Goal: Task Accomplishment & Management: Manage account settings

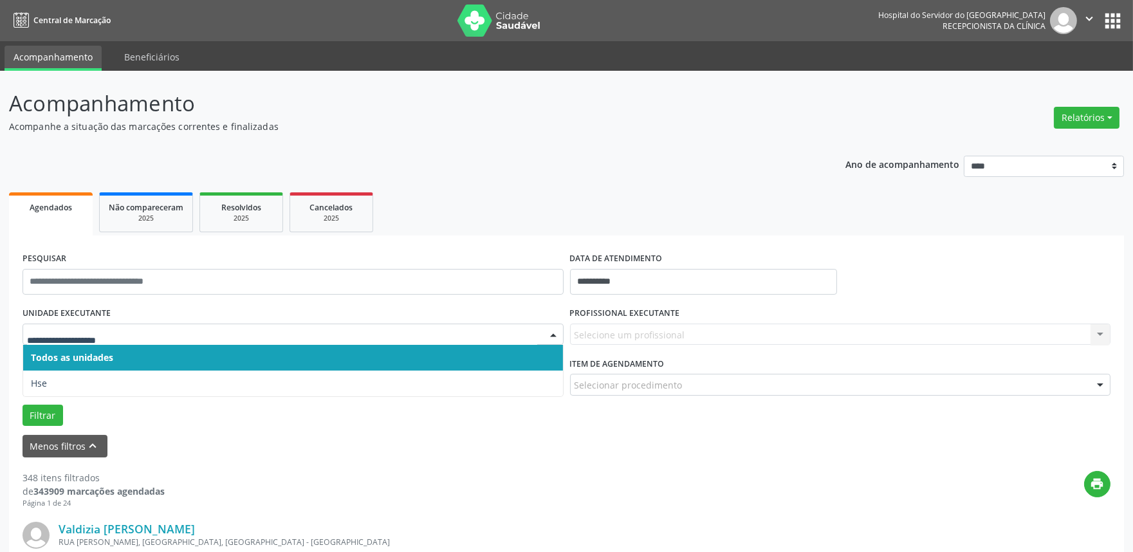
click at [219, 374] on span "Hse" at bounding box center [293, 383] width 540 height 26
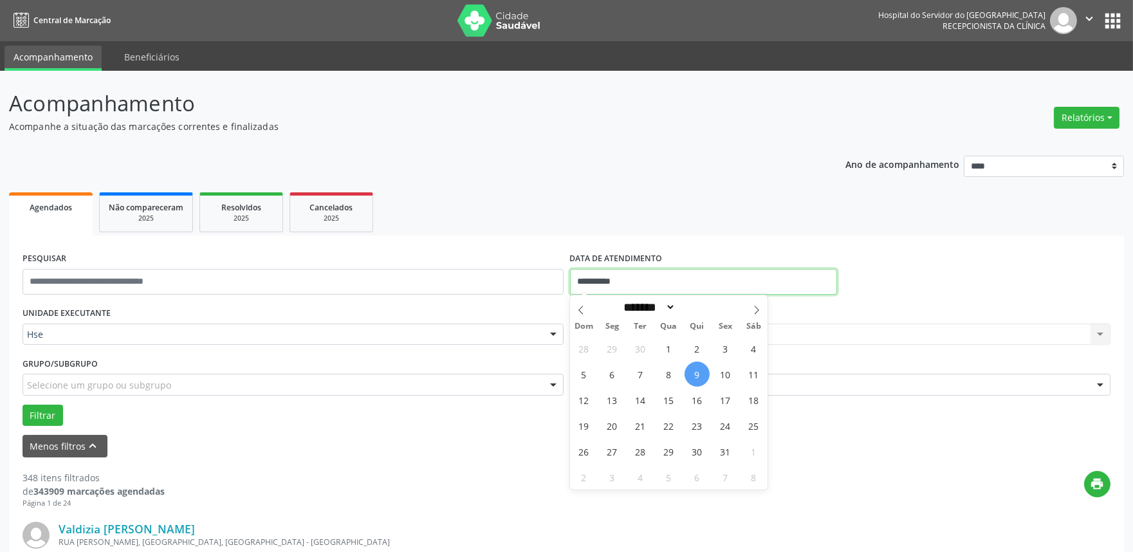
click at [679, 278] on input "**********" at bounding box center [703, 282] width 267 height 26
click at [697, 373] on span "9" at bounding box center [696, 373] width 25 height 25
type input "**********"
click at [698, 376] on span "9" at bounding box center [696, 373] width 25 height 25
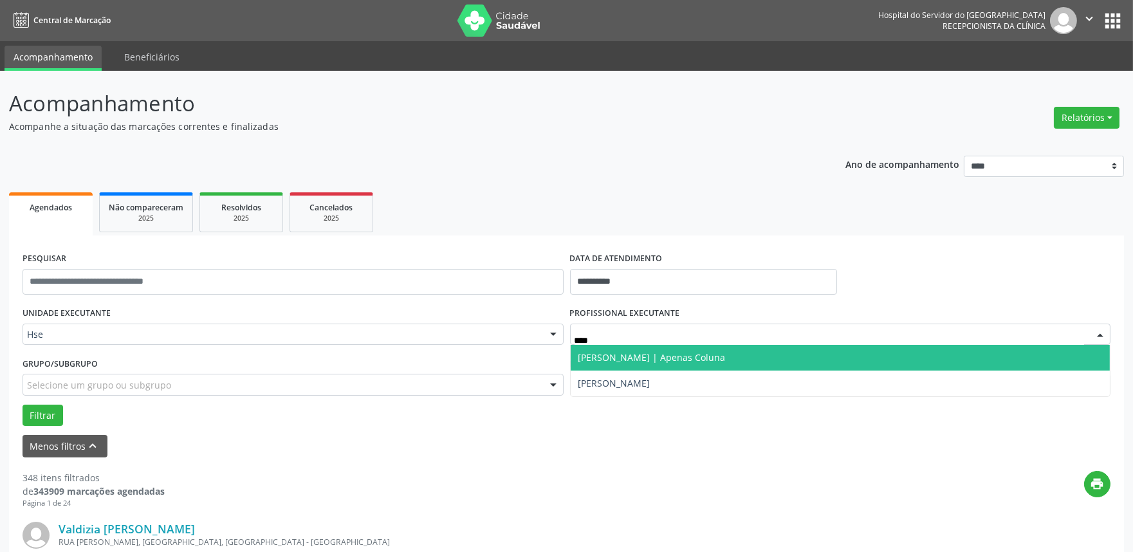
click at [730, 363] on span "[PERSON_NAME] | Apenas Coluna" at bounding box center [840, 358] width 540 height 26
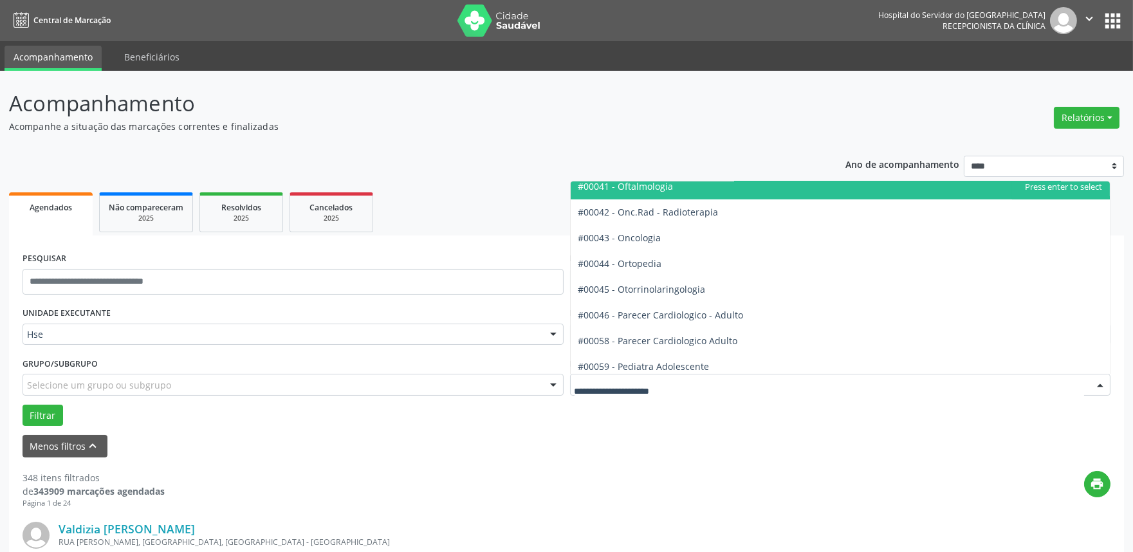
scroll to position [1786, 0]
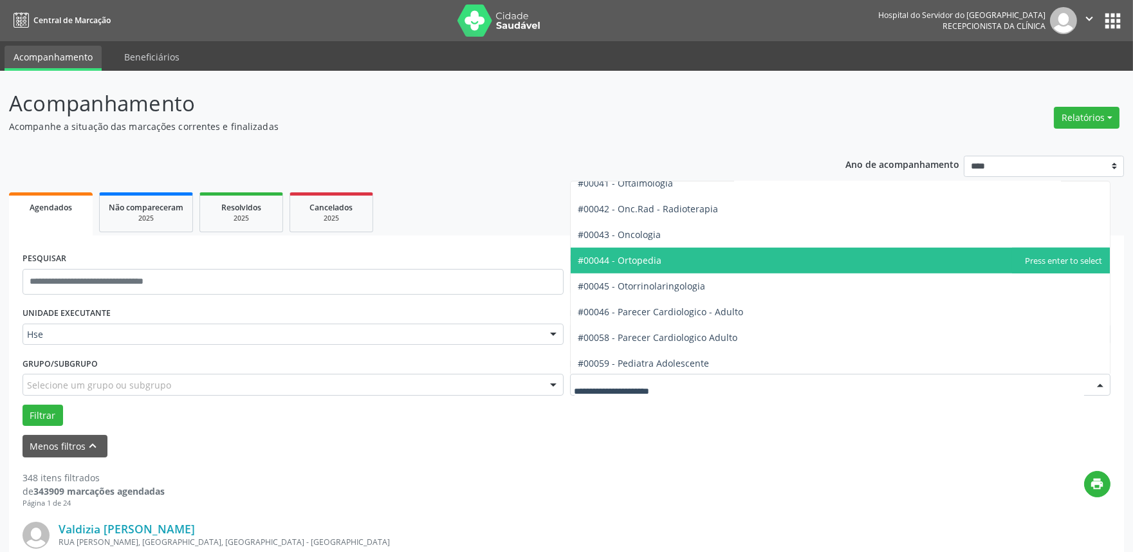
click at [662, 259] on span "#00044 - Ortopedia" at bounding box center [840, 261] width 540 height 26
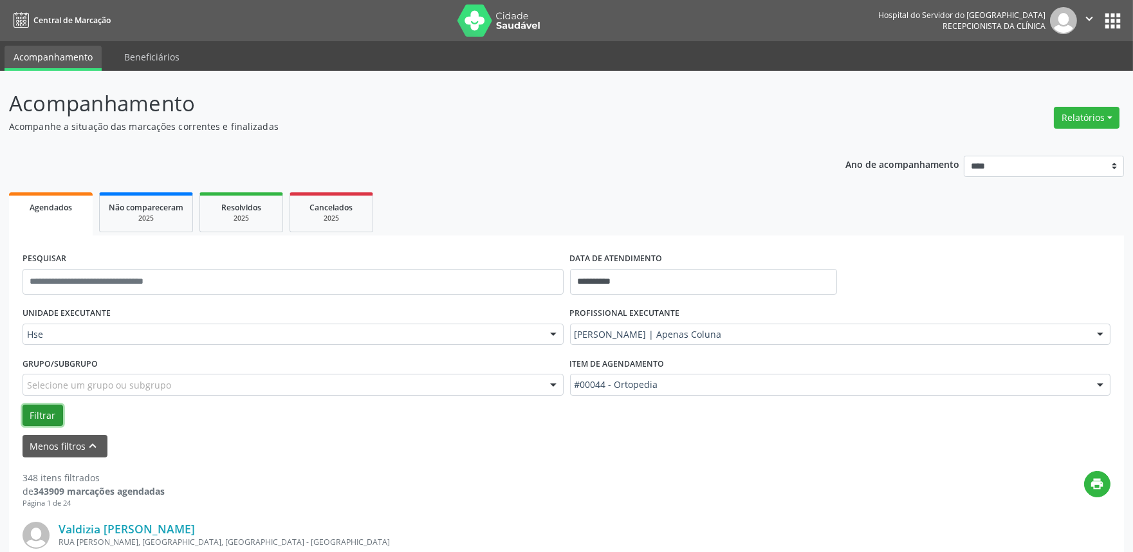
click at [39, 415] on button "Filtrar" at bounding box center [43, 416] width 41 height 22
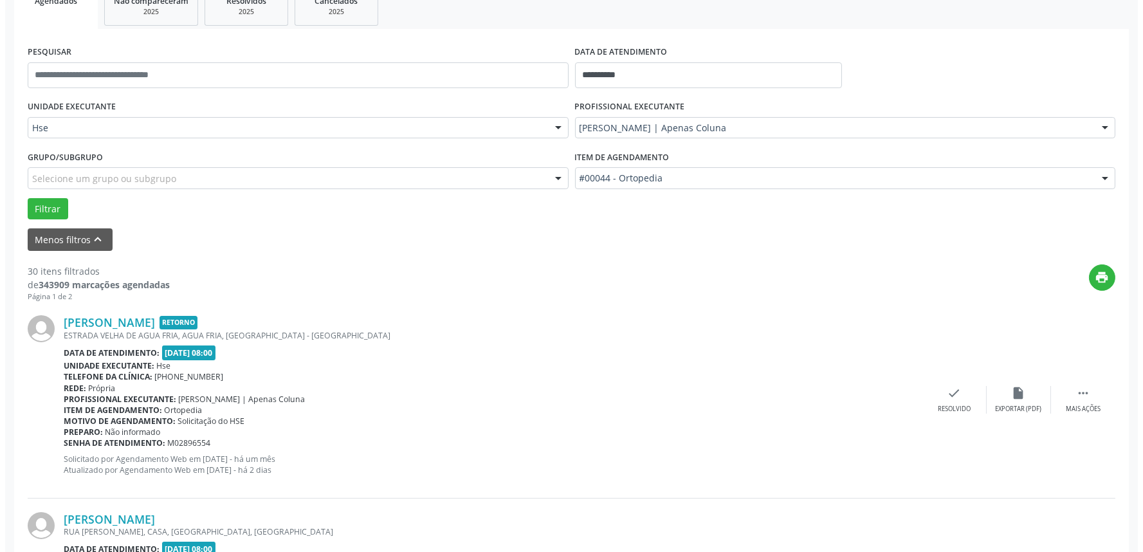
scroll to position [214, 0]
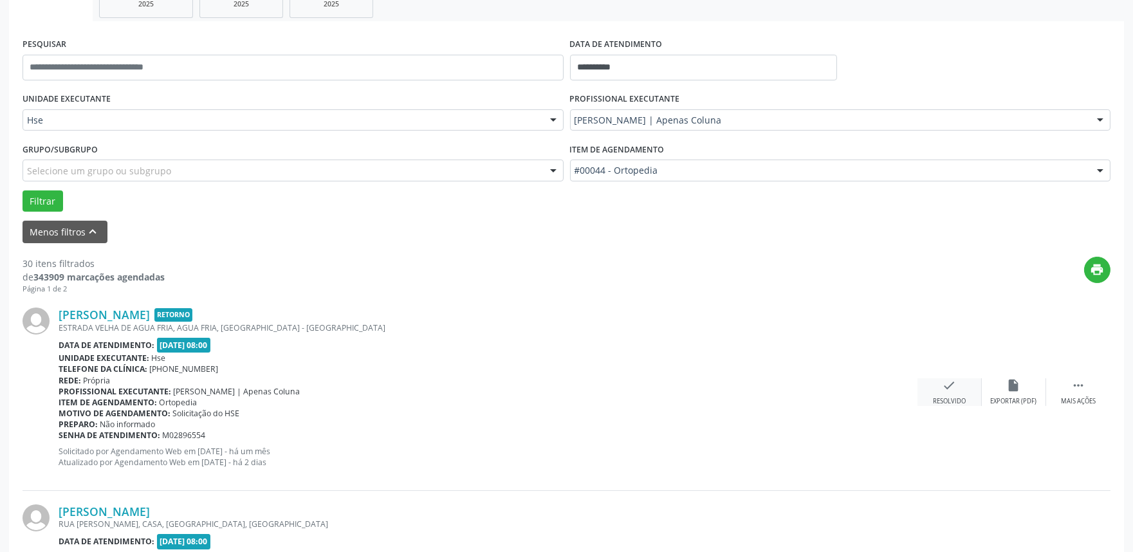
click at [944, 388] on icon "check" at bounding box center [949, 385] width 14 height 14
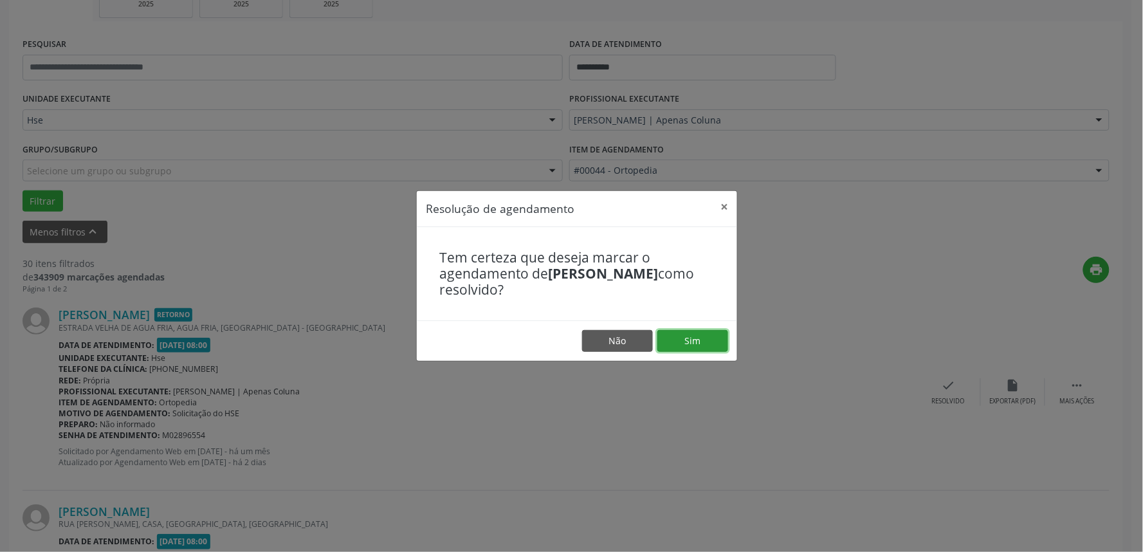
click at [715, 340] on button "Sim" at bounding box center [692, 341] width 71 height 22
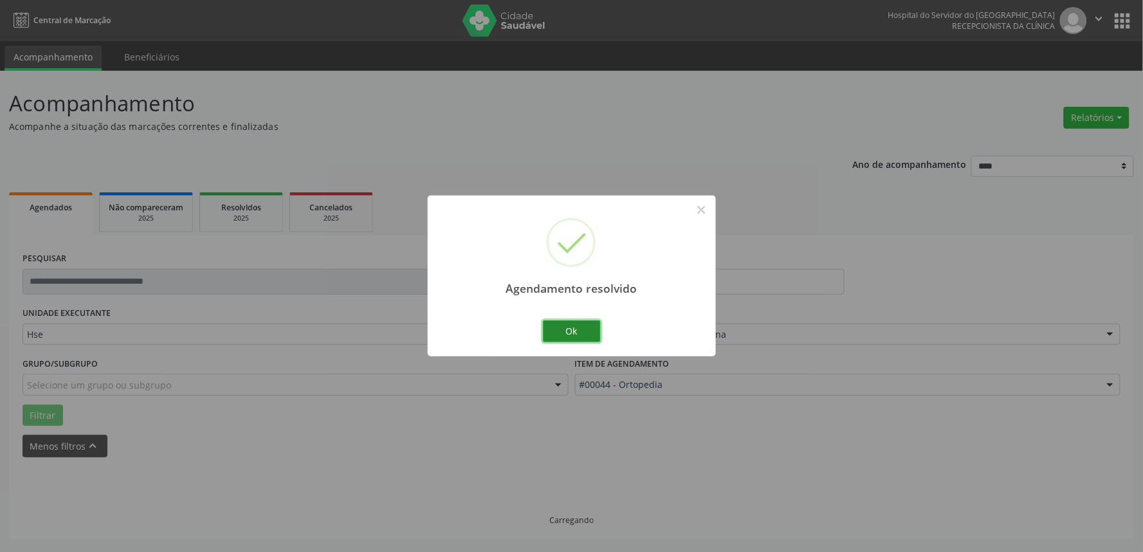
click at [576, 330] on button "Ok" at bounding box center [572, 331] width 58 height 22
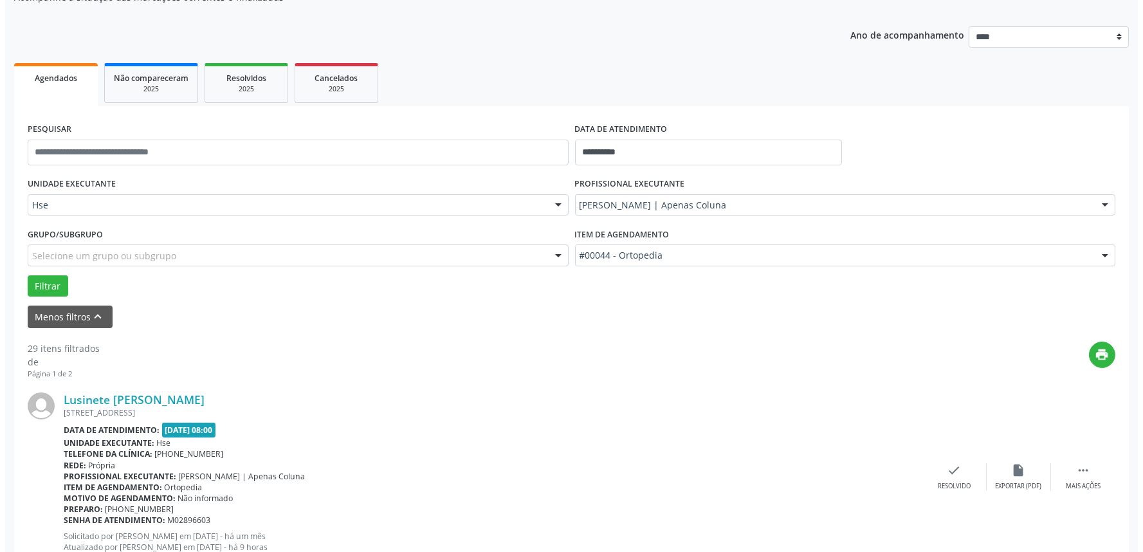
scroll to position [286, 0]
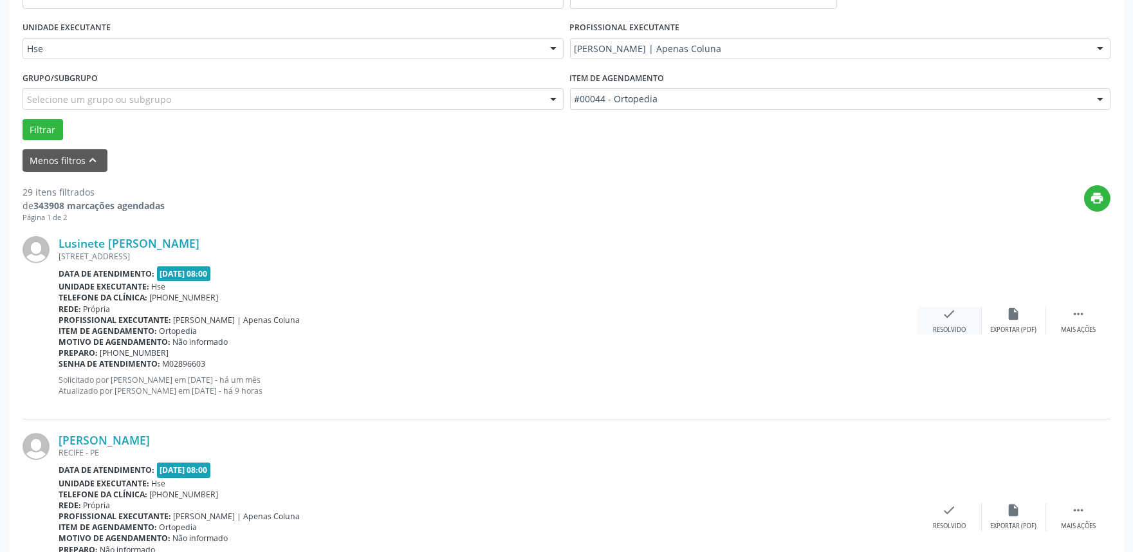
click at [944, 320] on icon "check" at bounding box center [949, 314] width 14 height 14
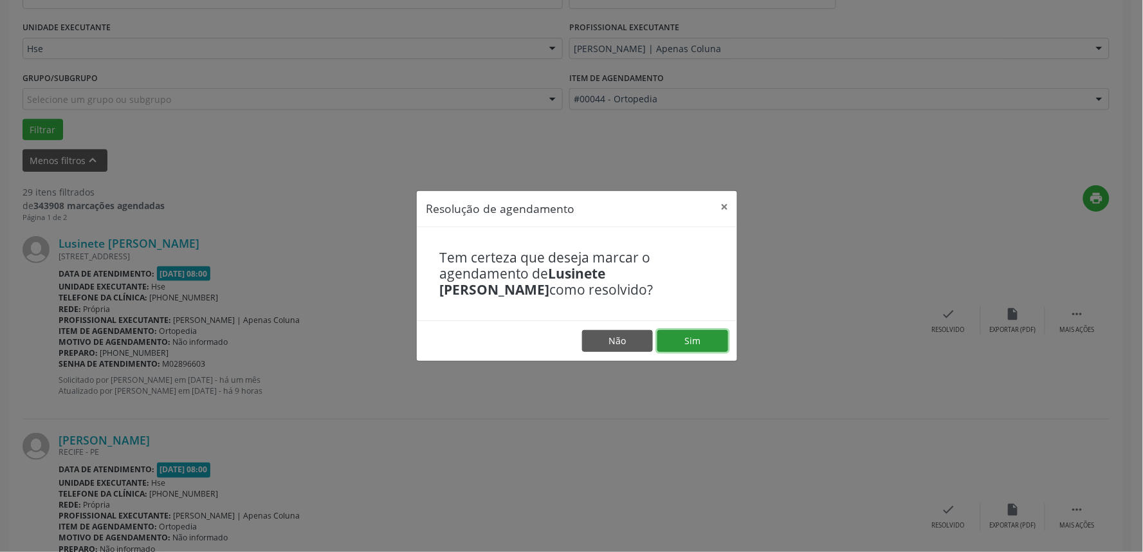
click at [695, 344] on button "Sim" at bounding box center [692, 341] width 71 height 22
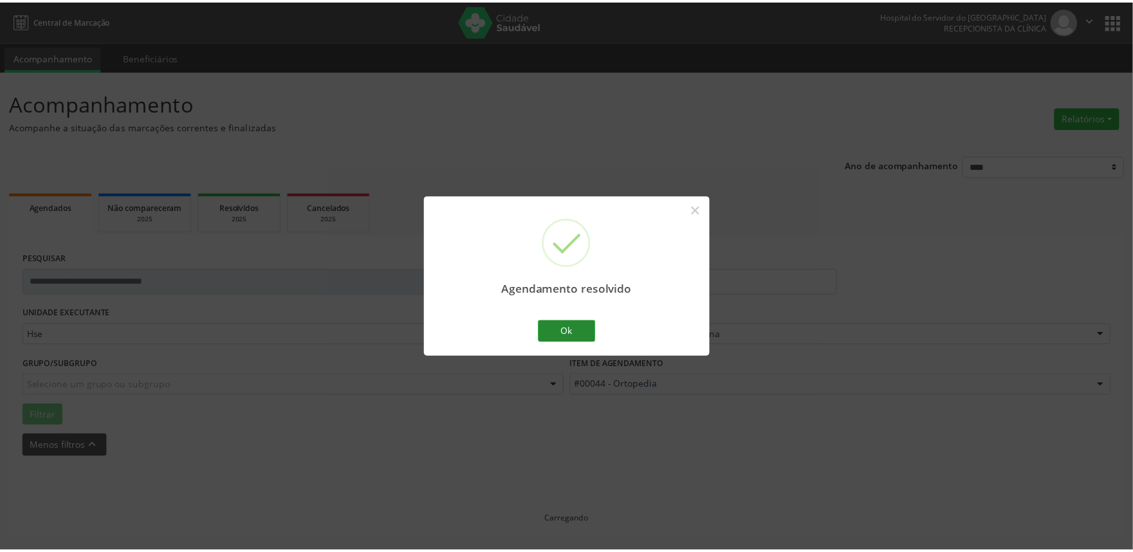
scroll to position [0, 0]
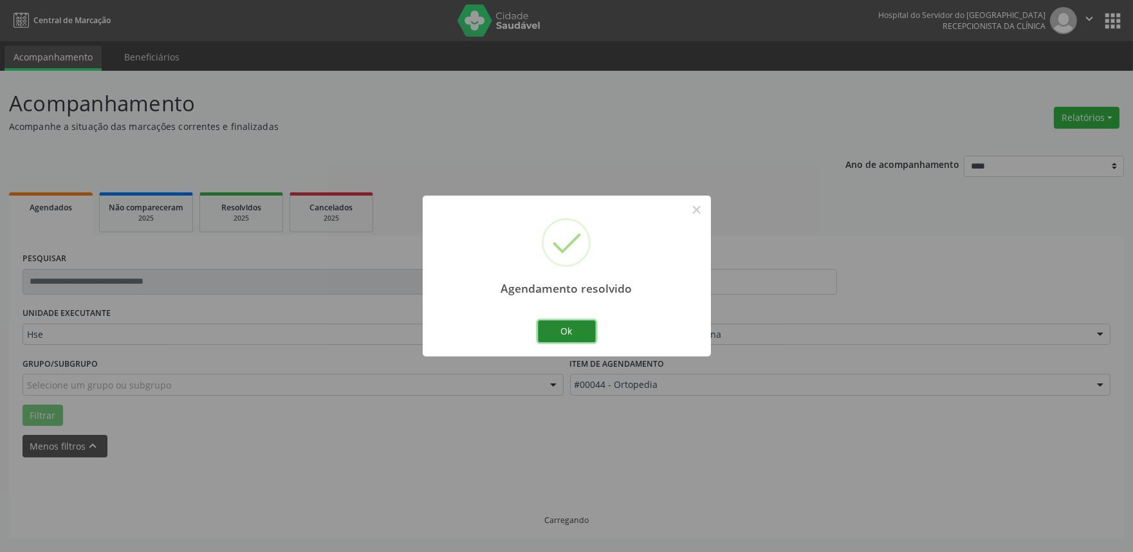
click at [560, 325] on button "Ok" at bounding box center [567, 331] width 58 height 22
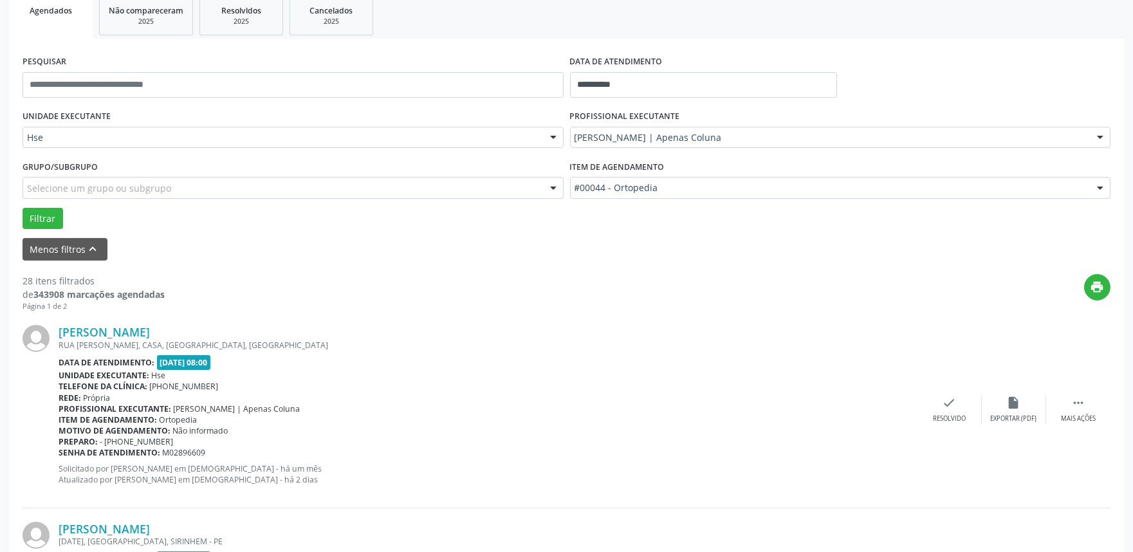
scroll to position [223, 0]
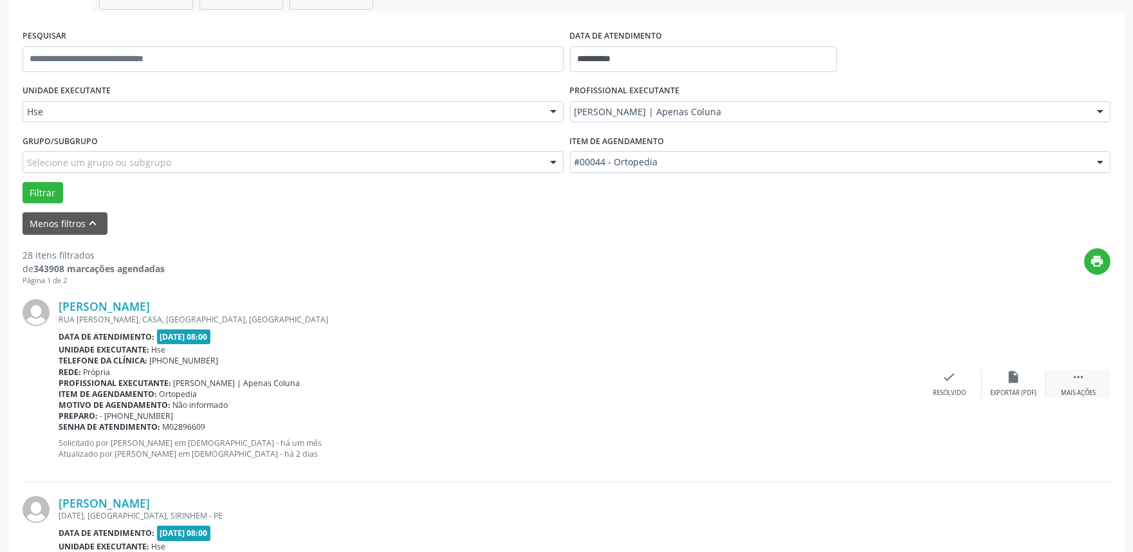
click at [1097, 380] on div " Mais ações" at bounding box center [1078, 384] width 64 height 28
click at [1001, 374] on div "alarm_off Não compareceu" at bounding box center [1013, 384] width 64 height 28
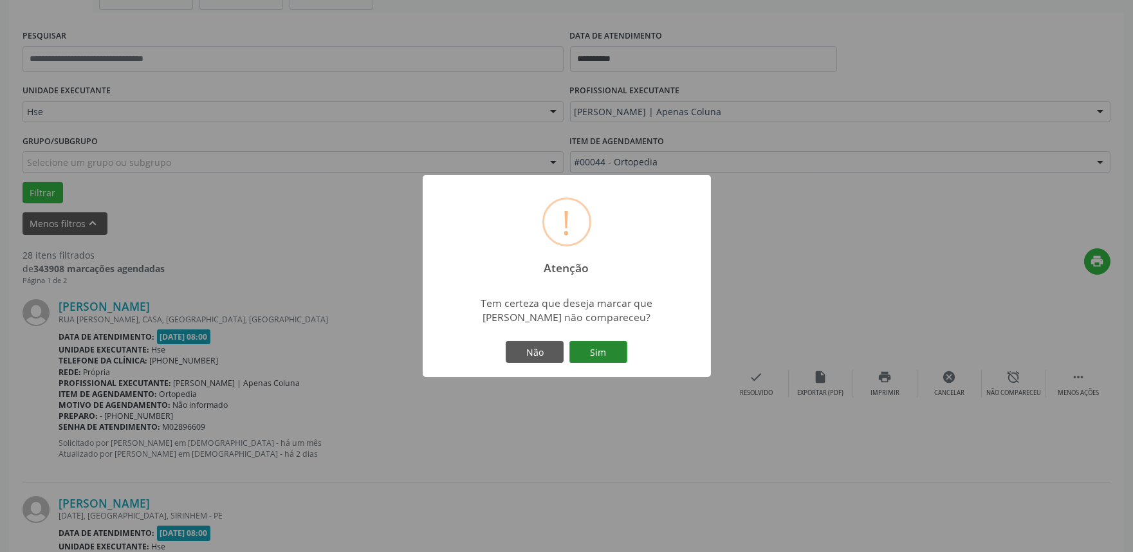
click at [575, 349] on button "Sim" at bounding box center [598, 352] width 58 height 22
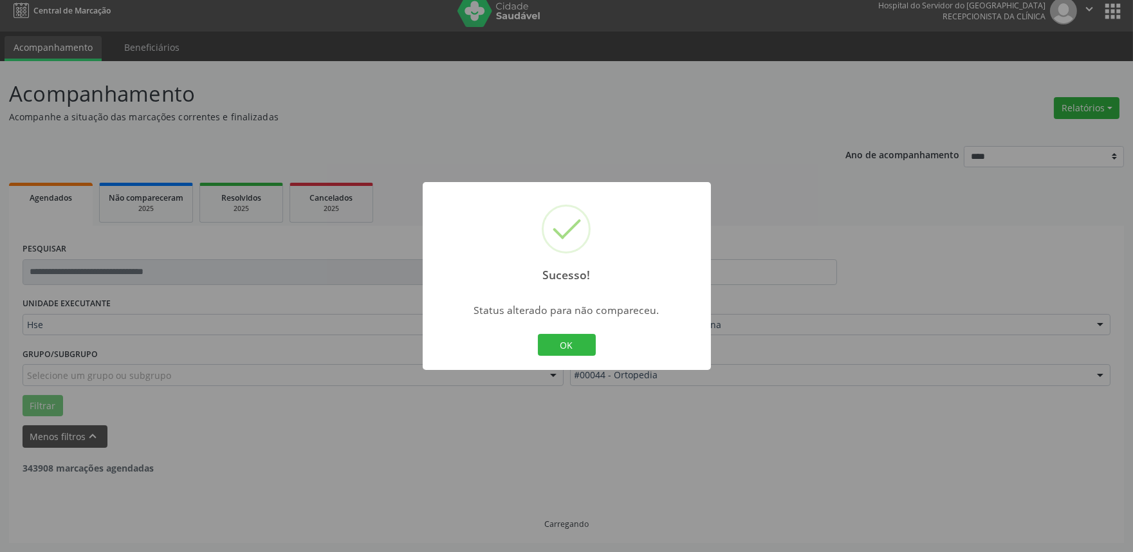
scroll to position [8, 0]
click at [583, 346] on button "OK" at bounding box center [567, 345] width 58 height 22
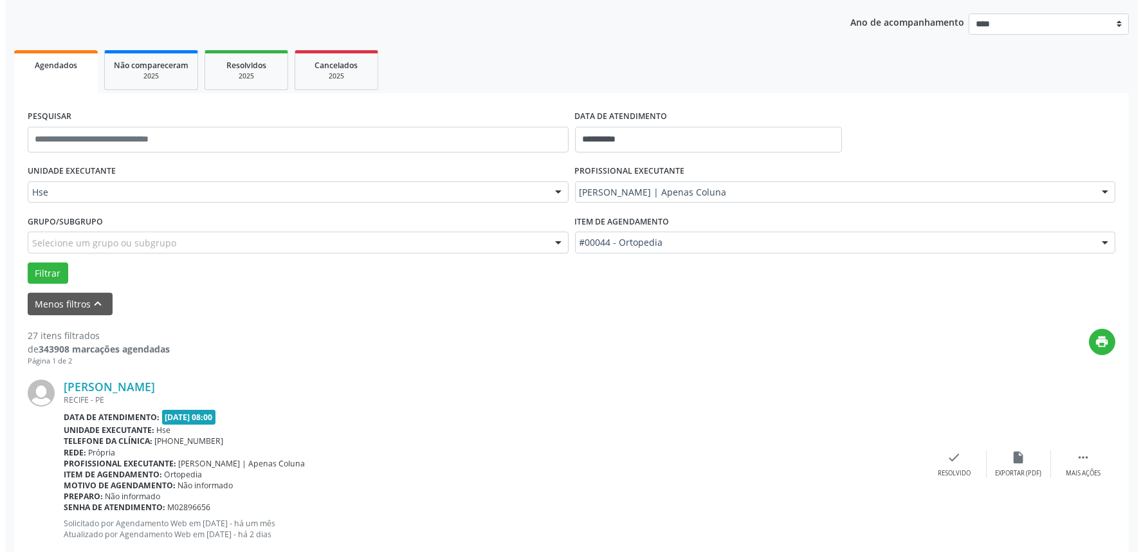
scroll to position [294, 0]
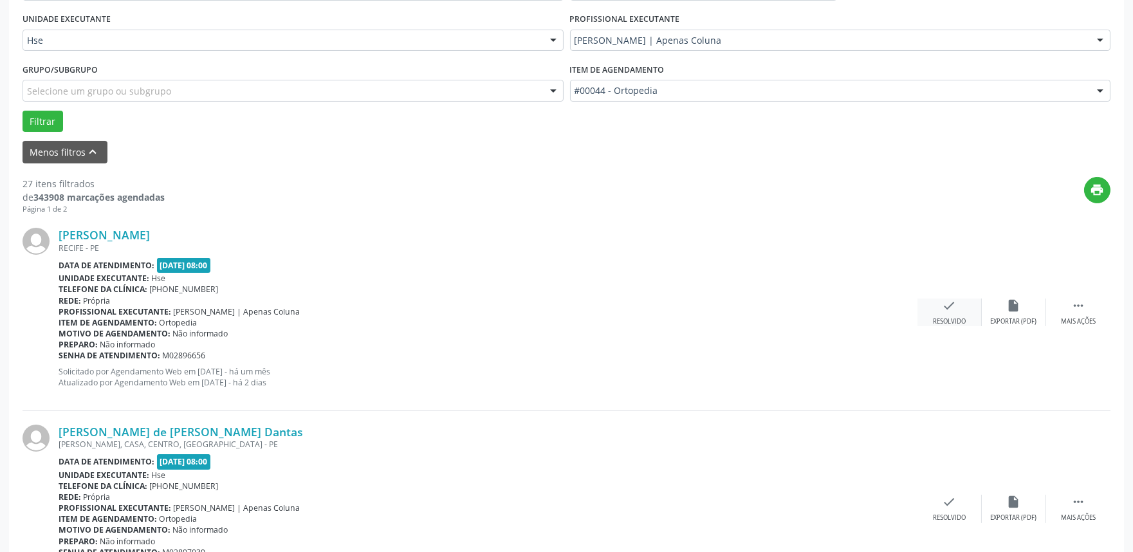
click at [953, 298] on icon "check" at bounding box center [949, 305] width 14 height 14
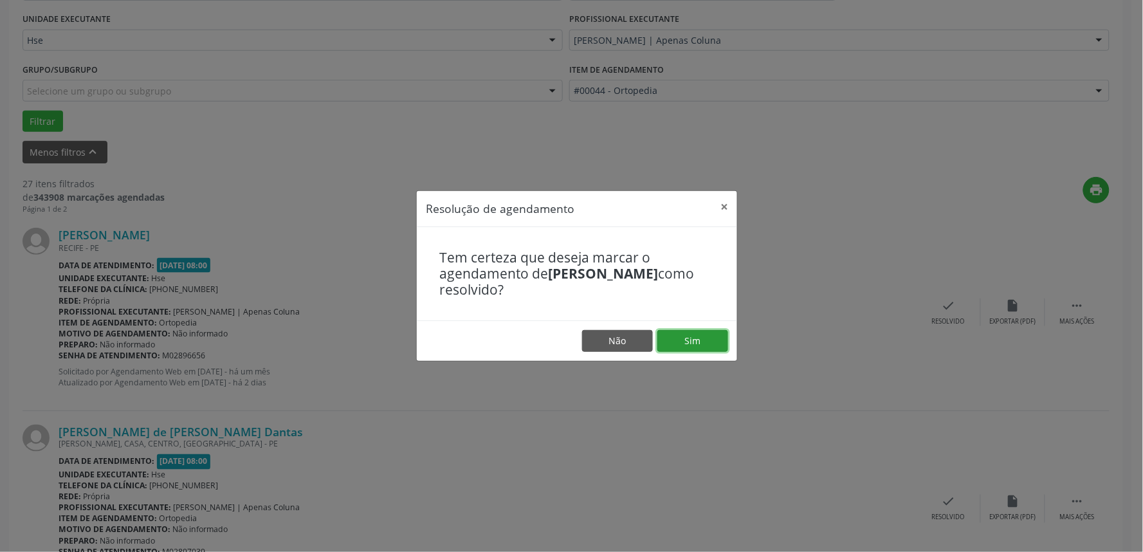
click at [718, 335] on button "Sim" at bounding box center [692, 341] width 71 height 22
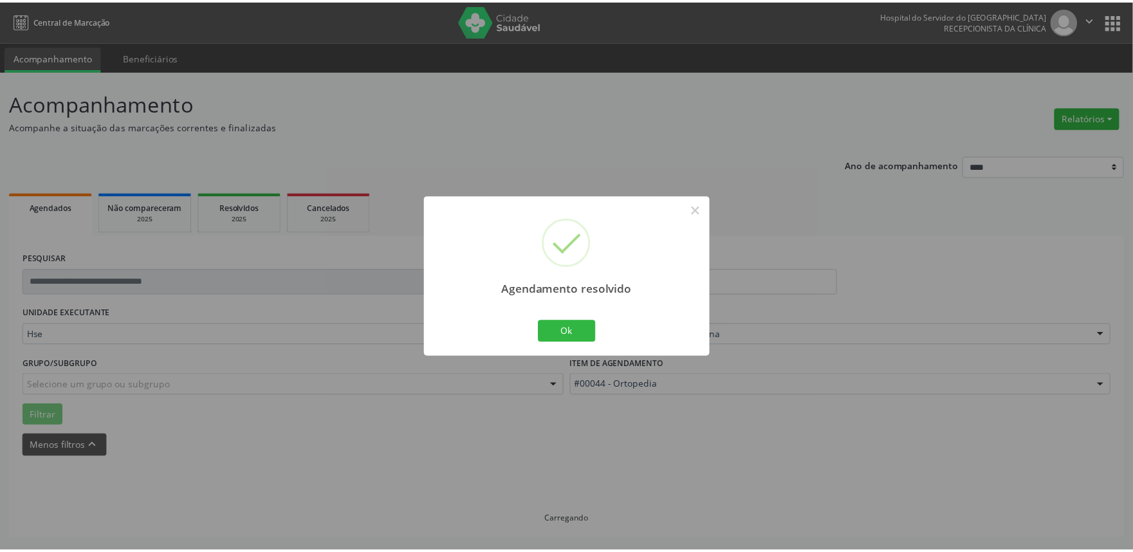
scroll to position [0, 0]
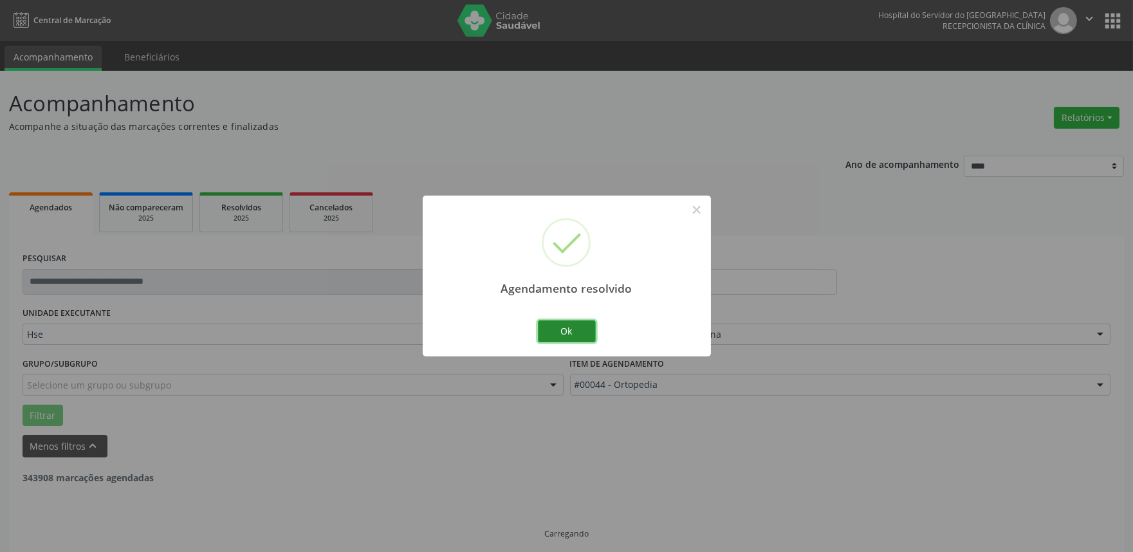
click at [588, 335] on button "Ok" at bounding box center [567, 331] width 58 height 22
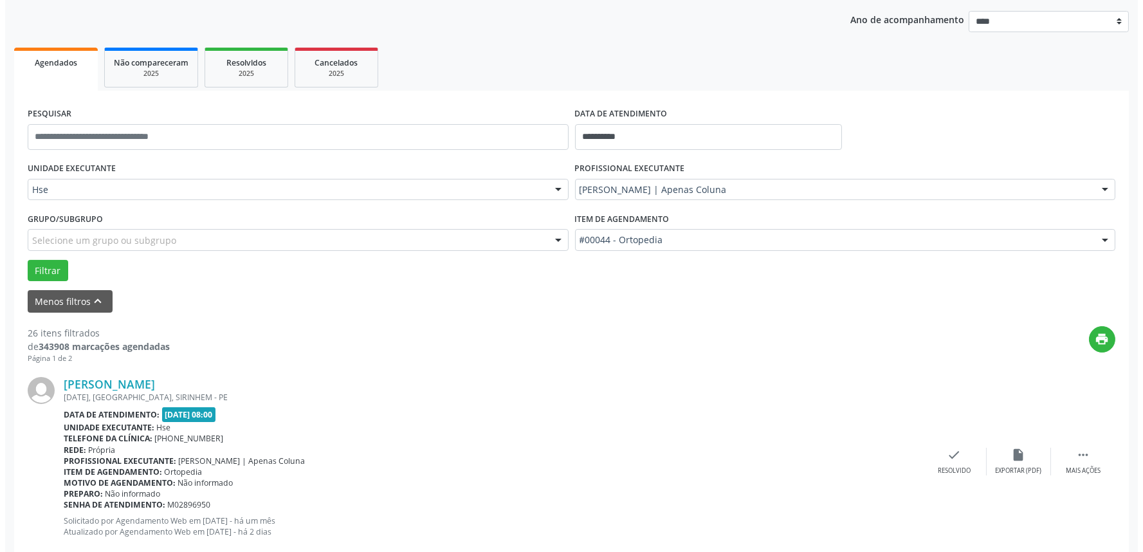
scroll to position [151, 0]
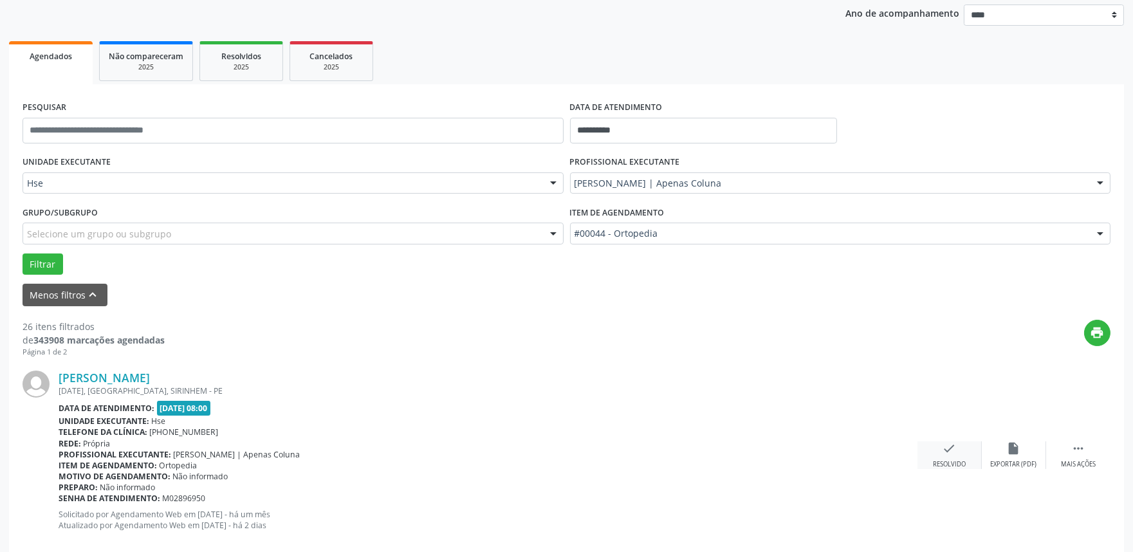
click at [957, 448] on div "check Resolvido" at bounding box center [949, 455] width 64 height 28
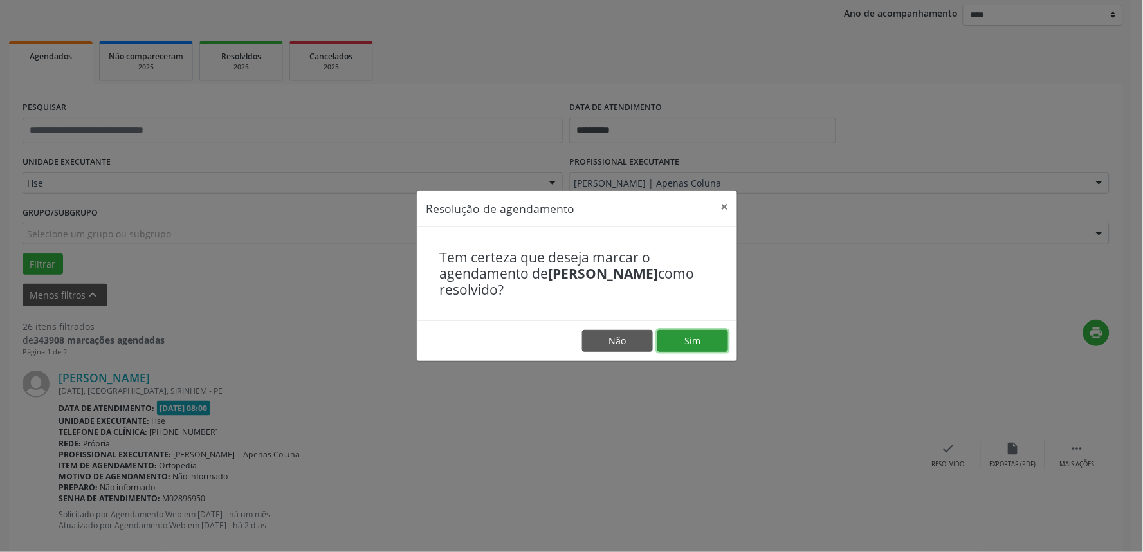
click at [706, 341] on button "Sim" at bounding box center [692, 341] width 71 height 22
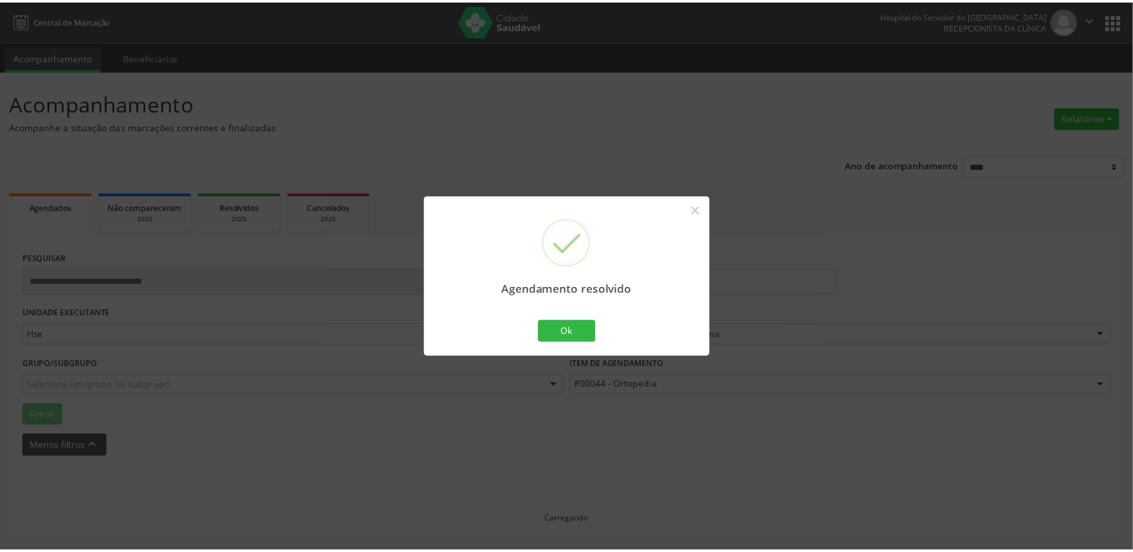
scroll to position [0, 0]
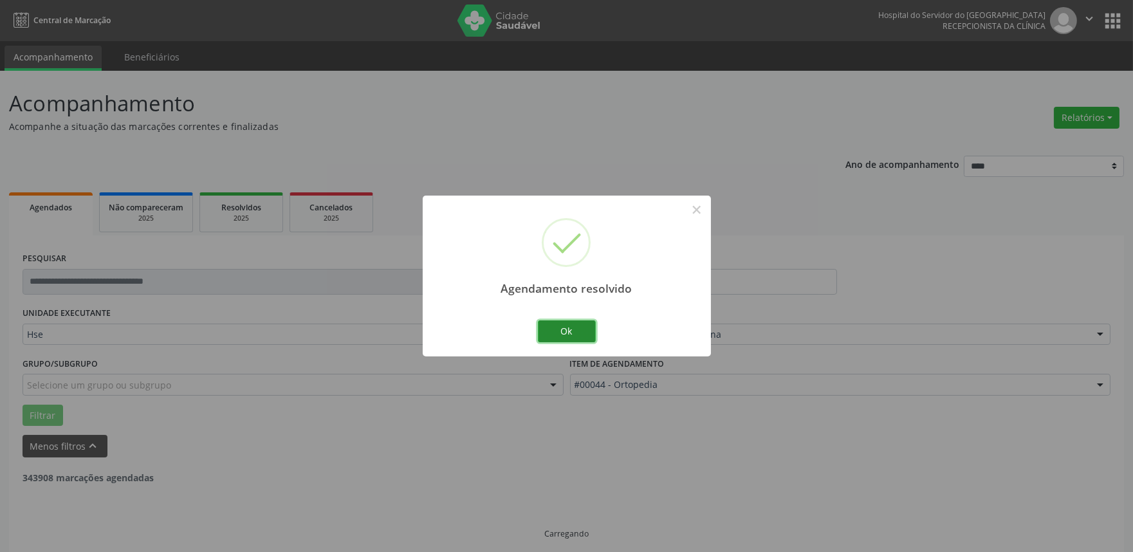
click at [579, 325] on button "Ok" at bounding box center [567, 331] width 58 height 22
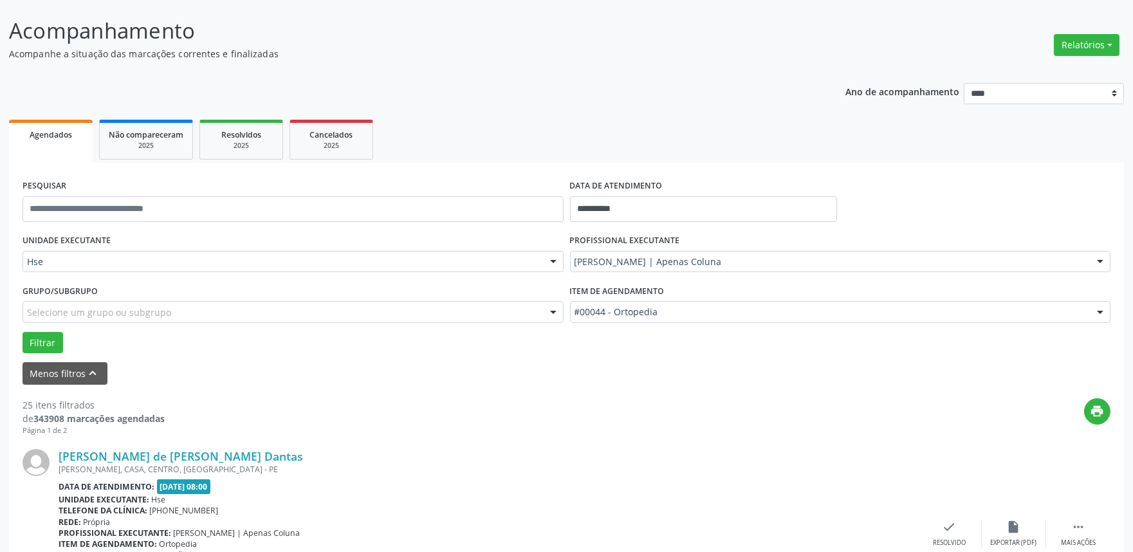
scroll to position [151, 0]
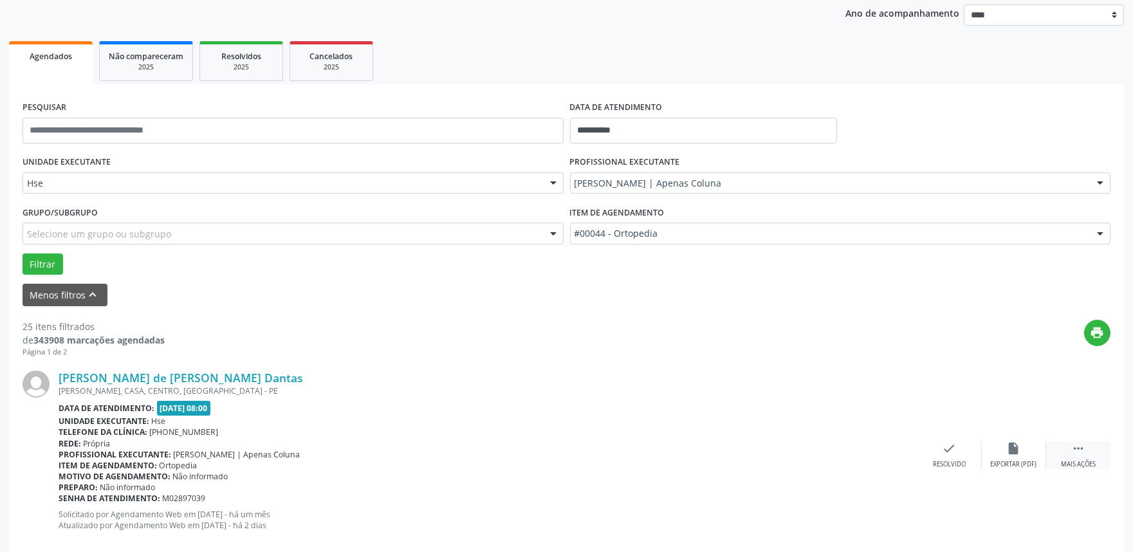
click at [1101, 446] on div " Mais ações" at bounding box center [1078, 455] width 64 height 28
click at [1025, 457] on div "alarm_off Não compareceu" at bounding box center [1013, 455] width 64 height 28
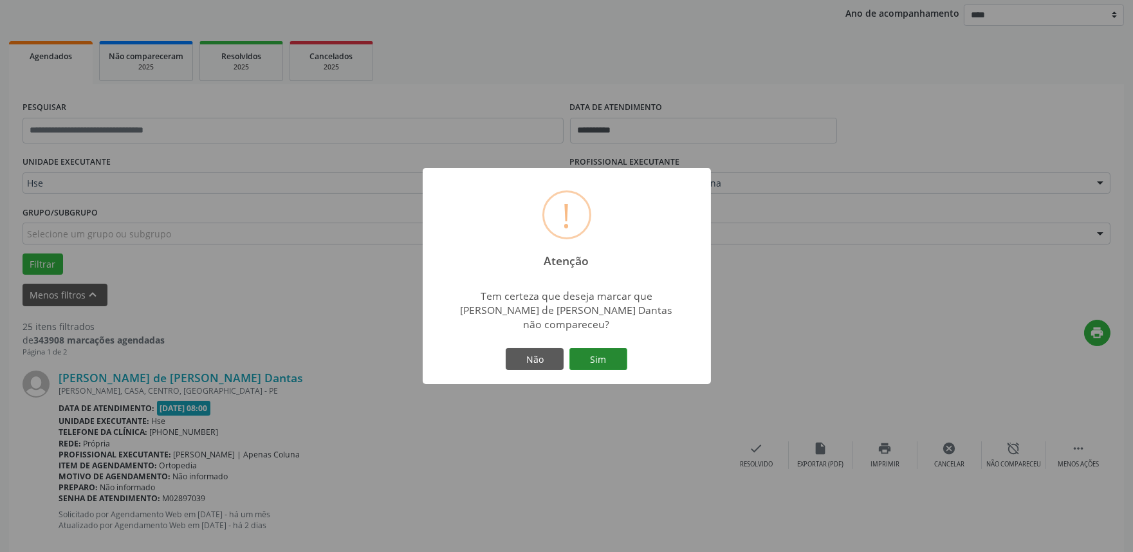
click at [587, 356] on button "Sim" at bounding box center [598, 359] width 58 height 22
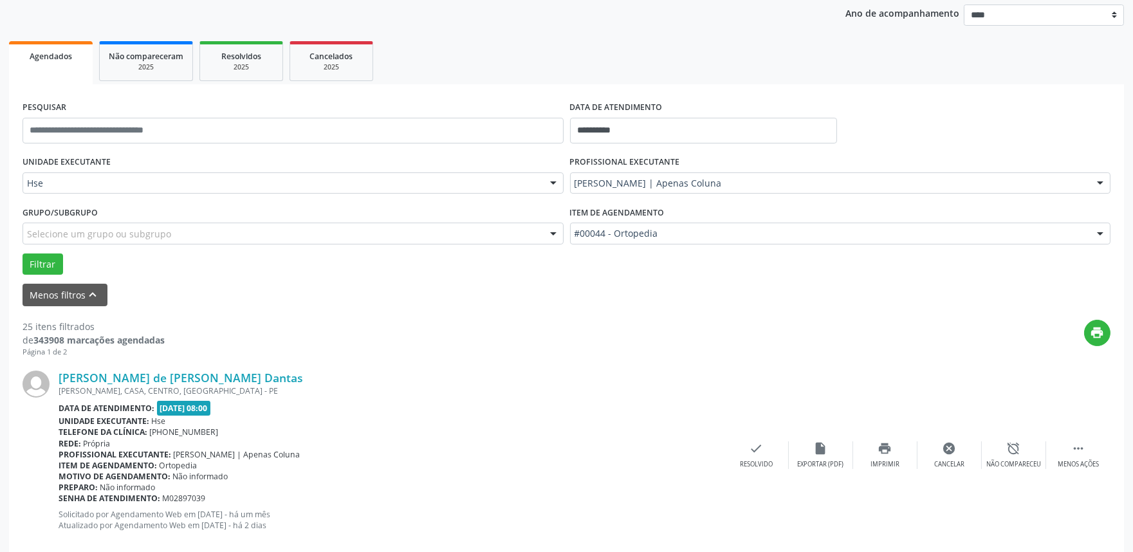
scroll to position [8, 0]
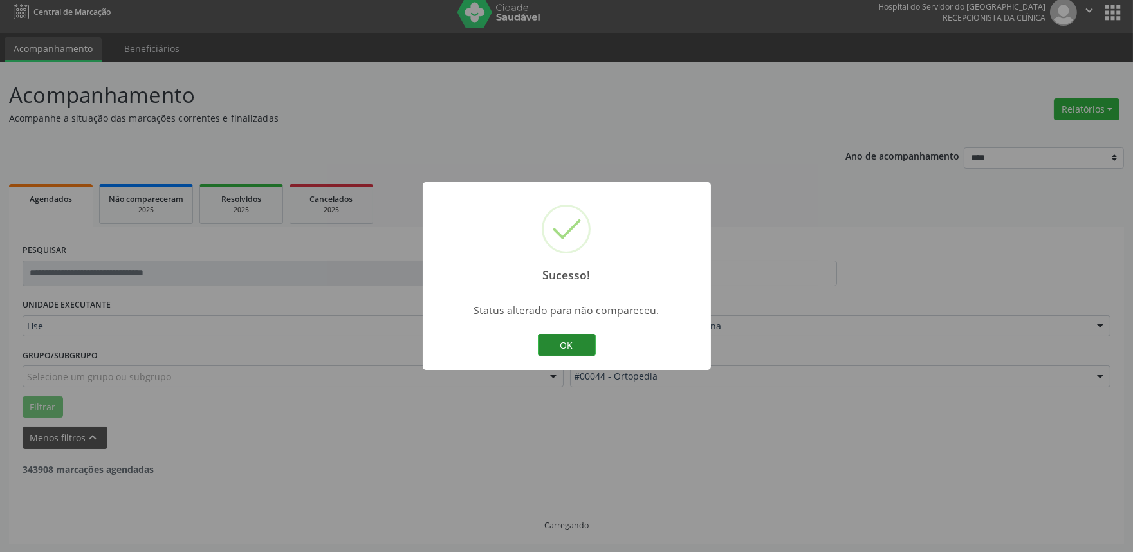
click at [563, 351] on button "OK" at bounding box center [567, 345] width 58 height 22
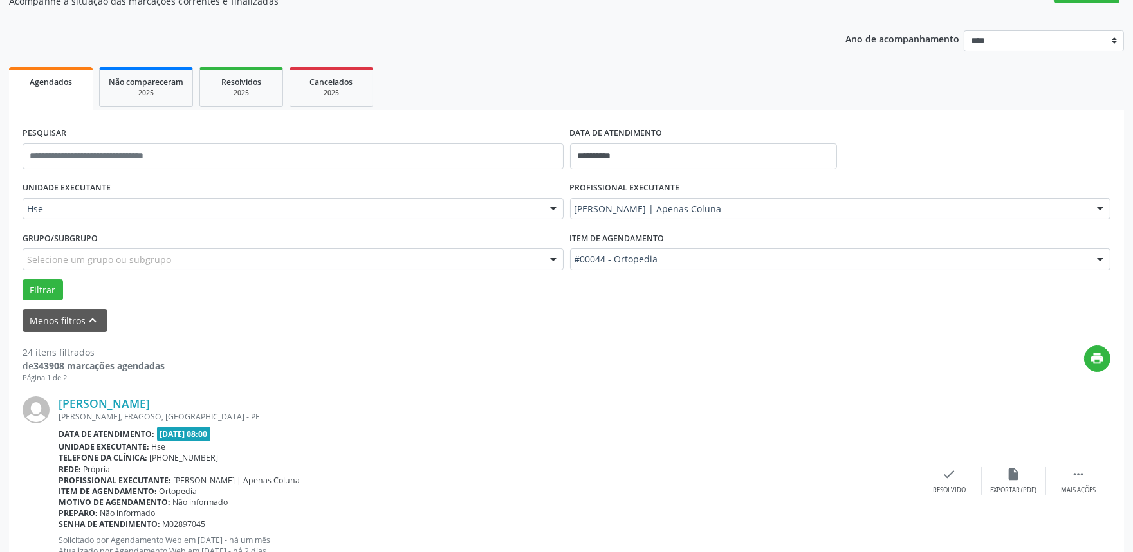
scroll to position [151, 0]
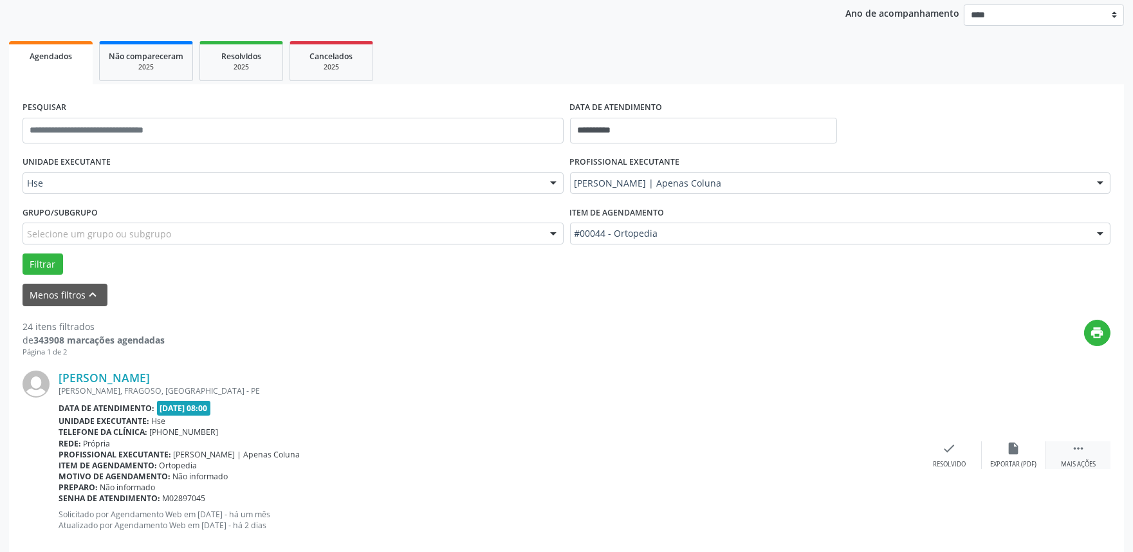
click at [1086, 448] on div " Mais ações" at bounding box center [1078, 455] width 64 height 28
click at [1021, 455] on div "alarm_off Não compareceu" at bounding box center [1013, 455] width 64 height 28
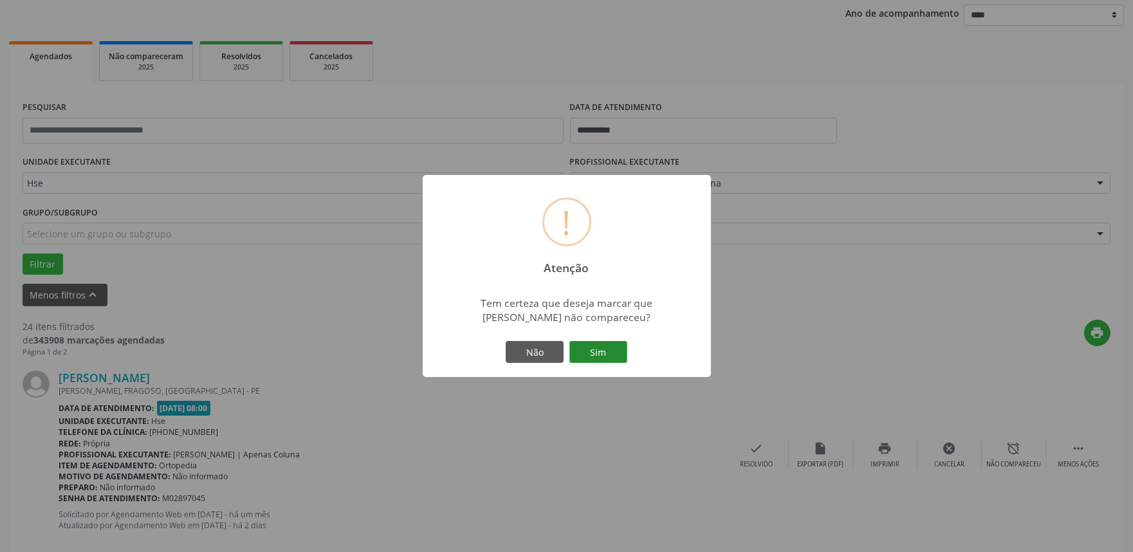
click at [590, 356] on button "Sim" at bounding box center [598, 352] width 58 height 22
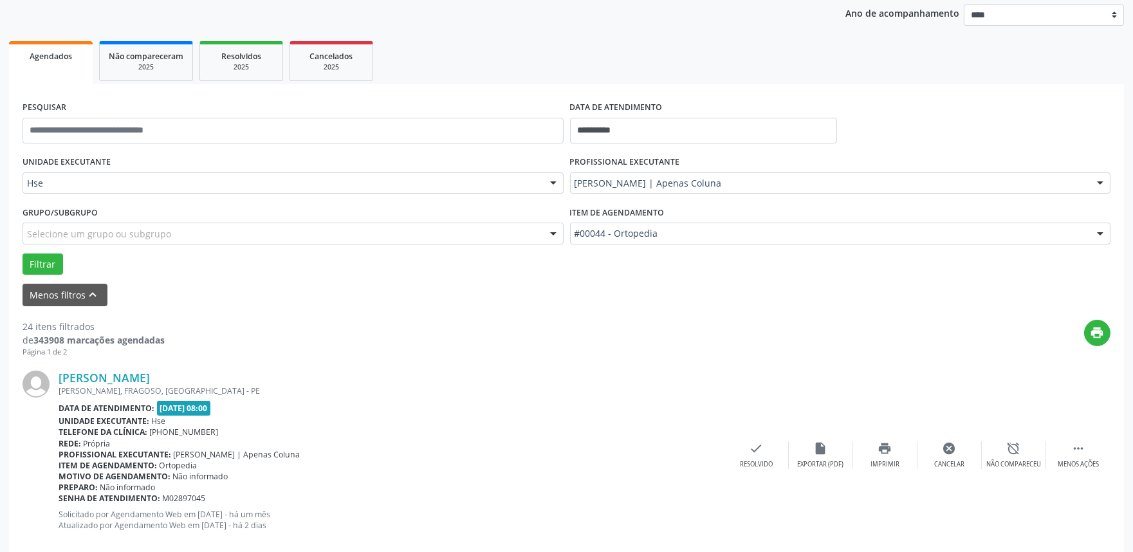
scroll to position [8, 0]
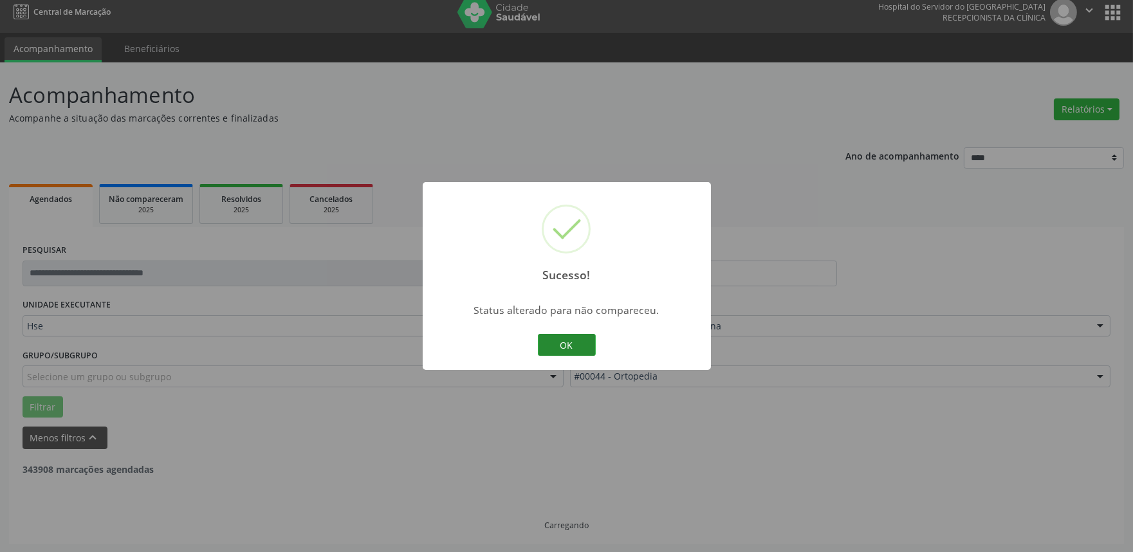
click at [568, 341] on button "OK" at bounding box center [567, 345] width 58 height 22
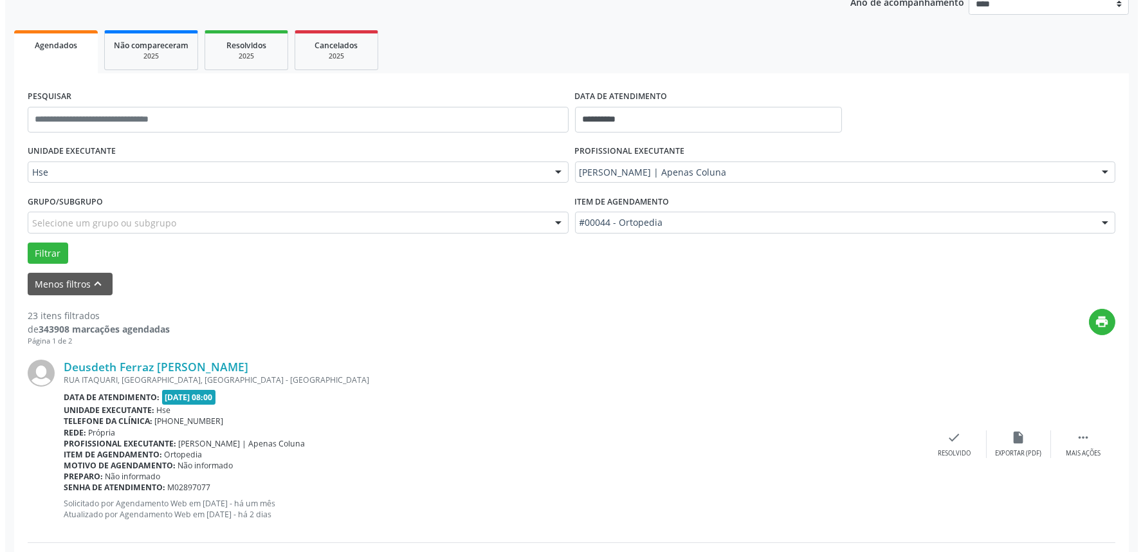
scroll to position [223, 0]
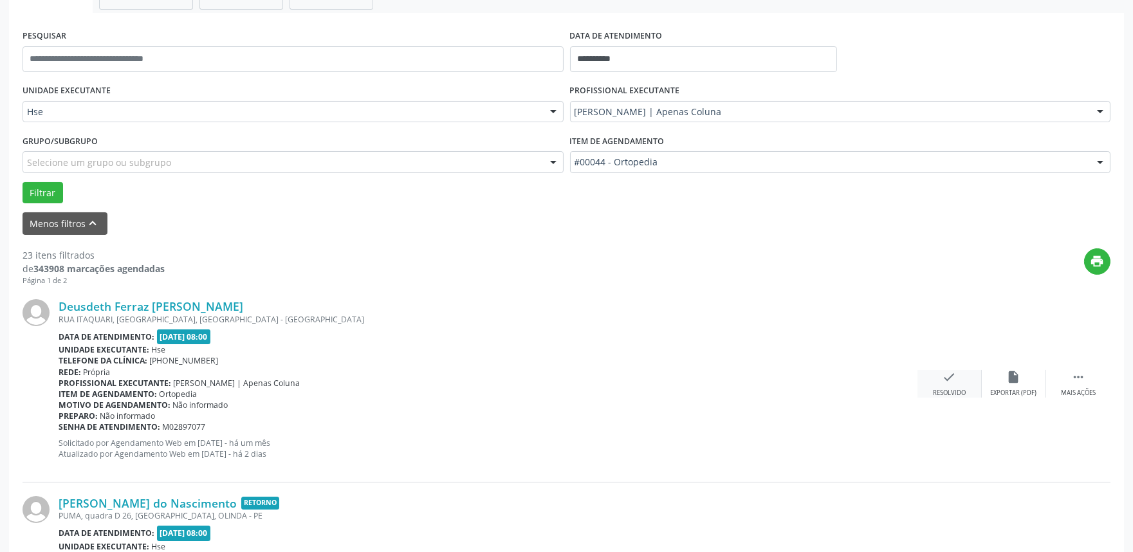
click at [954, 381] on icon "check" at bounding box center [949, 377] width 14 height 14
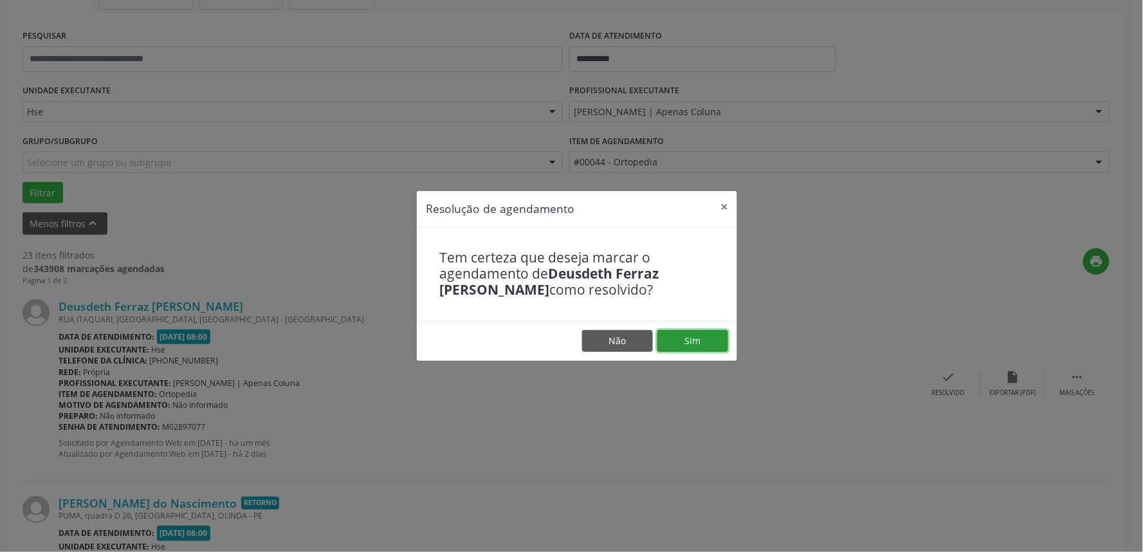
click at [703, 341] on button "Sim" at bounding box center [692, 341] width 71 height 22
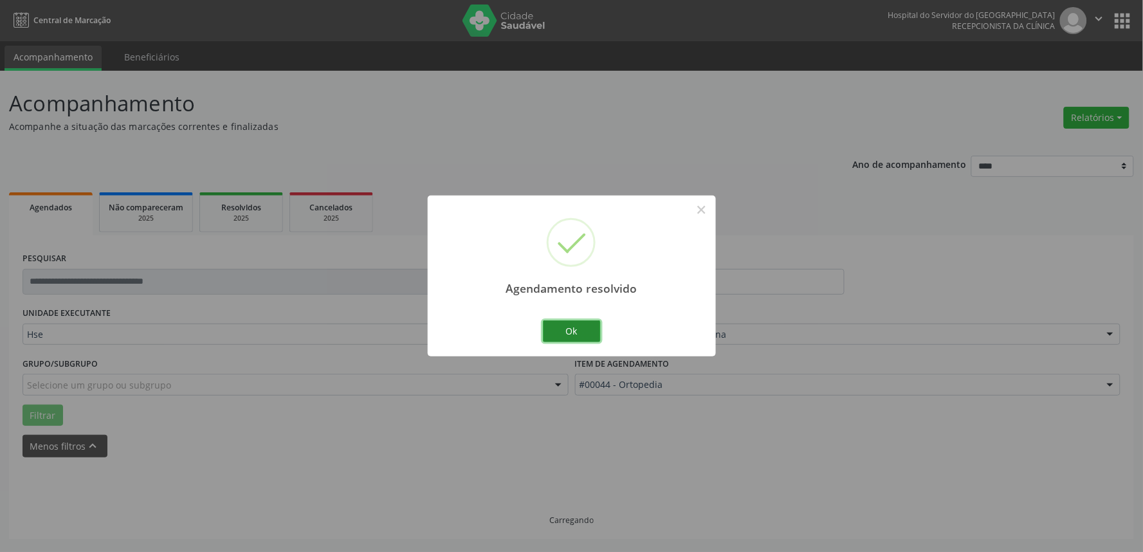
click at [576, 328] on button "Ok" at bounding box center [572, 331] width 58 height 22
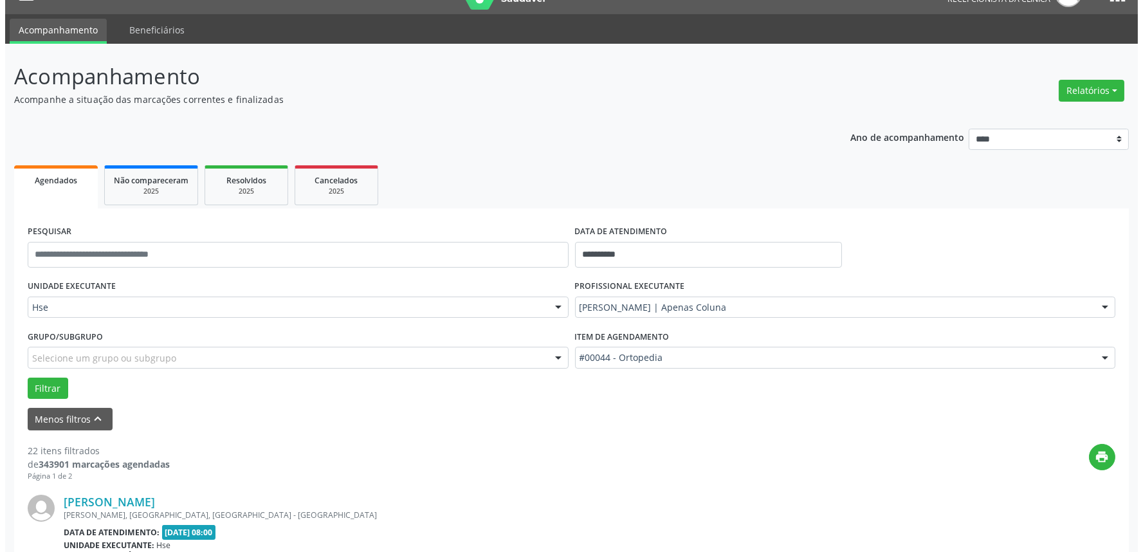
scroll to position [143, 0]
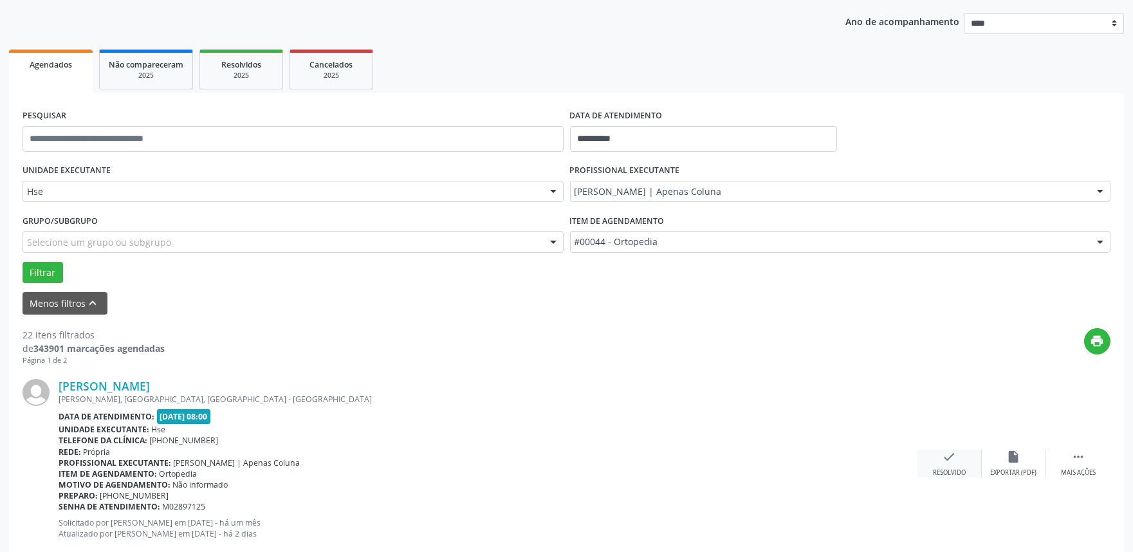
click at [947, 470] on div "Resolvido" at bounding box center [949, 472] width 33 height 9
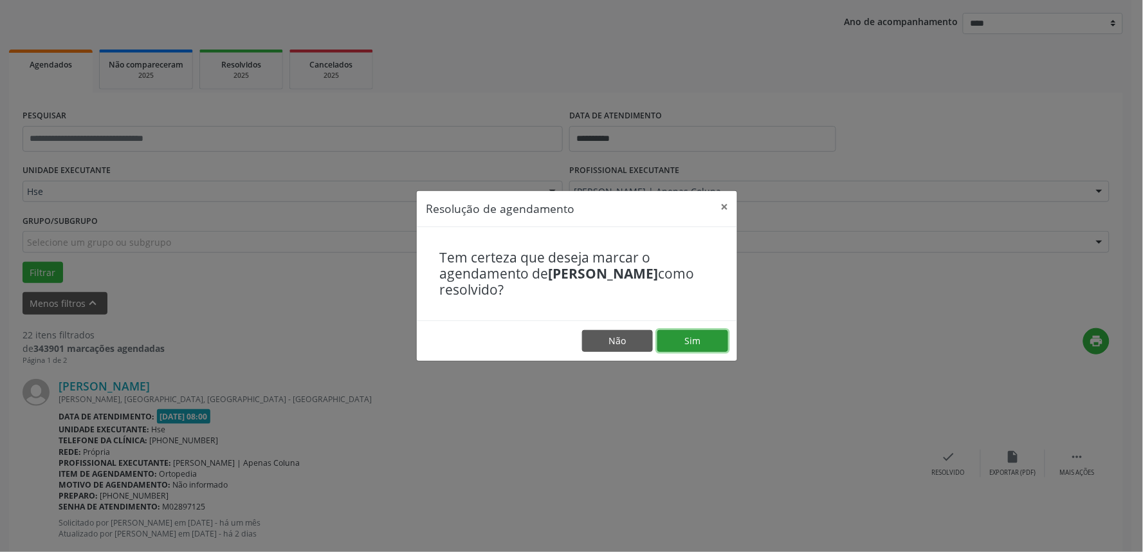
click at [707, 342] on button "Sim" at bounding box center [692, 341] width 71 height 22
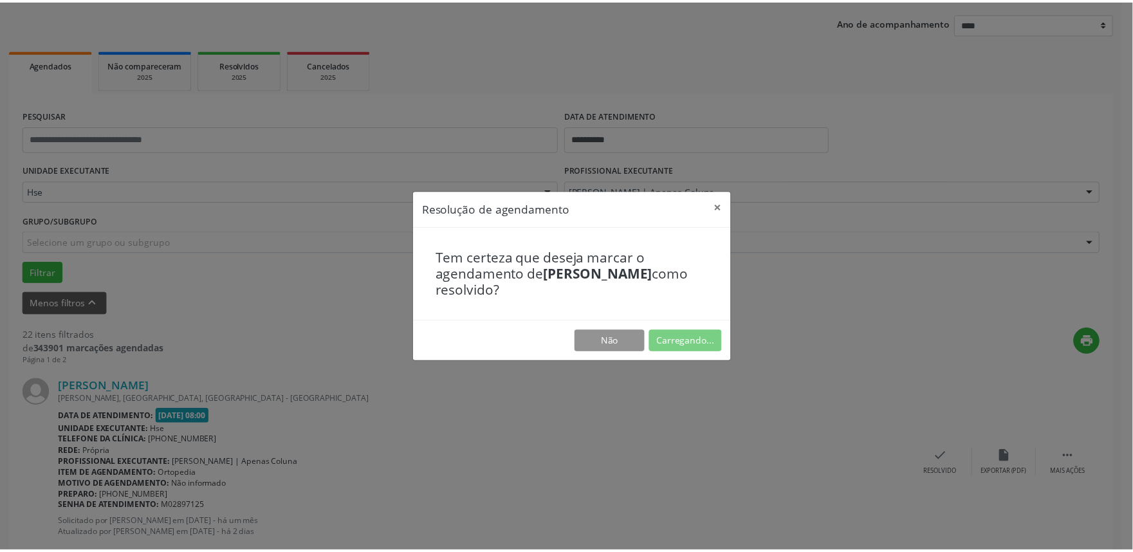
scroll to position [0, 0]
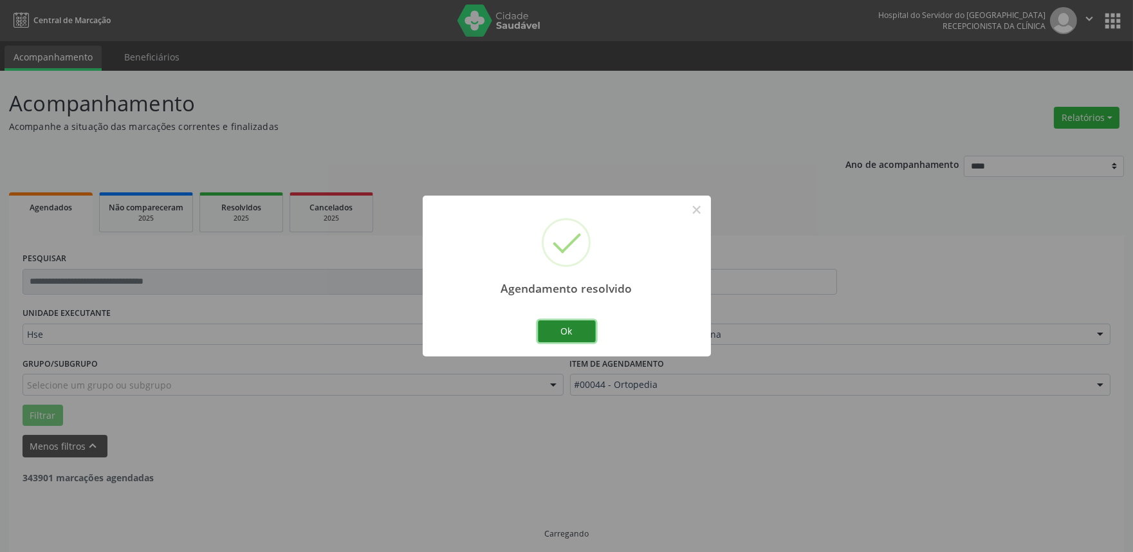
click at [581, 329] on button "Ok" at bounding box center [567, 331] width 58 height 22
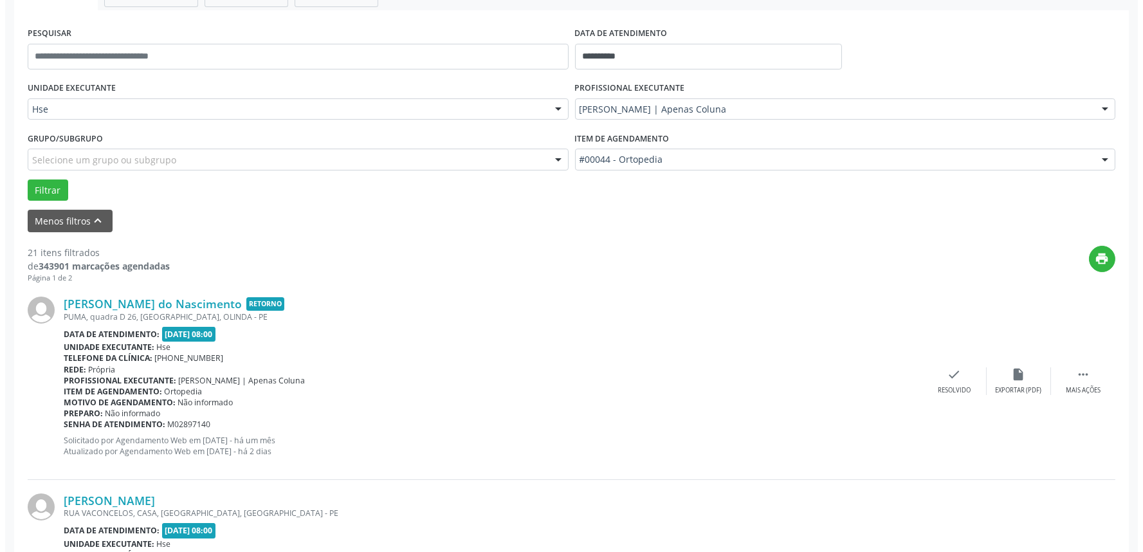
scroll to position [294, 0]
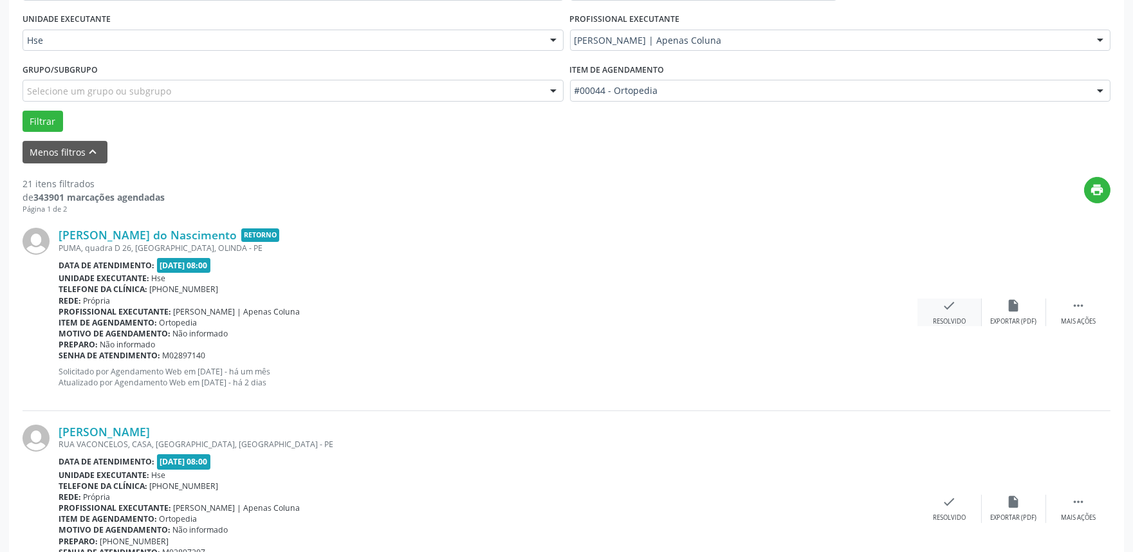
click at [935, 318] on div "Resolvido" at bounding box center [949, 321] width 33 height 9
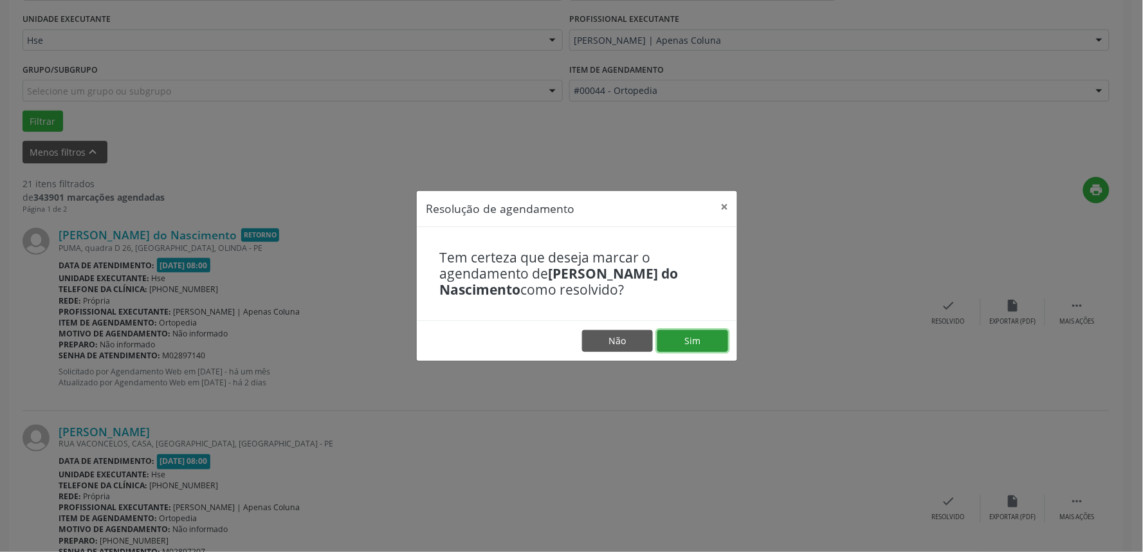
click at [719, 349] on button "Sim" at bounding box center [692, 341] width 71 height 22
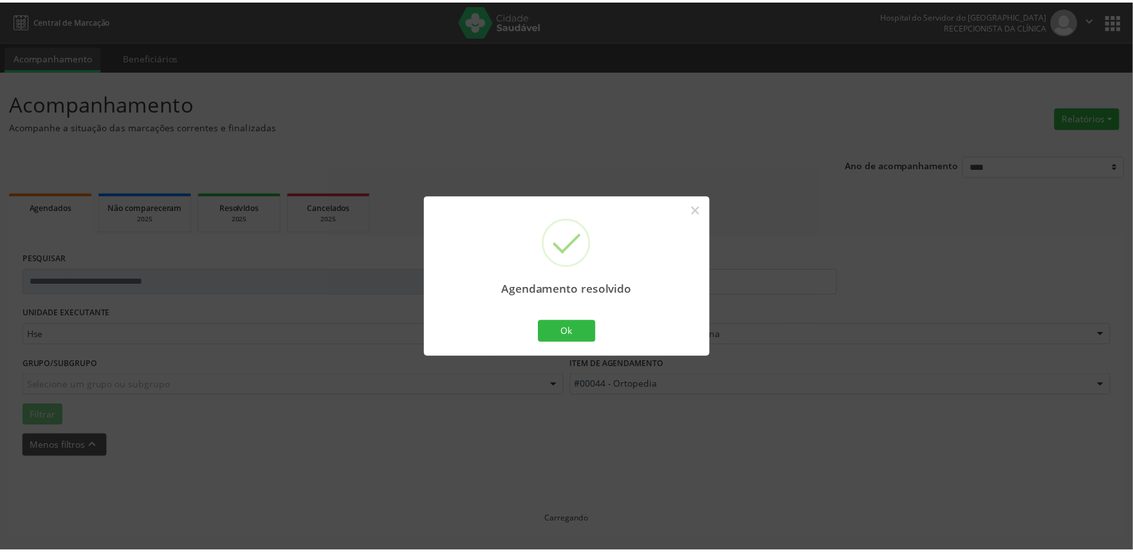
scroll to position [0, 0]
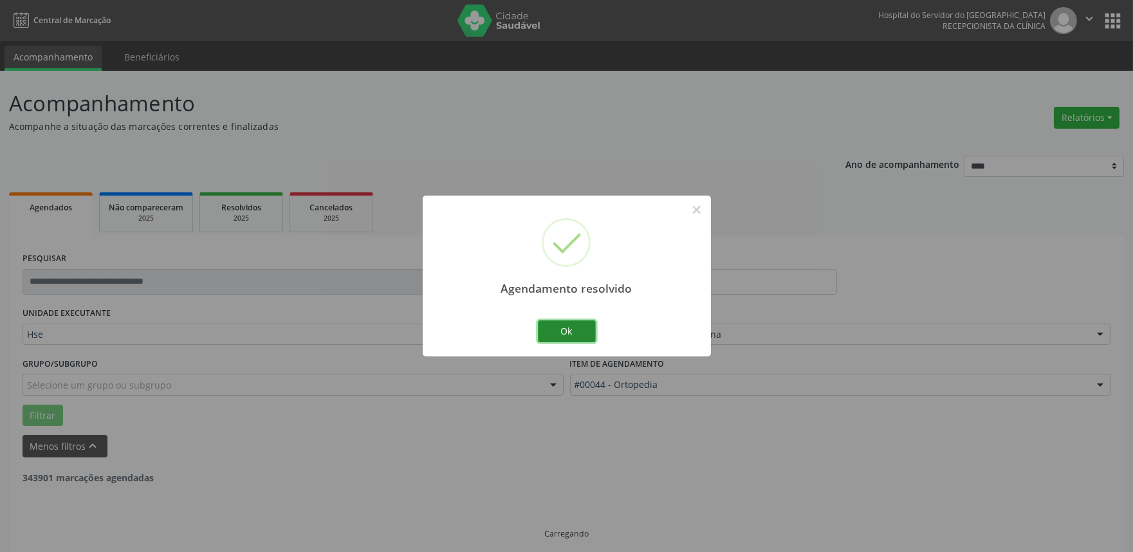
click at [581, 327] on button "Ok" at bounding box center [567, 331] width 58 height 22
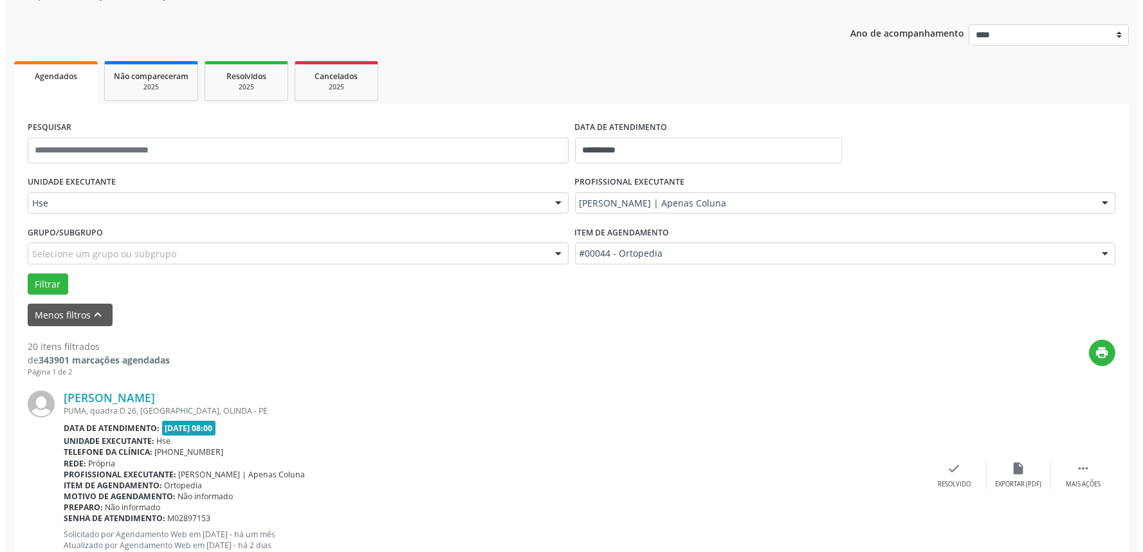
scroll to position [151, 0]
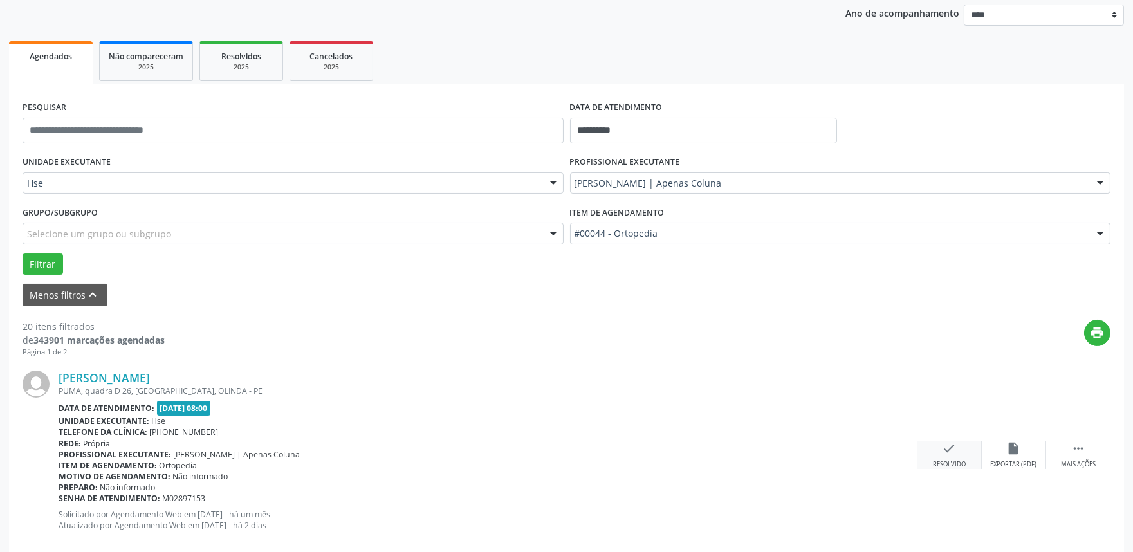
click at [945, 453] on icon "check" at bounding box center [949, 448] width 14 height 14
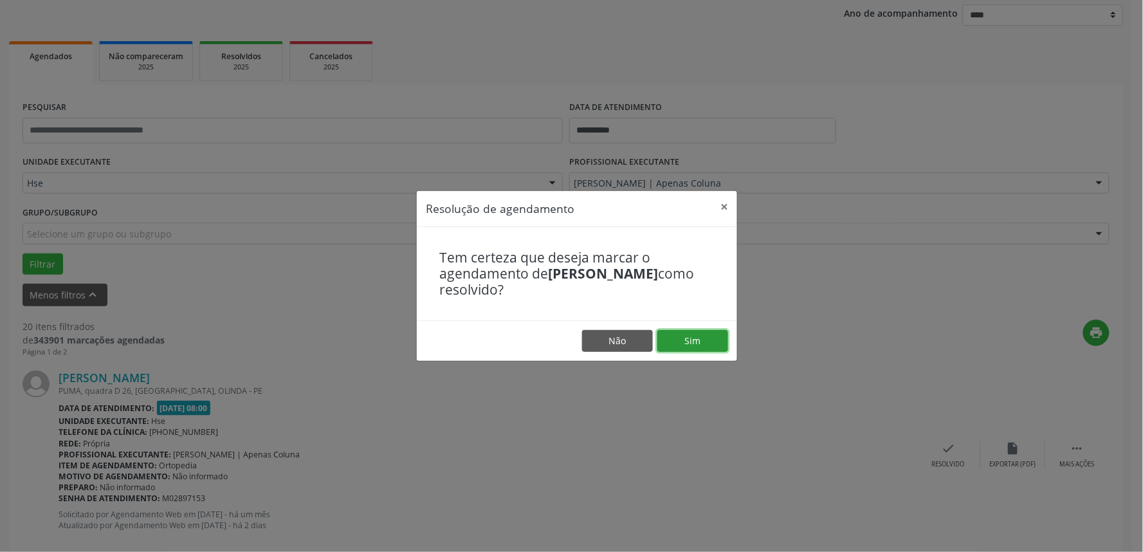
click at [717, 345] on button "Sim" at bounding box center [692, 341] width 71 height 22
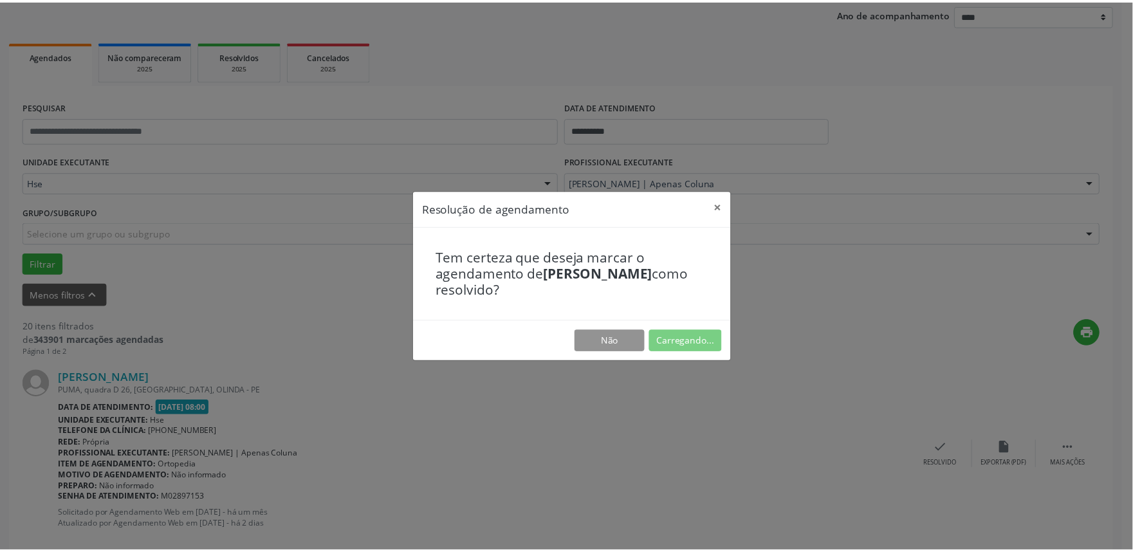
scroll to position [0, 0]
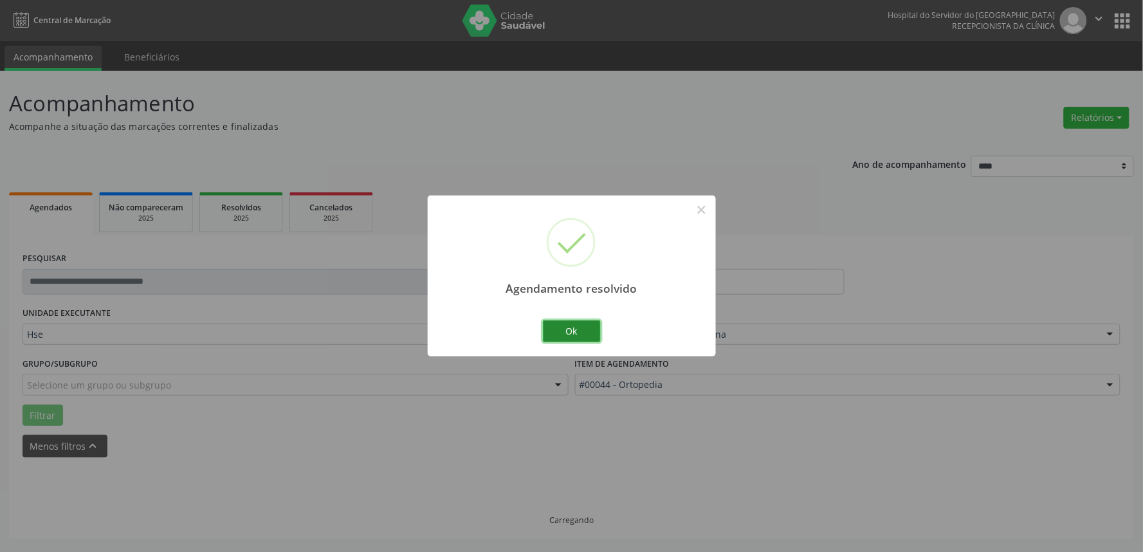
click at [582, 329] on button "Ok" at bounding box center [572, 331] width 58 height 22
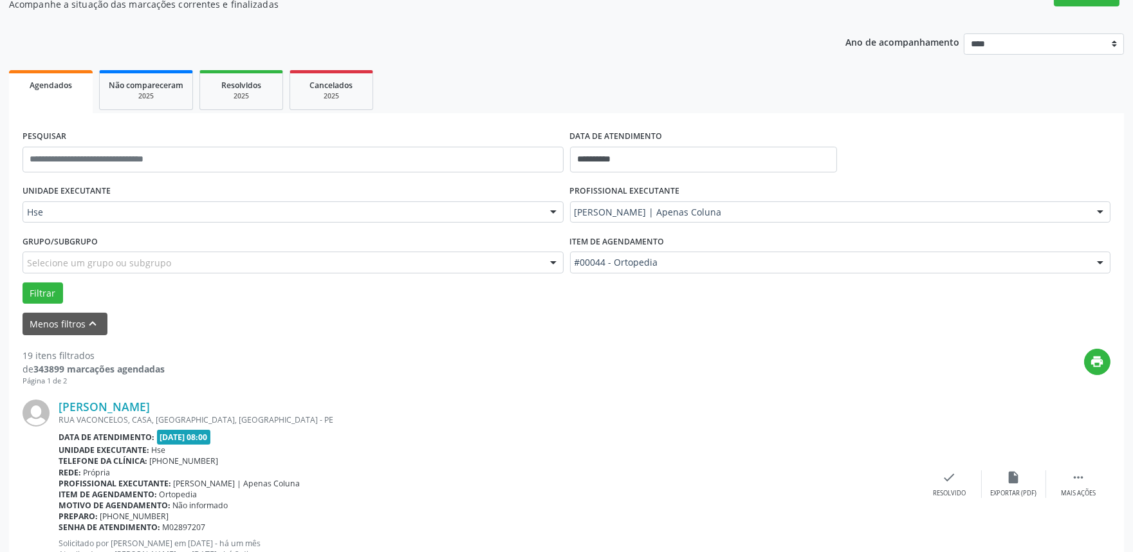
scroll to position [143, 0]
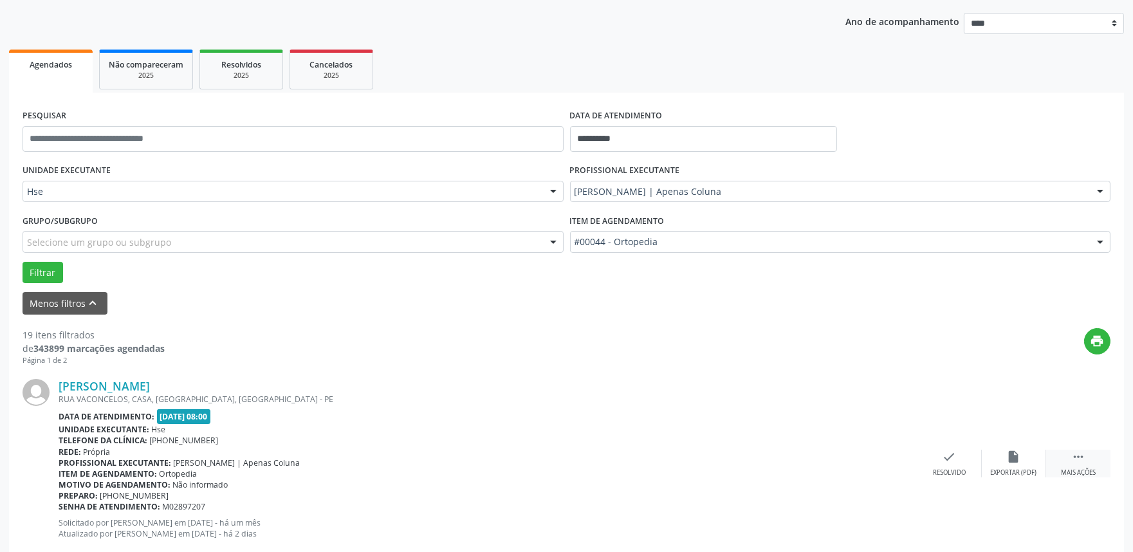
click at [1088, 464] on div " Mais ações" at bounding box center [1078, 464] width 64 height 28
click at [1012, 468] on div "Não compareceu" at bounding box center [1013, 472] width 55 height 9
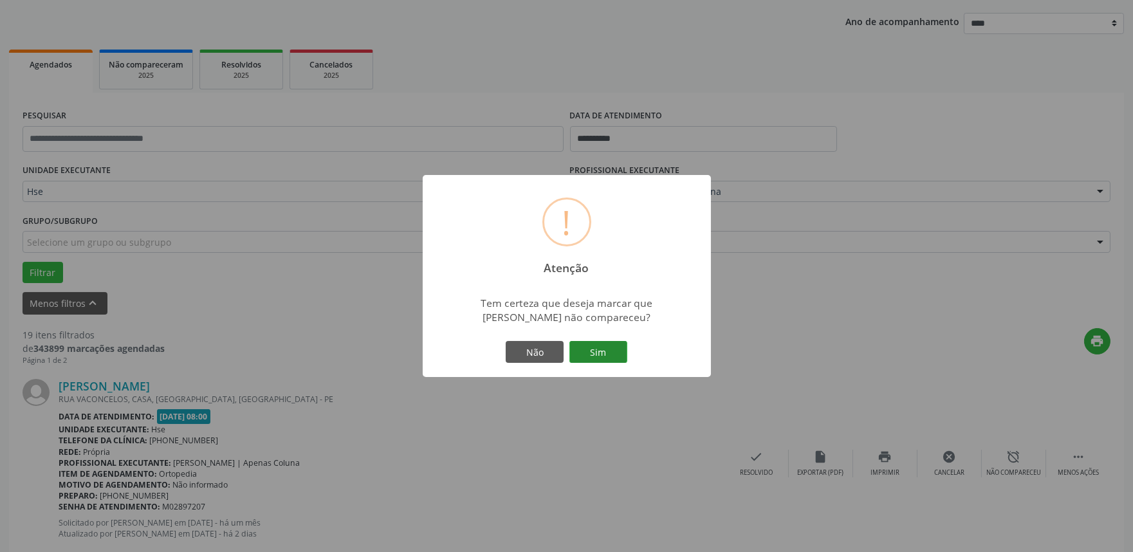
click at [601, 352] on button "Sim" at bounding box center [598, 352] width 58 height 22
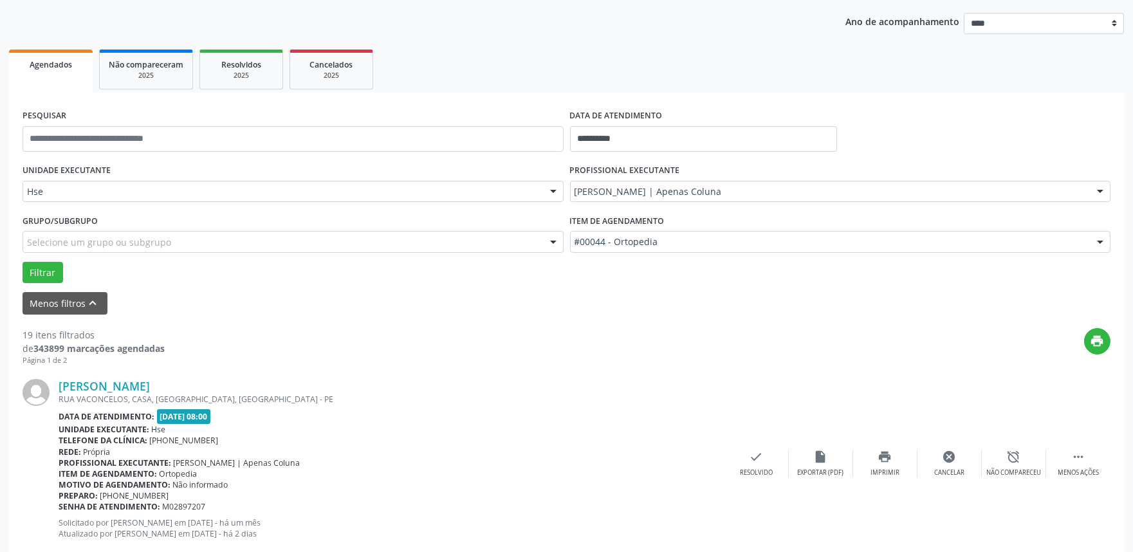
scroll to position [8, 0]
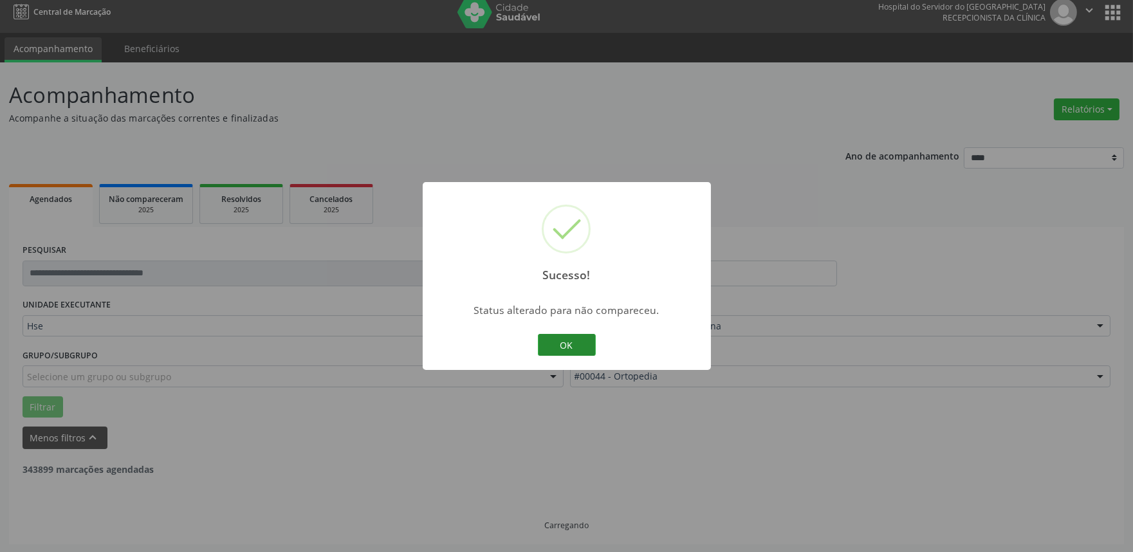
click at [564, 336] on button "OK" at bounding box center [567, 345] width 58 height 22
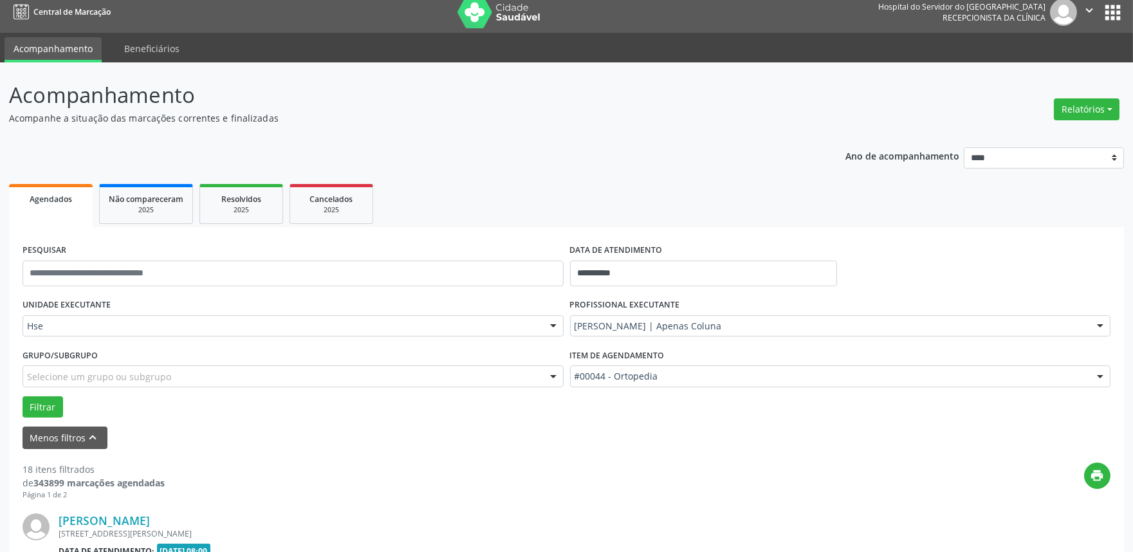
scroll to position [365, 0]
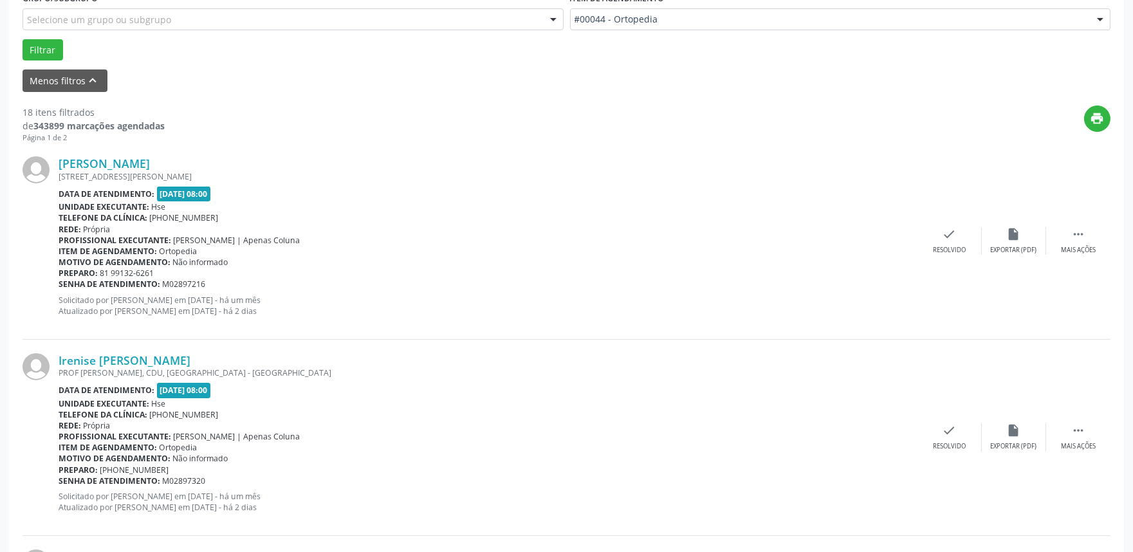
click at [1082, 255] on div "[PERSON_NAME] [STREET_ADDRESS][PERSON_NAME] Data de atendimento: [DATE] 08:00 U…" at bounding box center [567, 241] width 1088 height 196
click at [1077, 246] on div "Mais ações" at bounding box center [1078, 250] width 35 height 9
click at [1008, 232] on icon "alarm_off" at bounding box center [1014, 234] width 14 height 14
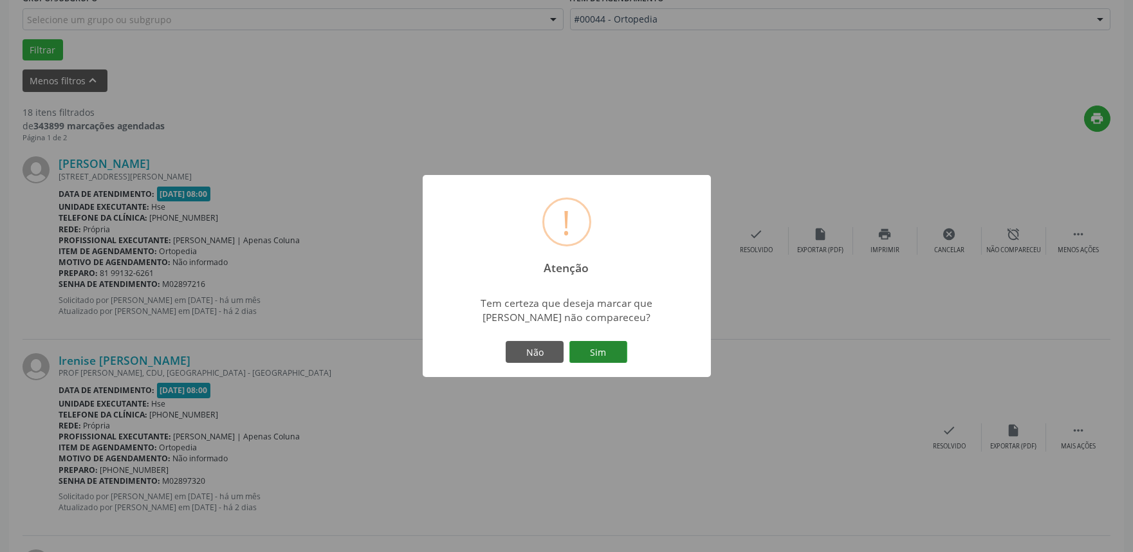
click at [614, 349] on button "Sim" at bounding box center [598, 352] width 58 height 22
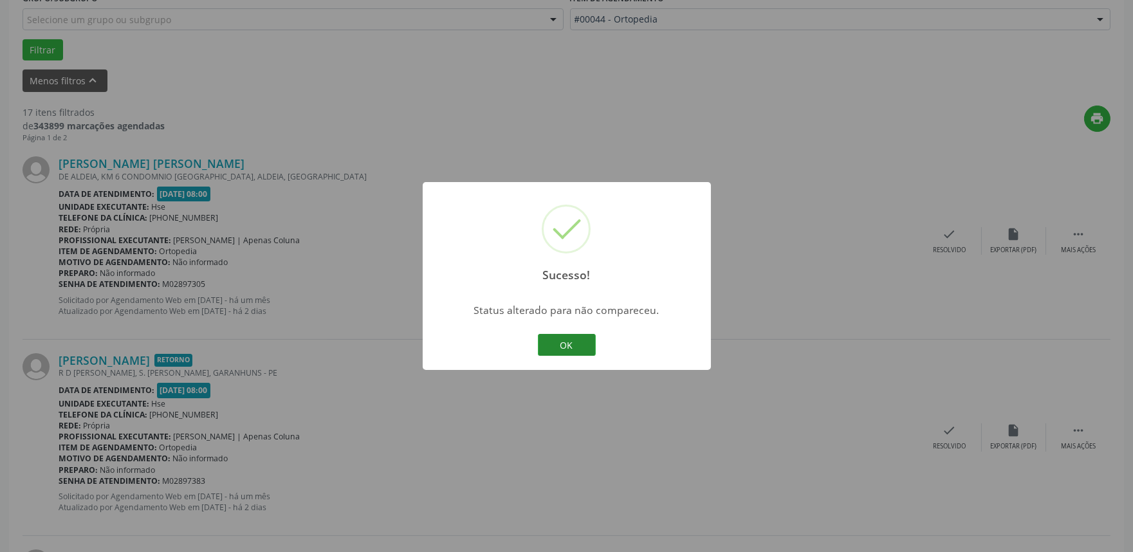
click at [579, 343] on button "OK" at bounding box center [567, 345] width 58 height 22
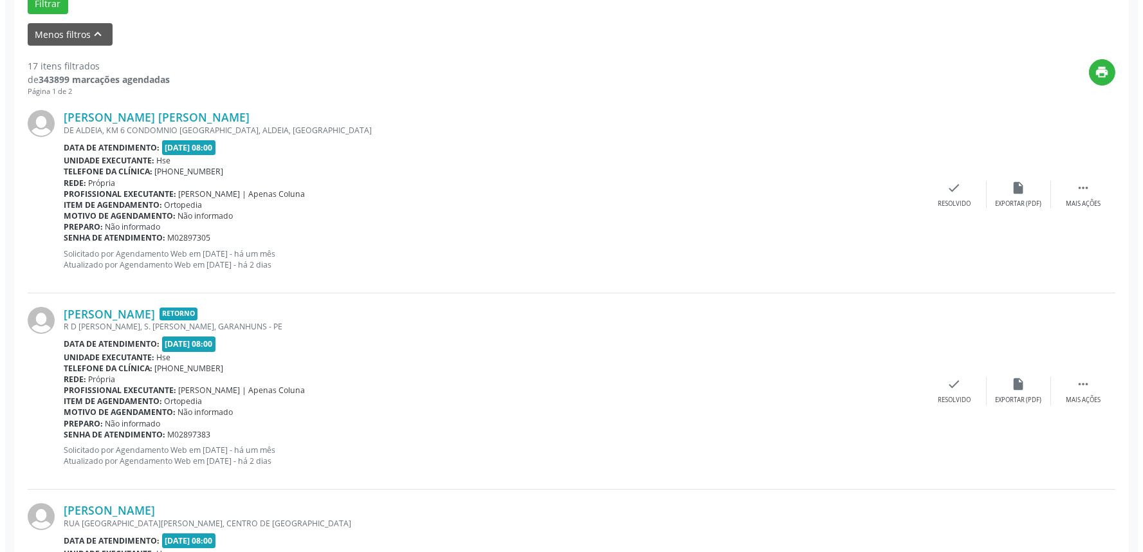
scroll to position [437, 0]
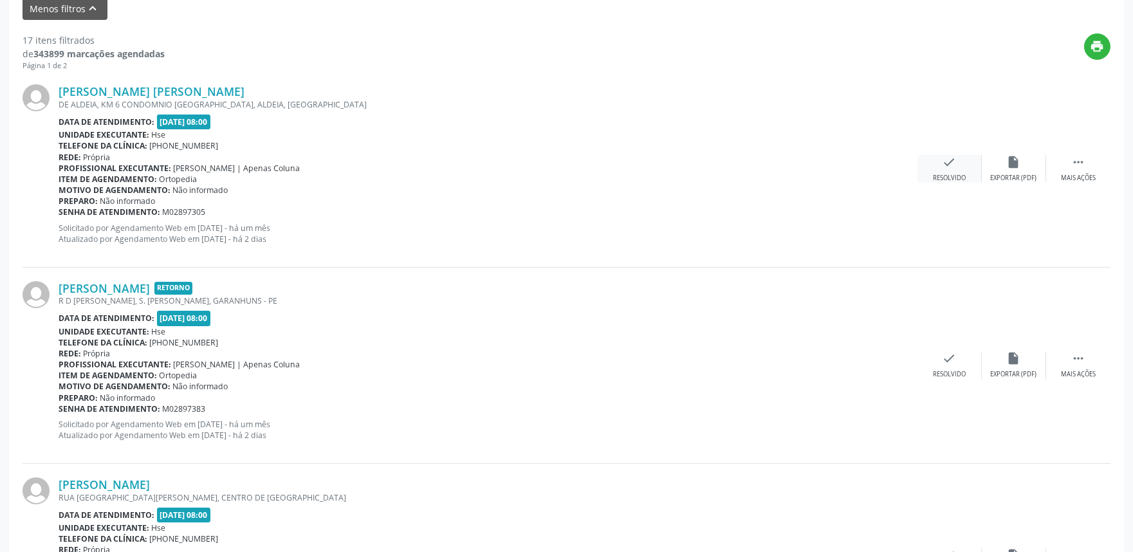
click at [955, 170] on div "check Resolvido" at bounding box center [949, 169] width 64 height 28
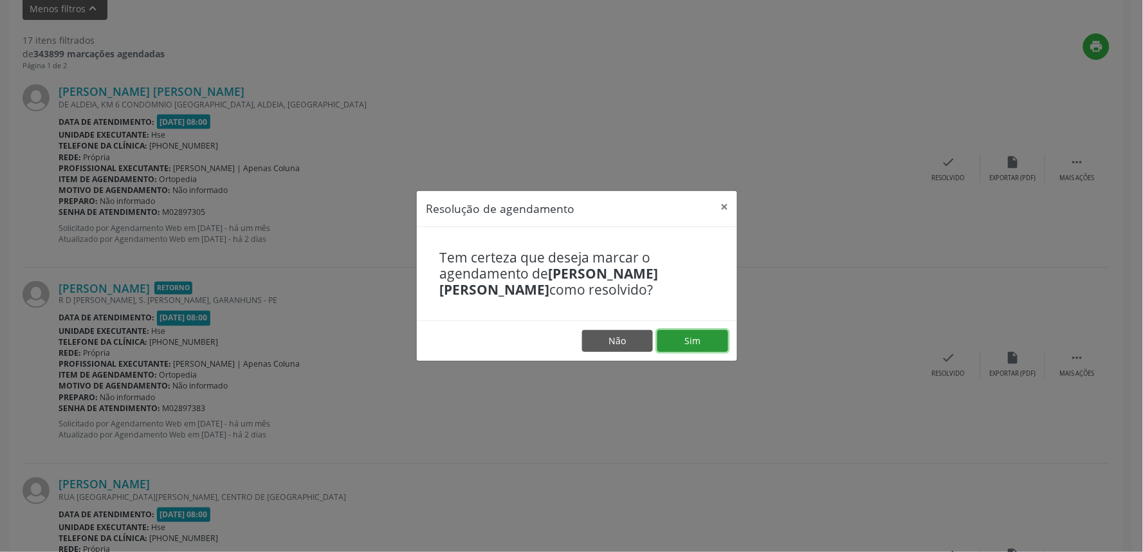
click at [704, 331] on button "Sim" at bounding box center [692, 341] width 71 height 22
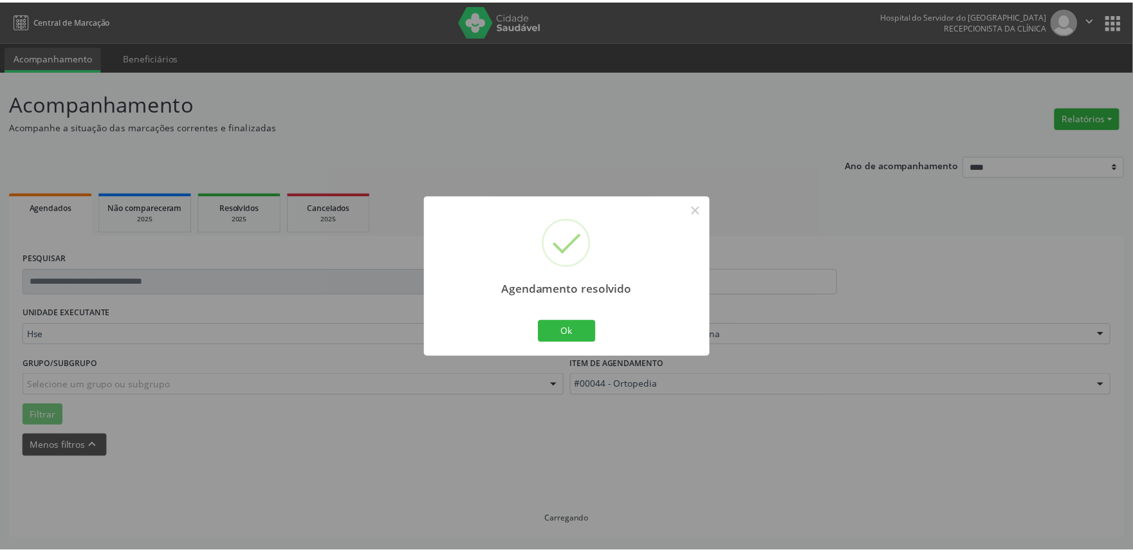
scroll to position [0, 0]
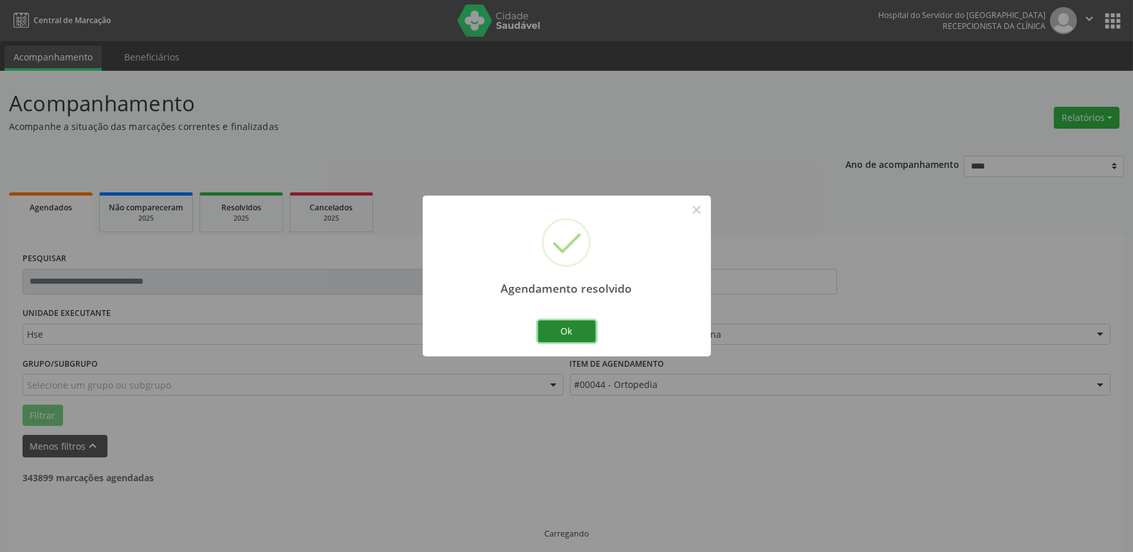
drag, startPoint x: 569, startPoint y: 326, endPoint x: 468, endPoint y: 337, distance: 101.6
click at [569, 327] on button "Ok" at bounding box center [567, 331] width 58 height 22
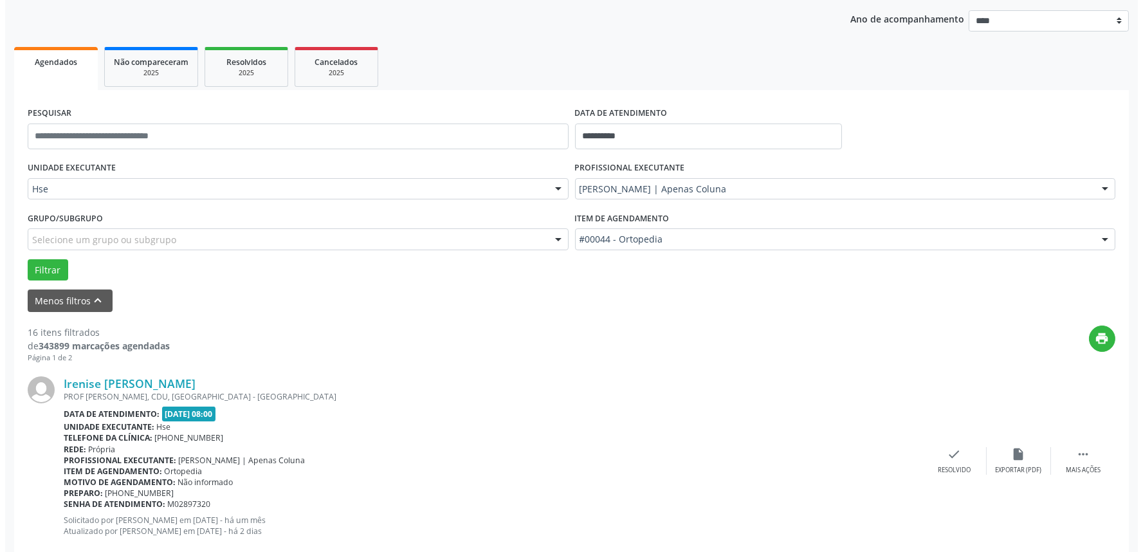
scroll to position [151, 0]
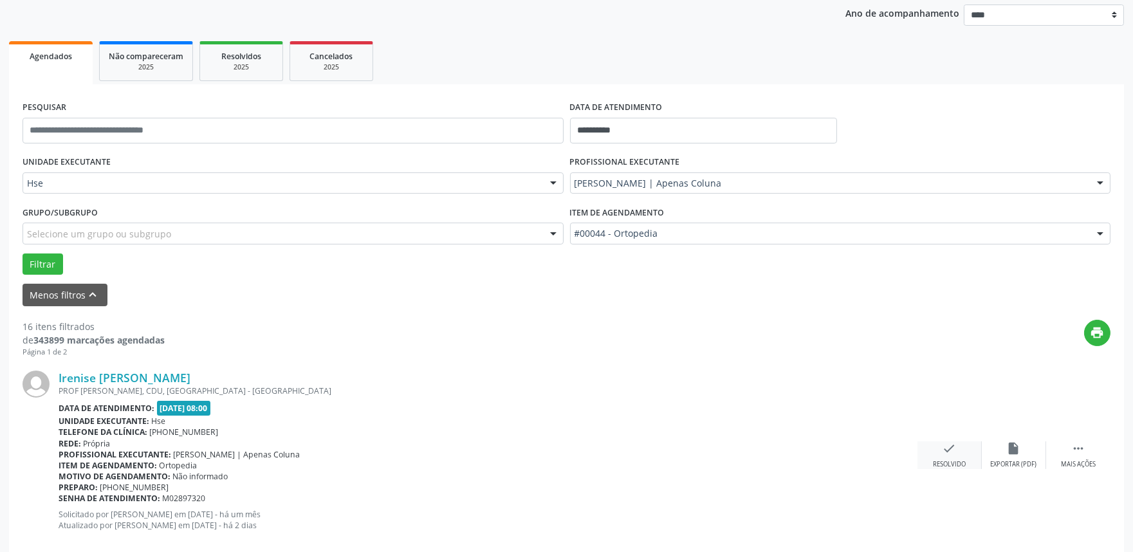
click at [953, 451] on icon "check" at bounding box center [949, 448] width 14 height 14
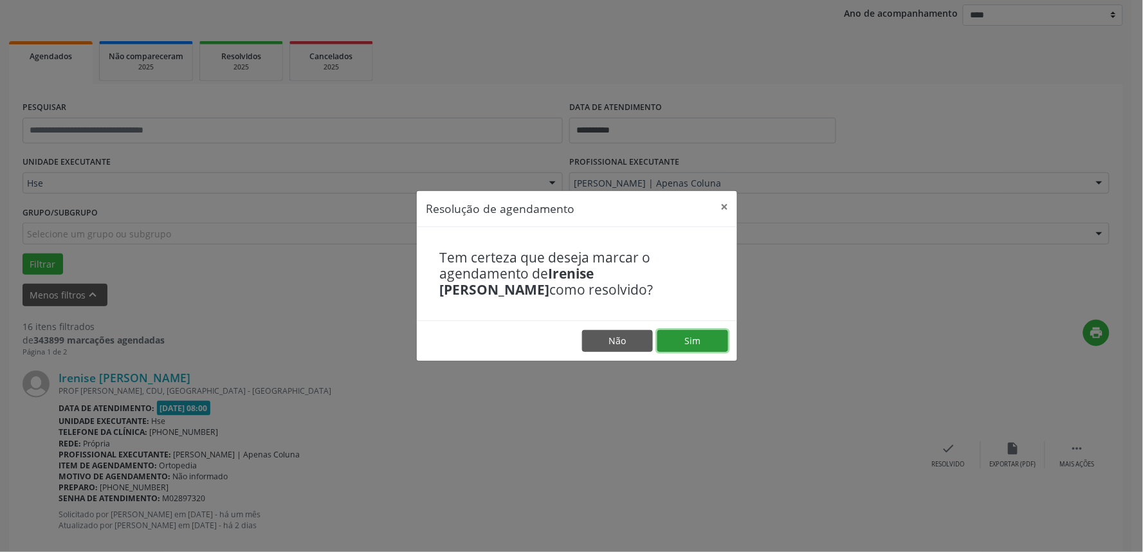
click at [705, 345] on button "Sim" at bounding box center [692, 341] width 71 height 22
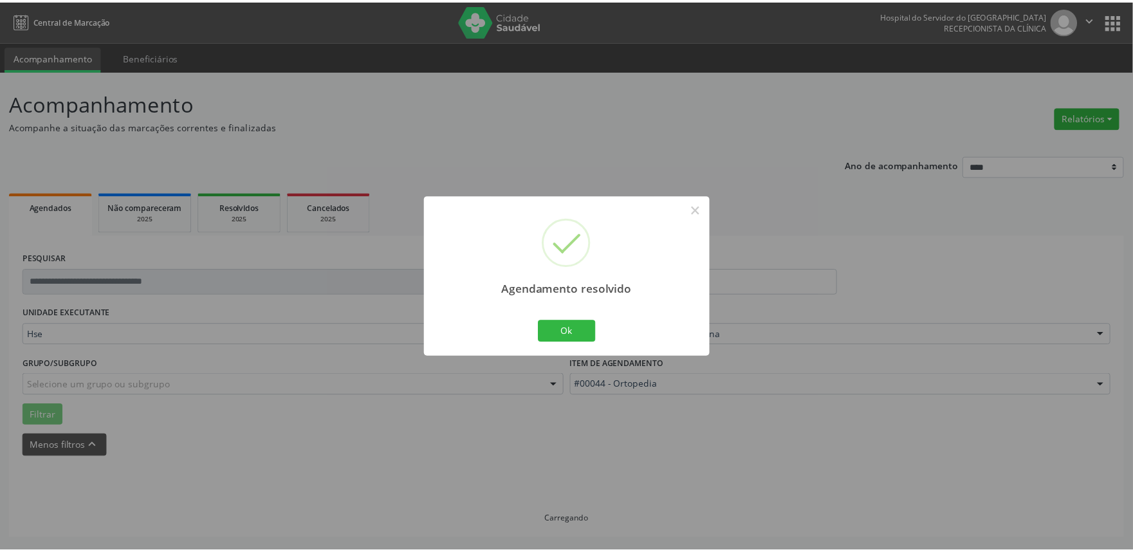
scroll to position [0, 0]
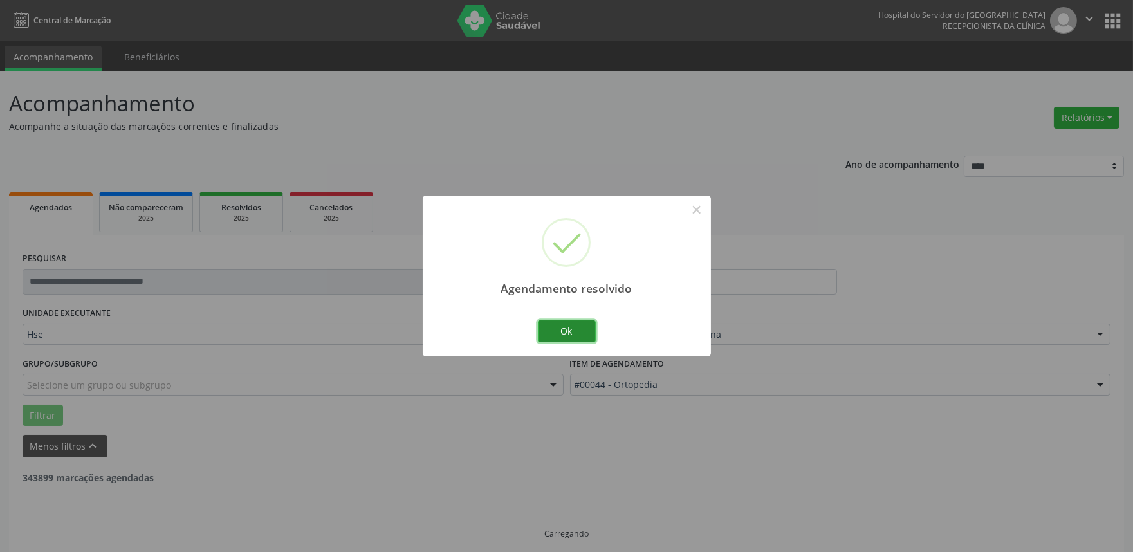
click at [582, 332] on button "Ok" at bounding box center [567, 331] width 58 height 22
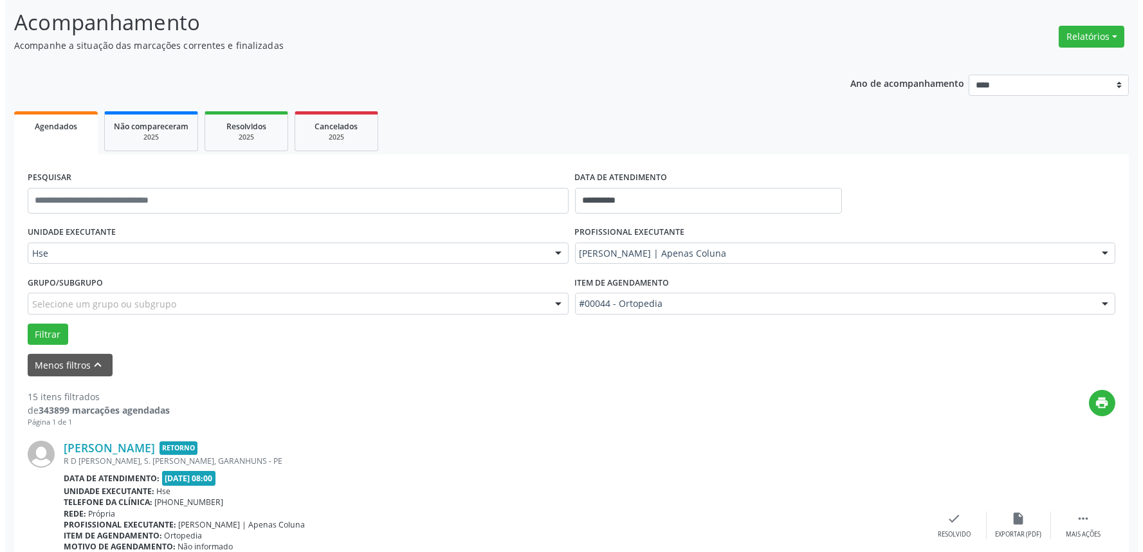
scroll to position [151, 0]
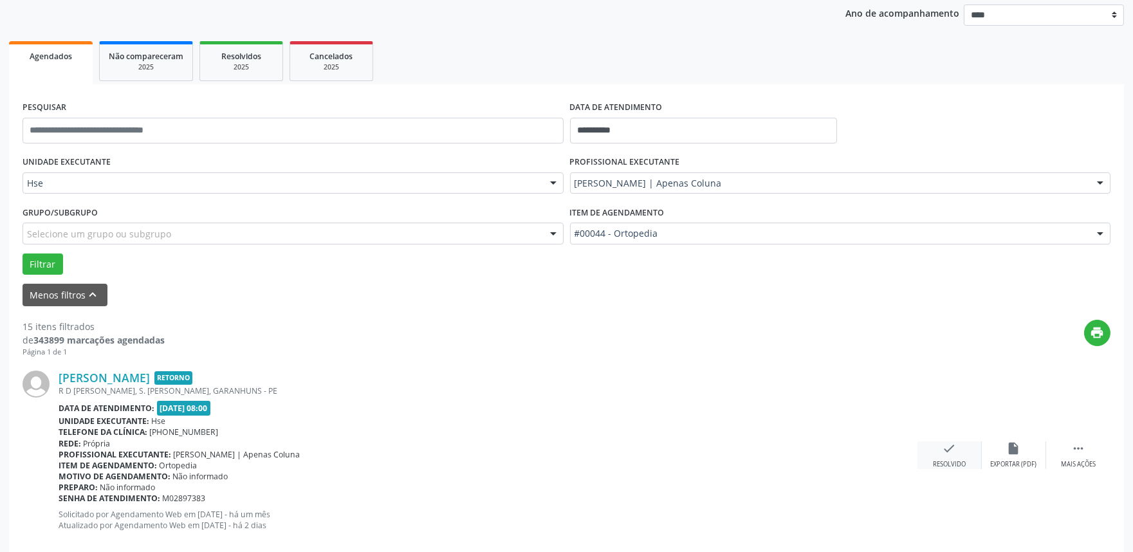
click at [954, 442] on icon "check" at bounding box center [949, 448] width 14 height 14
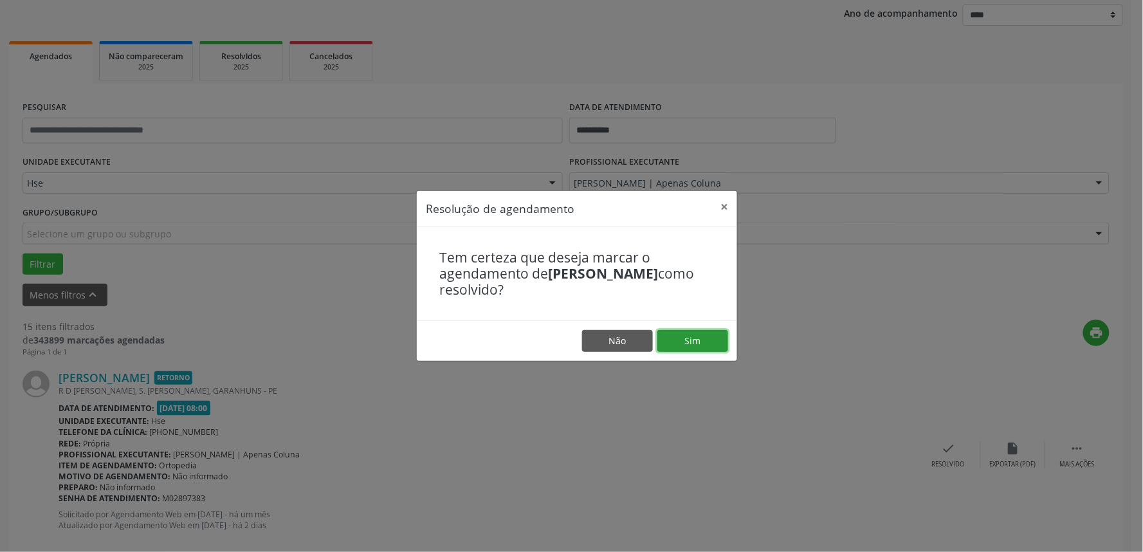
click at [715, 342] on button "Sim" at bounding box center [692, 341] width 71 height 22
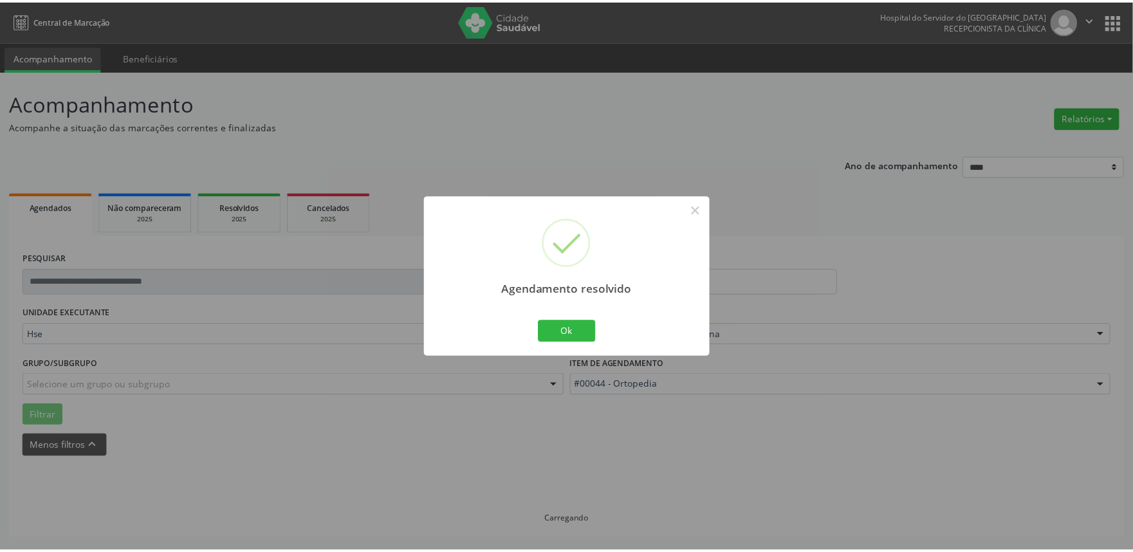
scroll to position [0, 0]
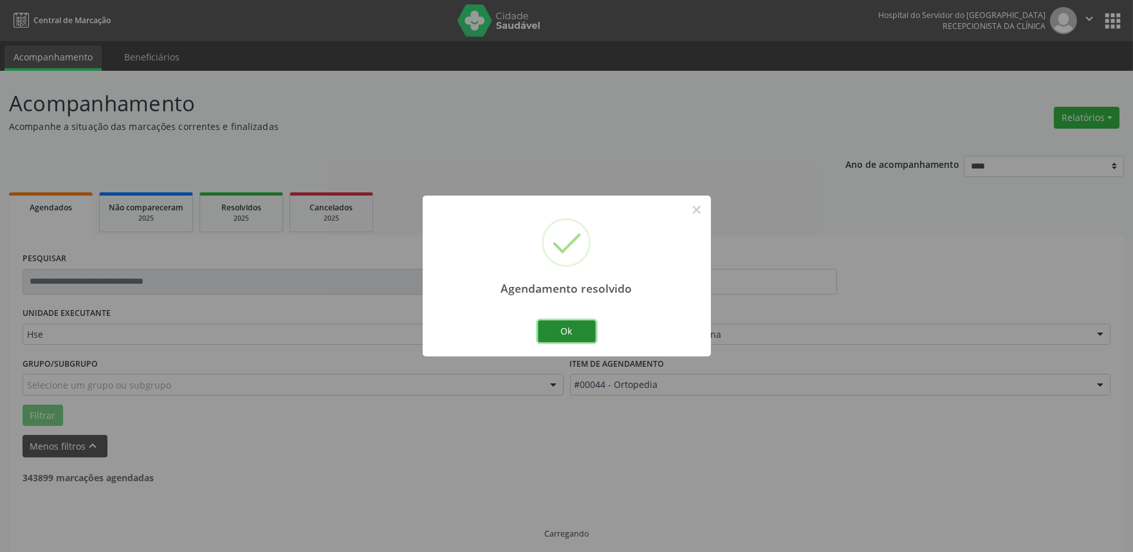
click at [574, 336] on button "Ok" at bounding box center [567, 331] width 58 height 22
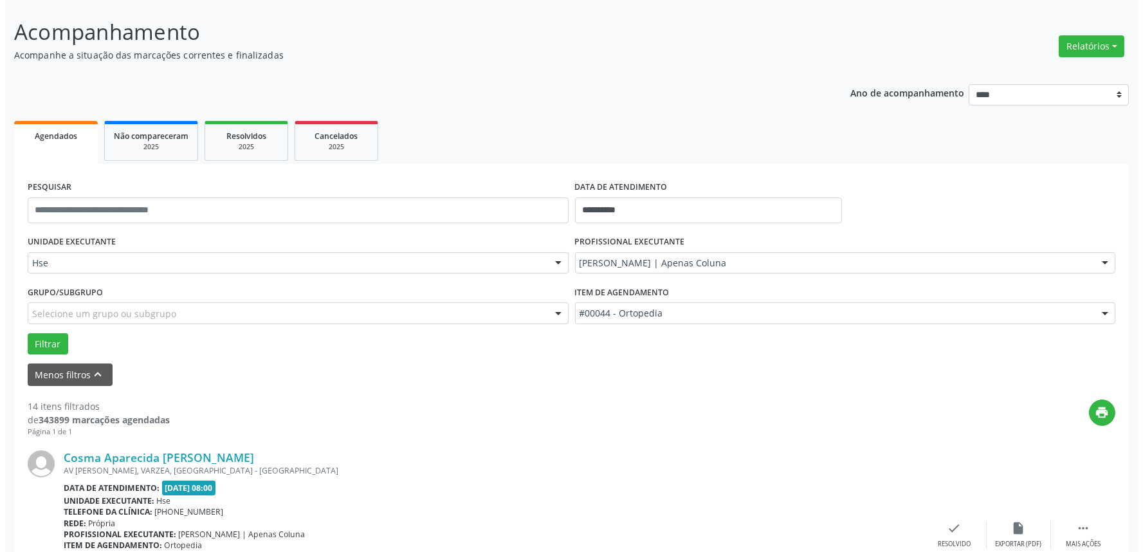
scroll to position [286, 0]
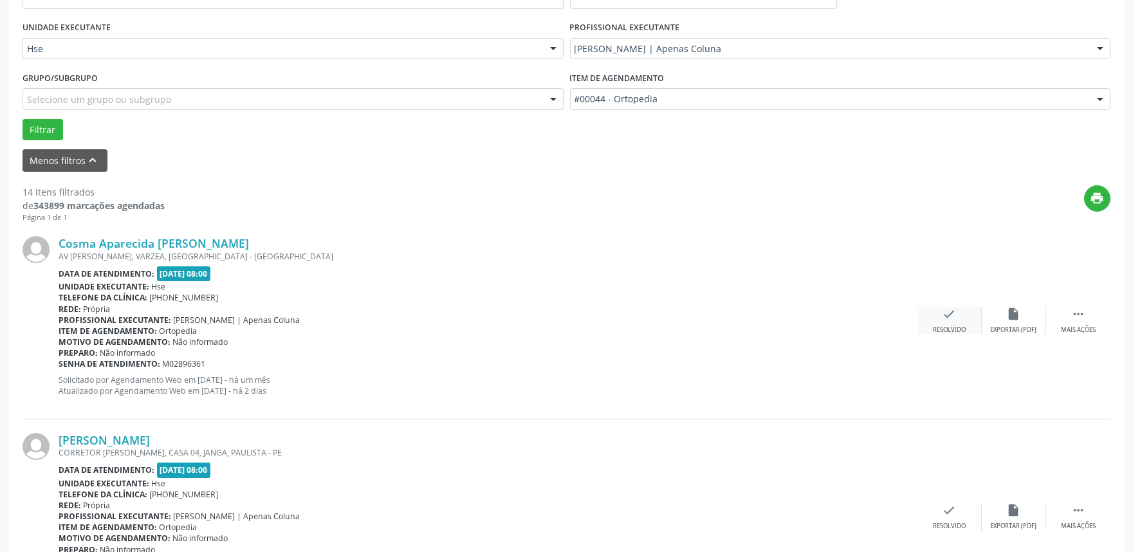
click at [953, 320] on div "check Resolvido" at bounding box center [949, 321] width 64 height 28
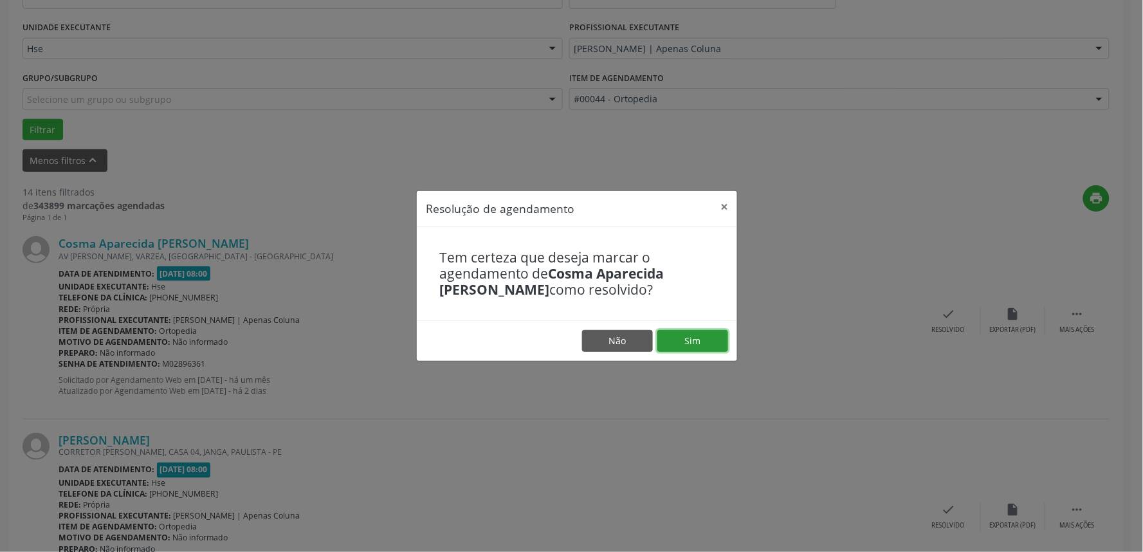
click at [687, 347] on button "Sim" at bounding box center [692, 341] width 71 height 22
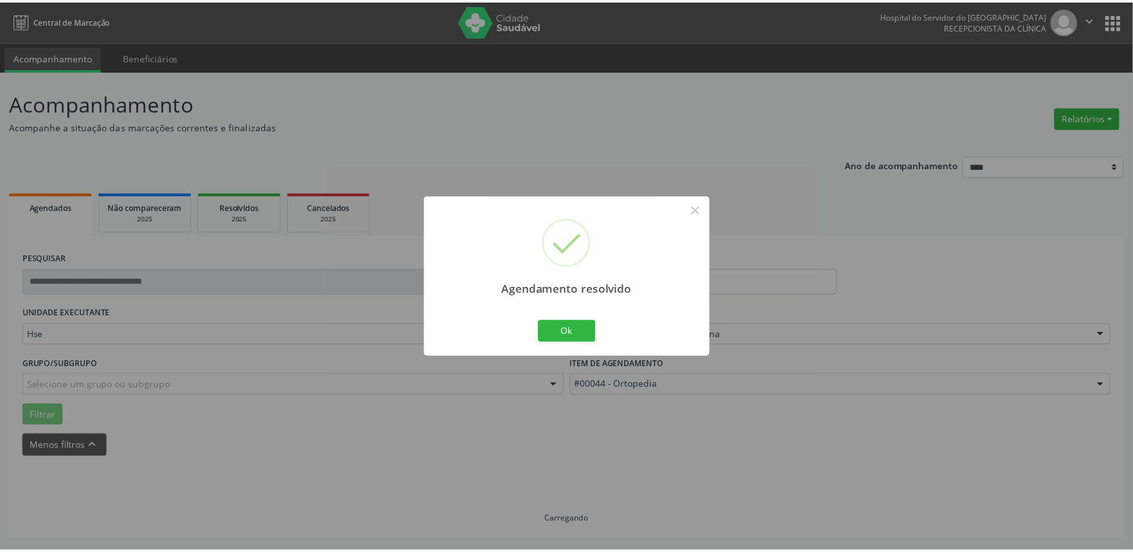
scroll to position [0, 0]
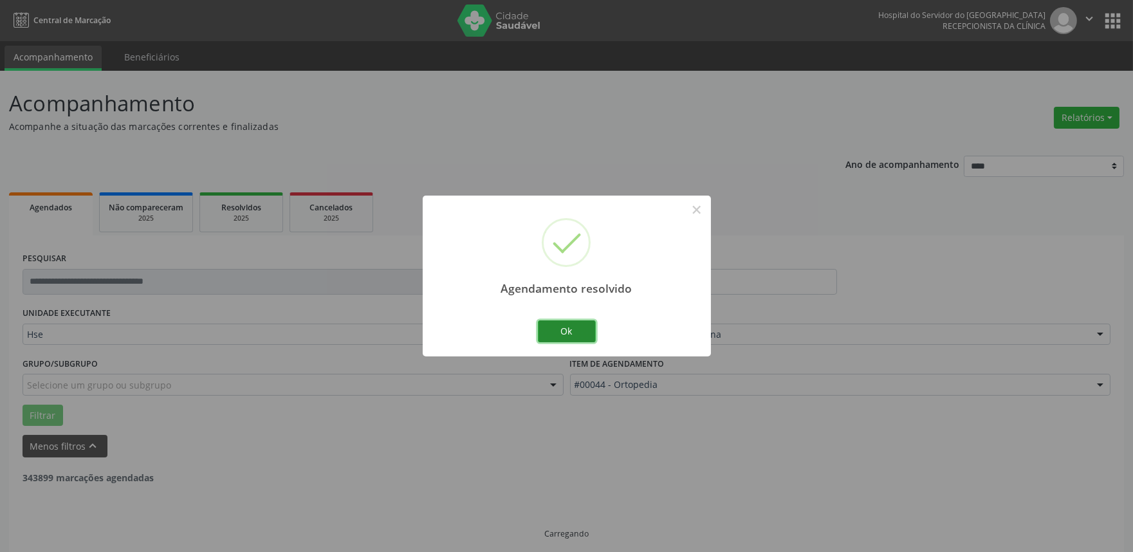
click at [571, 325] on button "Ok" at bounding box center [567, 331] width 58 height 22
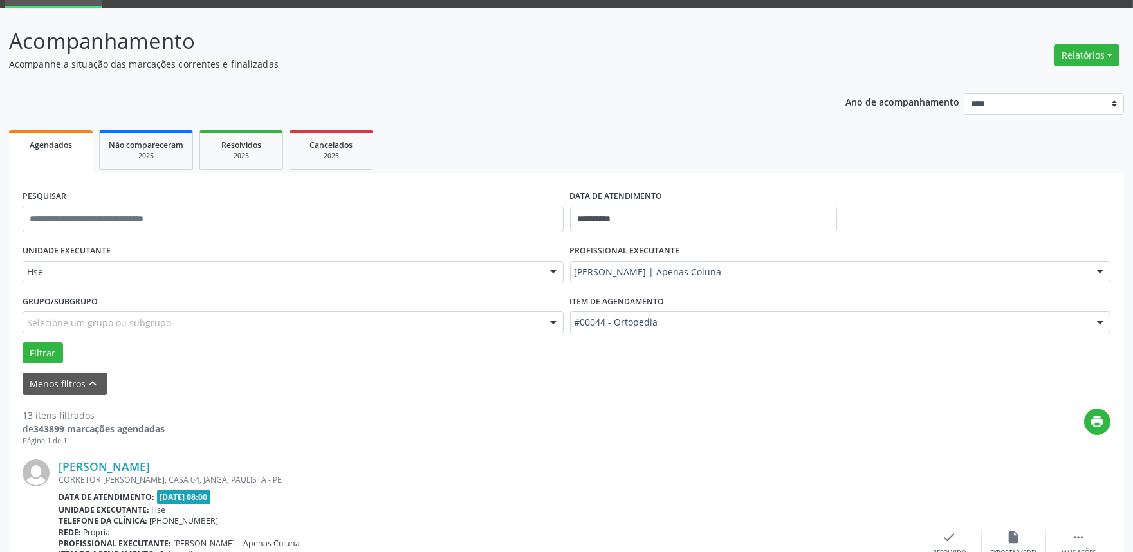
scroll to position [151, 0]
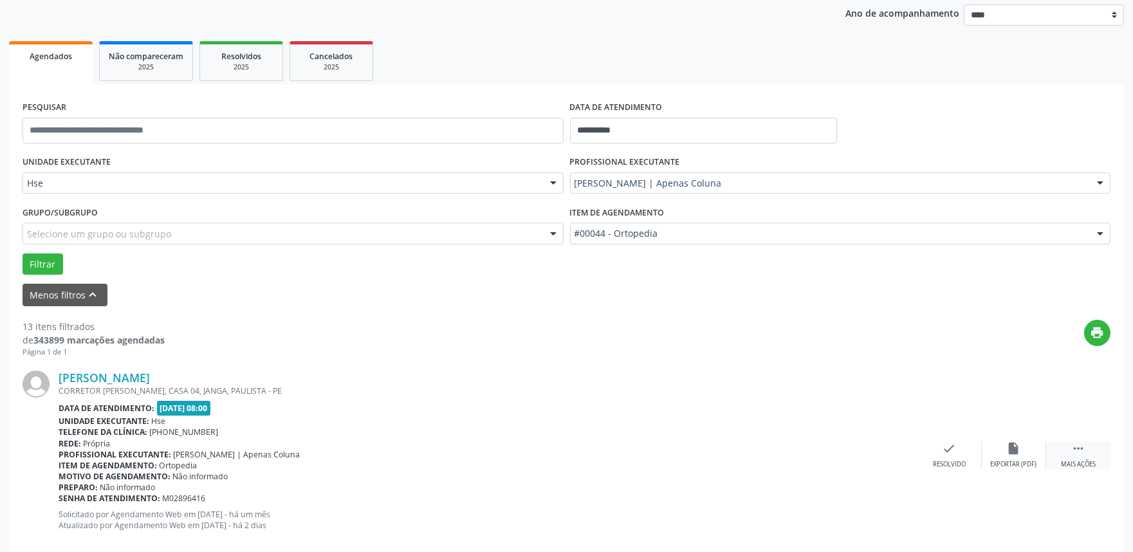
click at [1079, 450] on icon "" at bounding box center [1078, 448] width 14 height 14
click at [1029, 442] on div "alarm_off Não compareceu" at bounding box center [1013, 455] width 64 height 28
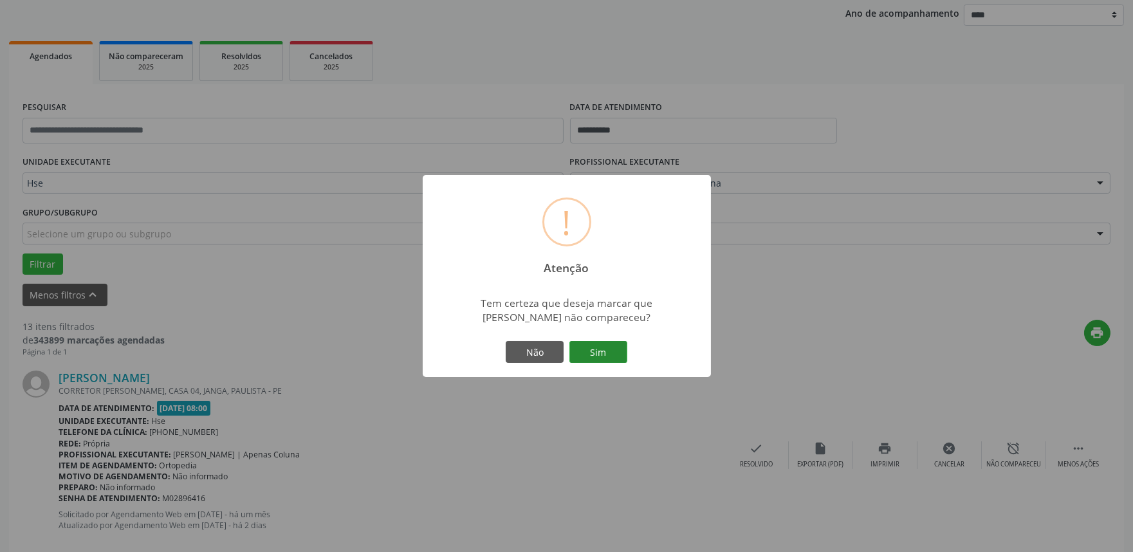
click at [619, 358] on button "Sim" at bounding box center [598, 352] width 58 height 22
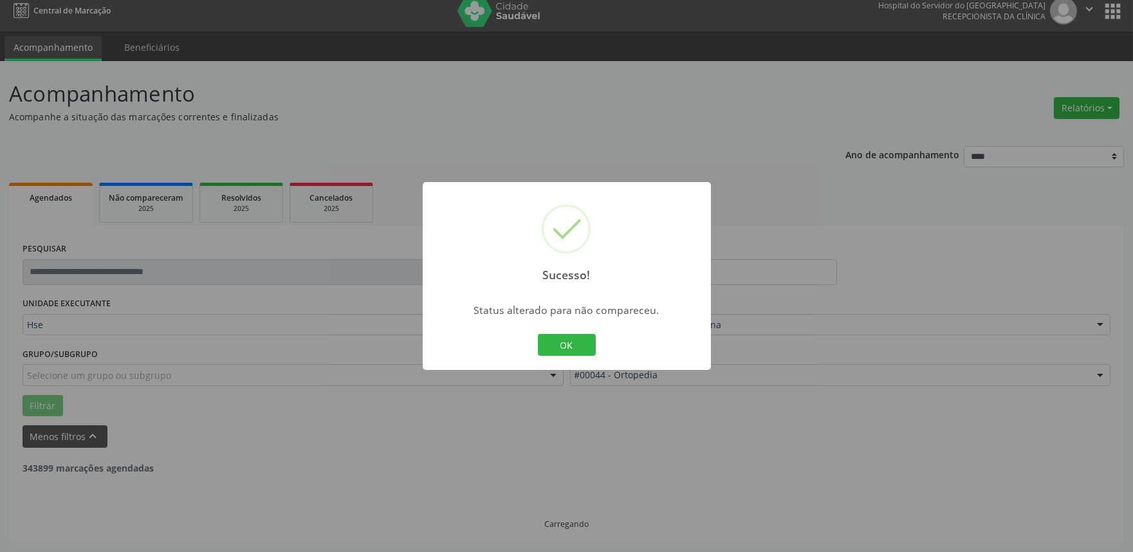
scroll to position [8, 0]
click at [581, 343] on button "OK" at bounding box center [567, 345] width 58 height 22
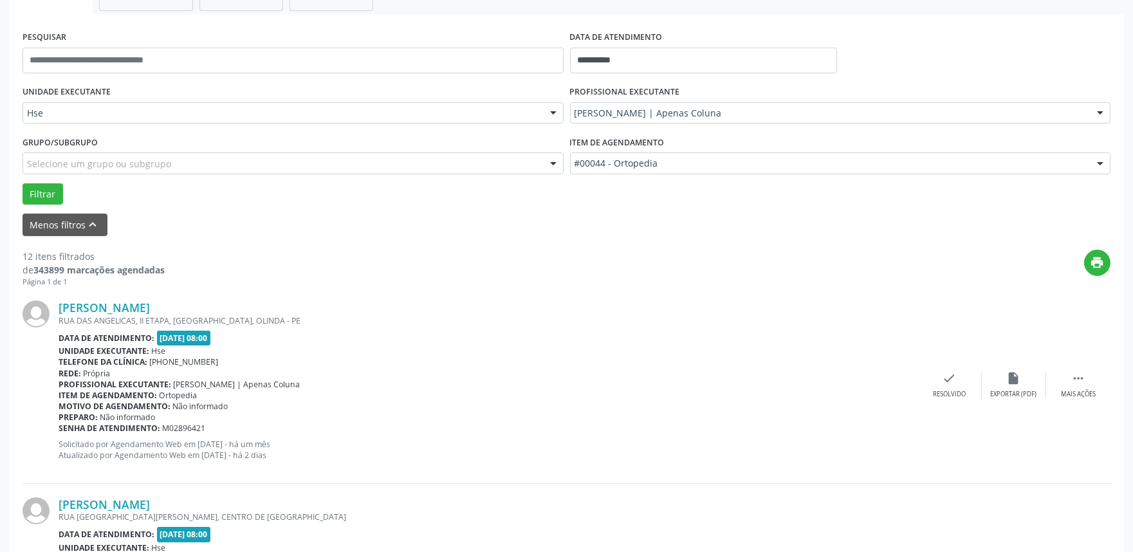
scroll to position [223, 0]
click at [1094, 376] on div " Mais ações" at bounding box center [1078, 384] width 64 height 28
click at [1017, 376] on icon "alarm_off" at bounding box center [1014, 377] width 14 height 14
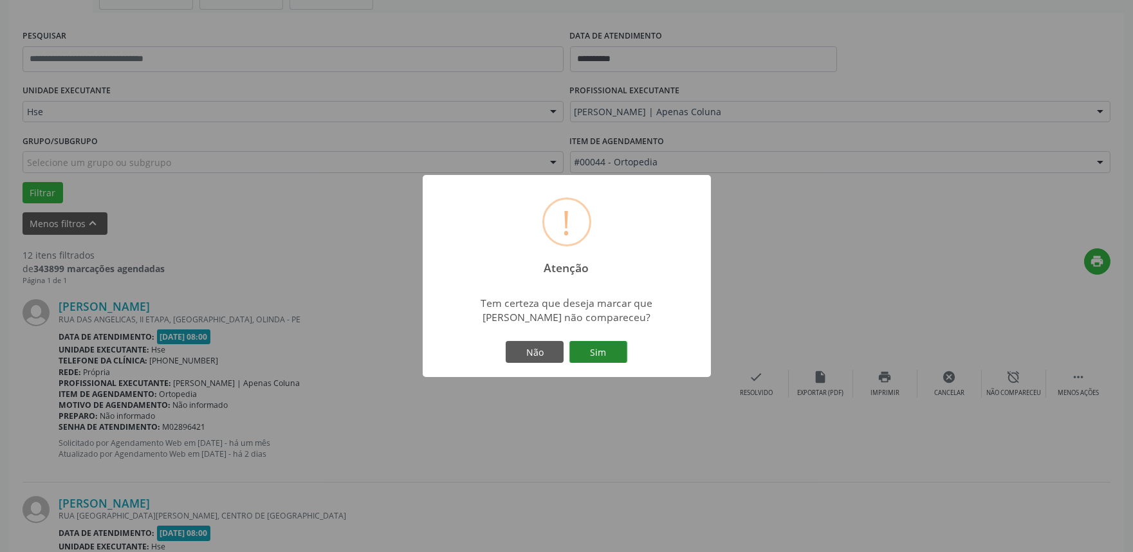
click at [616, 350] on button "Sim" at bounding box center [598, 352] width 58 height 22
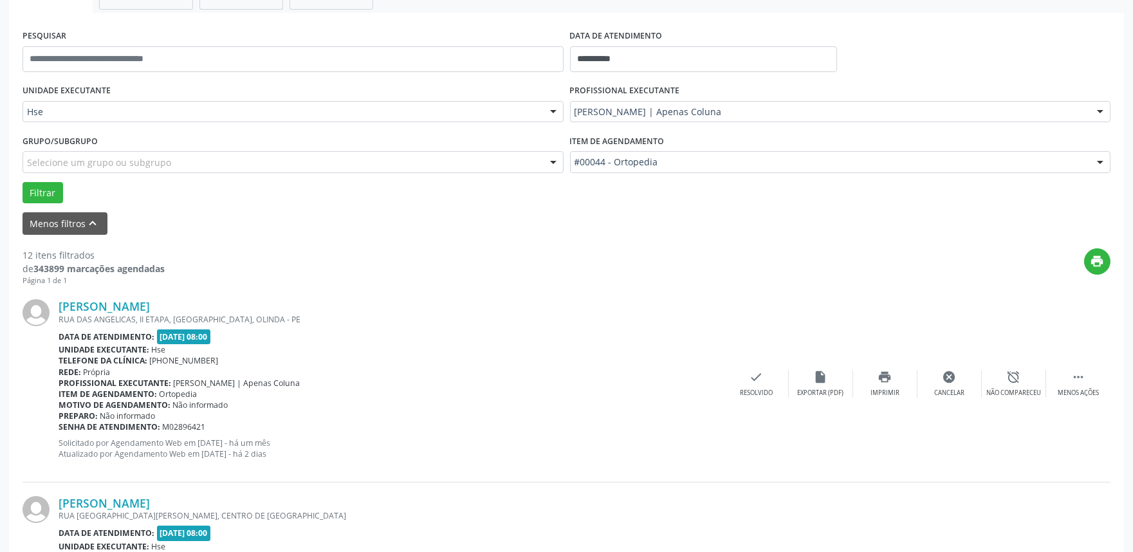
scroll to position [8, 0]
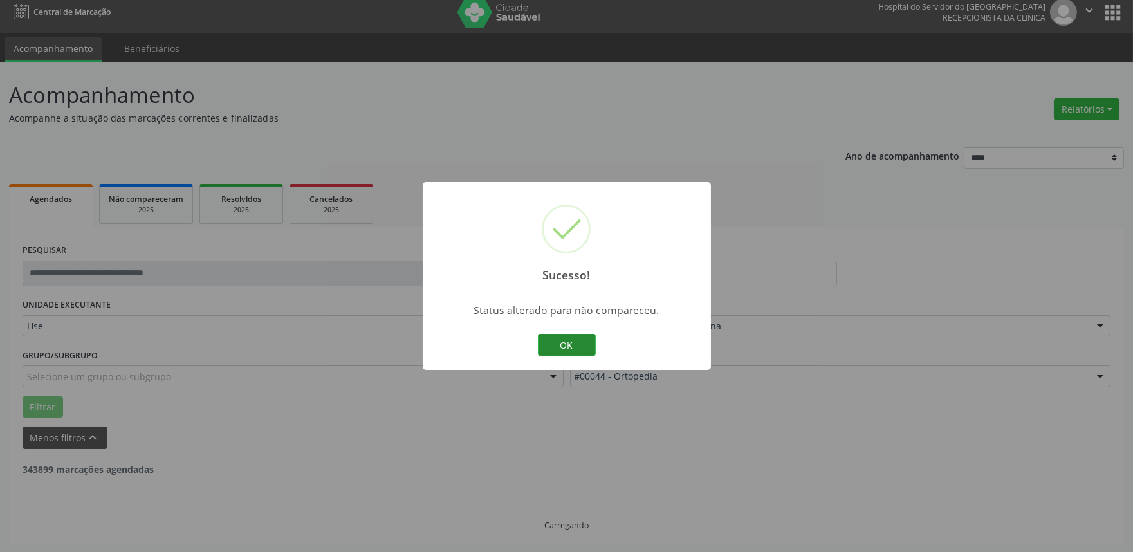
click at [587, 345] on button "OK" at bounding box center [567, 345] width 58 height 22
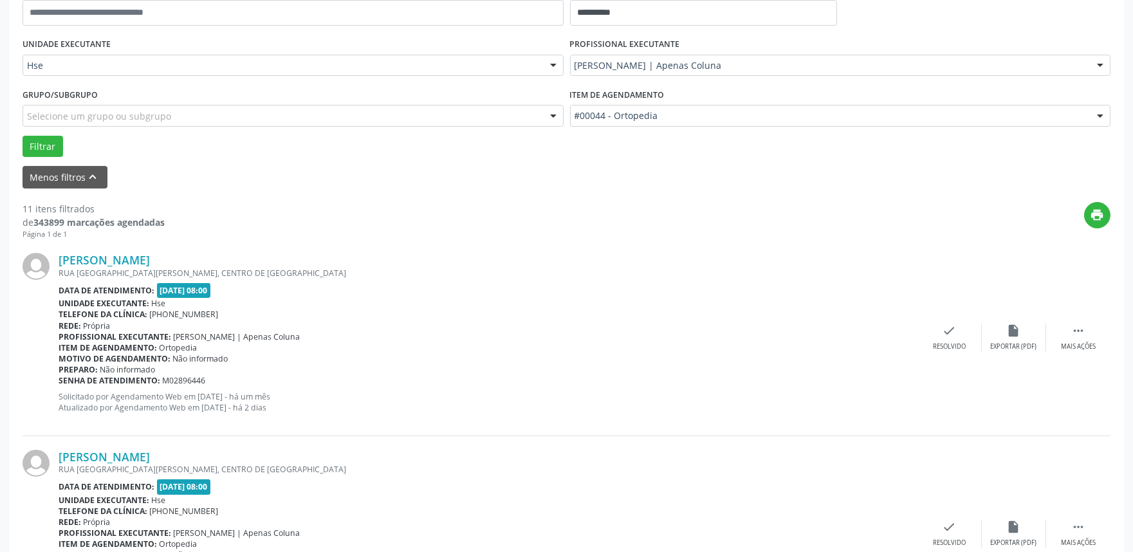
scroll to position [294, 0]
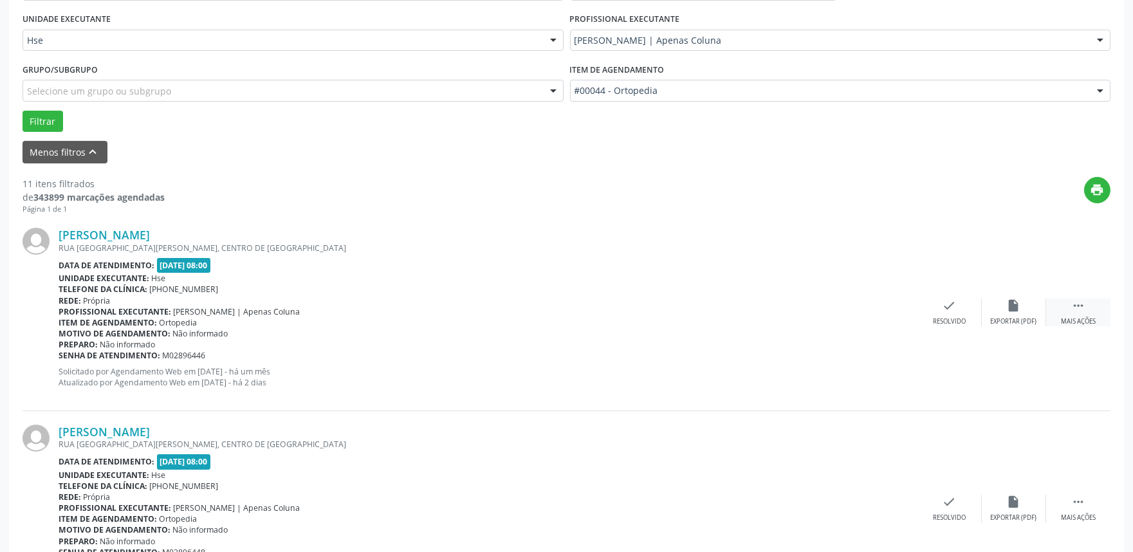
click at [1094, 302] on div " Mais ações" at bounding box center [1078, 312] width 64 height 28
click at [1018, 307] on icon "alarm_off" at bounding box center [1014, 305] width 14 height 14
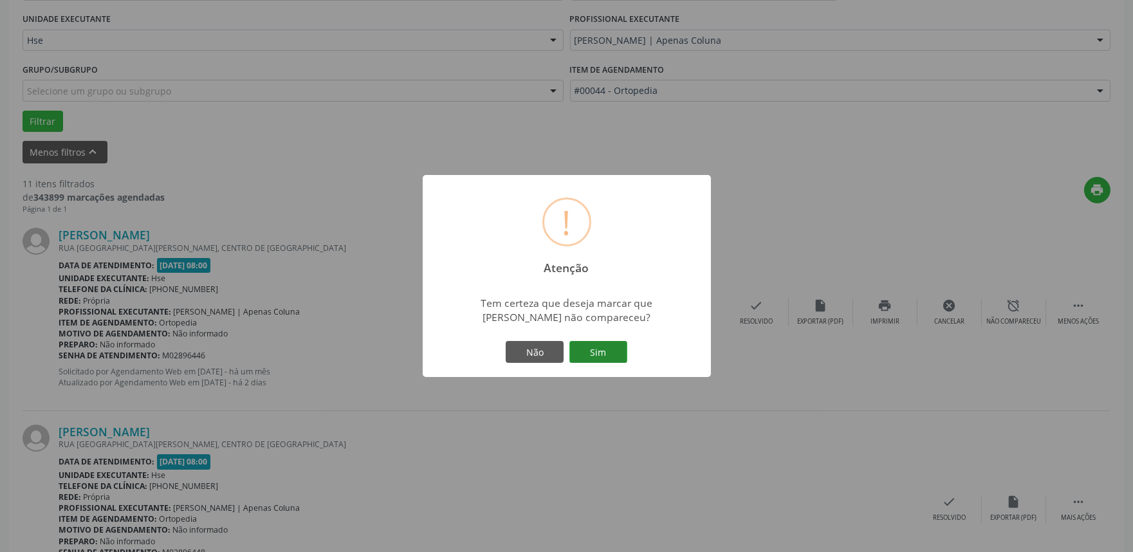
click at [616, 355] on button "Sim" at bounding box center [598, 352] width 58 height 22
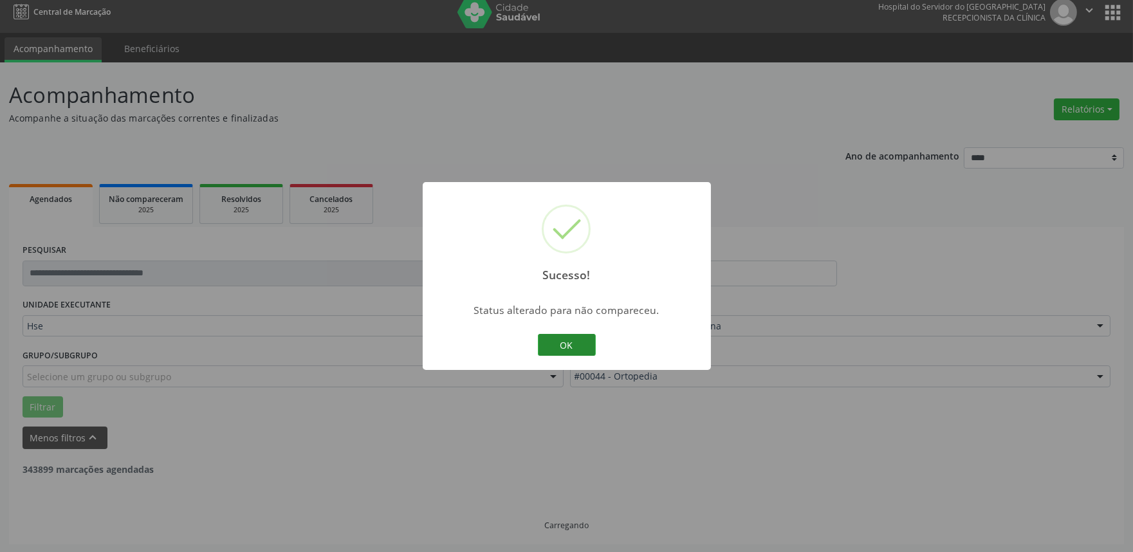
click at [581, 343] on button "OK" at bounding box center [567, 345] width 58 height 22
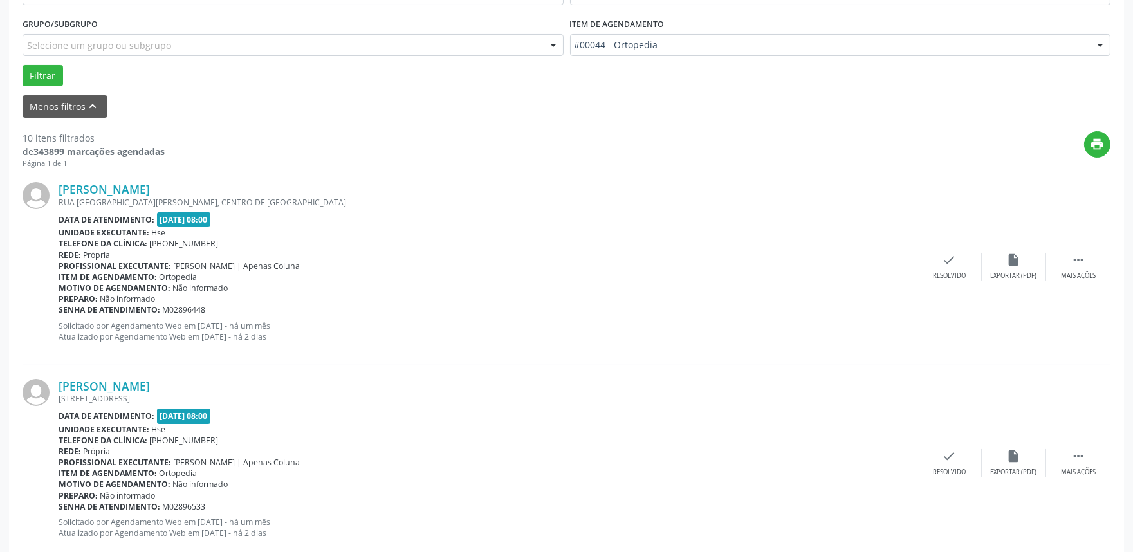
scroll to position [365, 0]
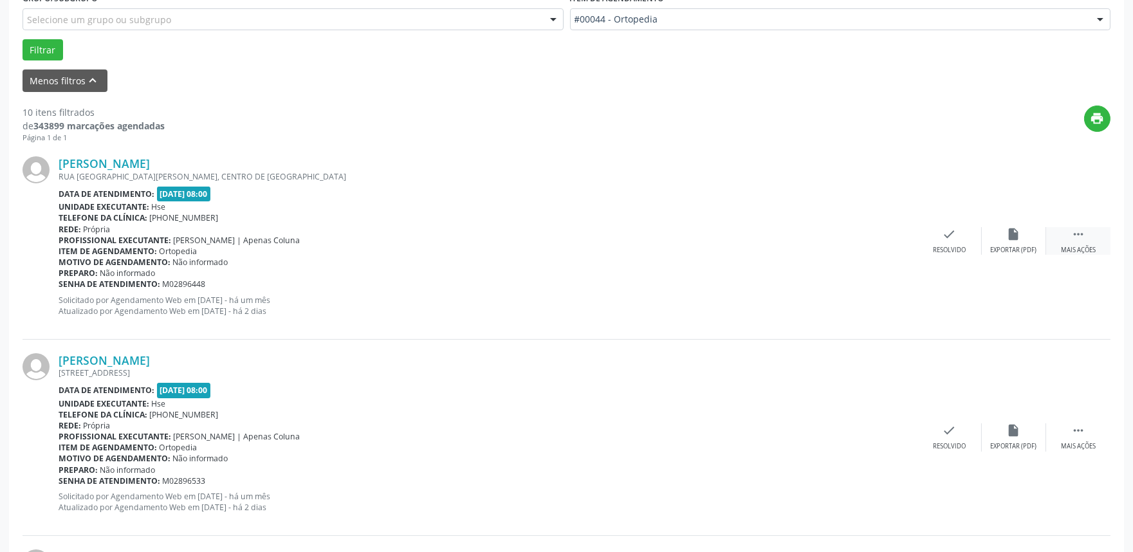
click at [1090, 235] on div " Mais ações" at bounding box center [1078, 241] width 64 height 28
click at [1005, 236] on div "alarm_off Não compareceu" at bounding box center [1013, 241] width 64 height 28
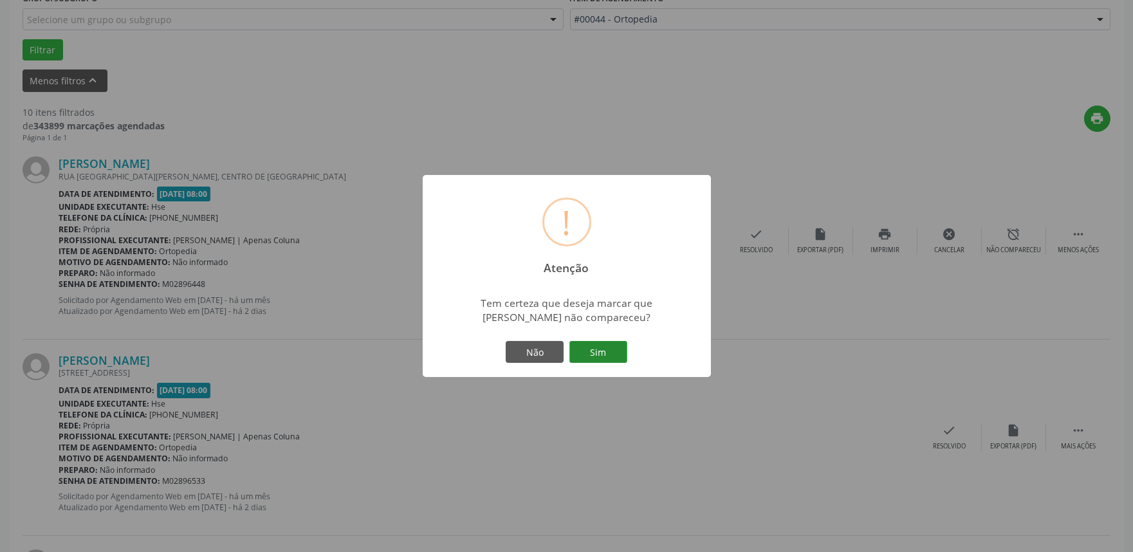
click at [592, 345] on button "Sim" at bounding box center [598, 352] width 58 height 22
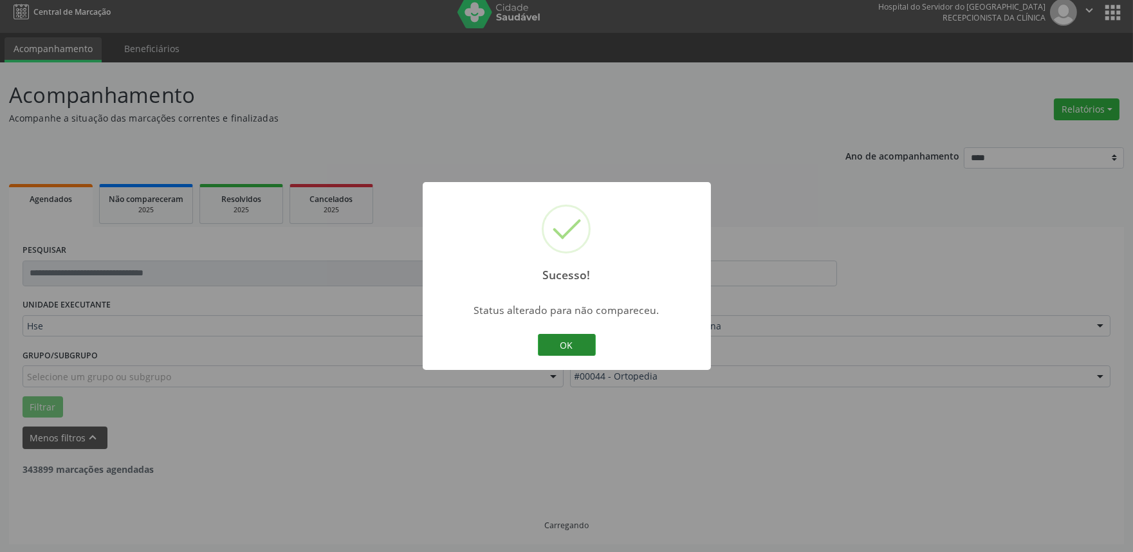
click at [572, 347] on button "OK" at bounding box center [567, 345] width 58 height 22
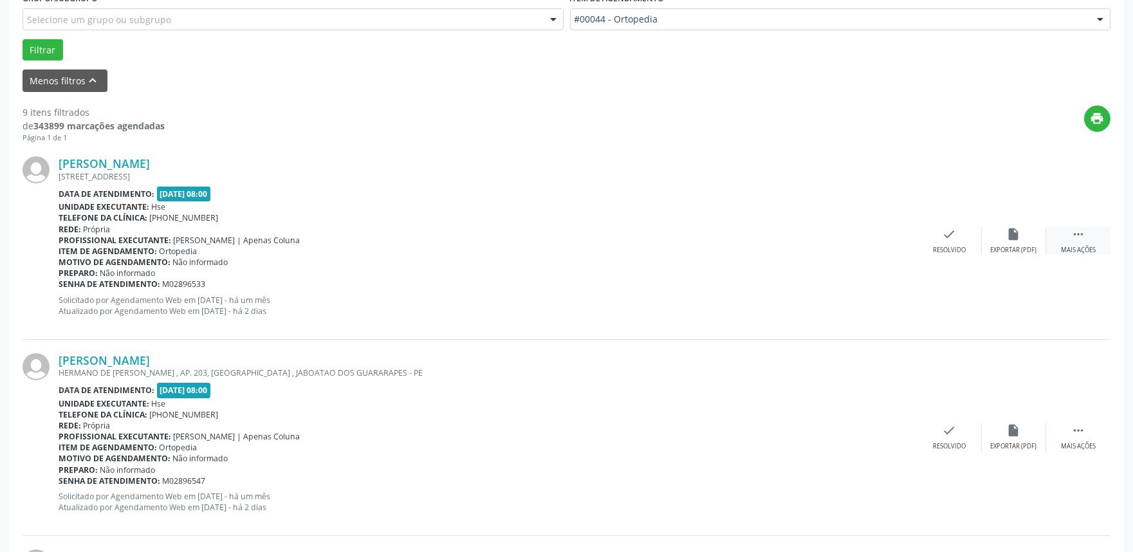
click at [1078, 233] on icon "" at bounding box center [1078, 234] width 14 height 14
click at [1019, 243] on div "alarm_off Não compareceu" at bounding box center [1013, 241] width 64 height 28
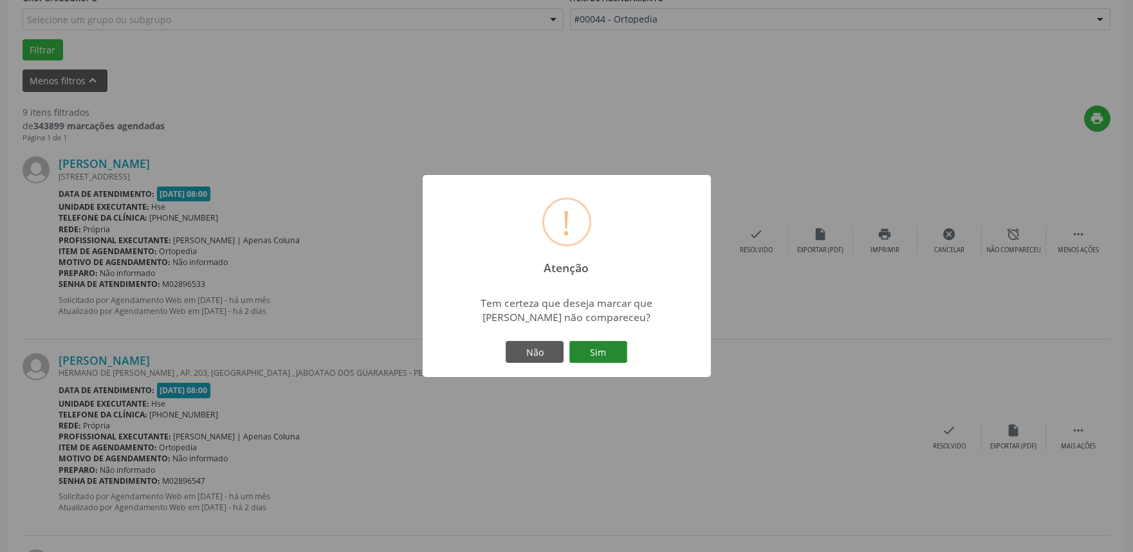
drag, startPoint x: 619, startPoint y: 346, endPoint x: 605, endPoint y: 349, distance: 14.5
click at [618, 347] on button "Sim" at bounding box center [598, 352] width 58 height 22
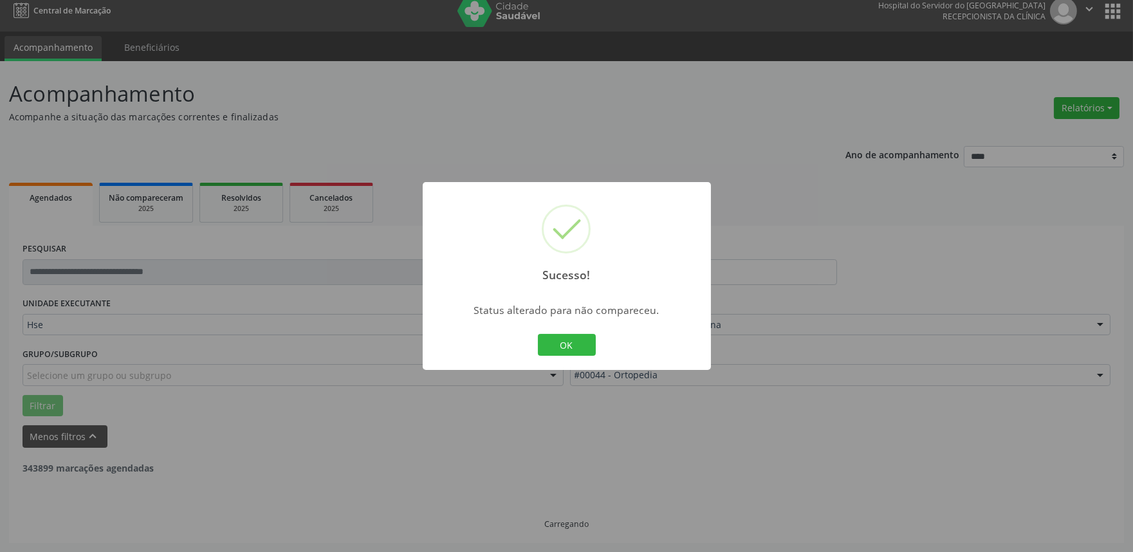
scroll to position [8, 0]
click at [568, 333] on div "OK Cancel" at bounding box center [566, 344] width 64 height 27
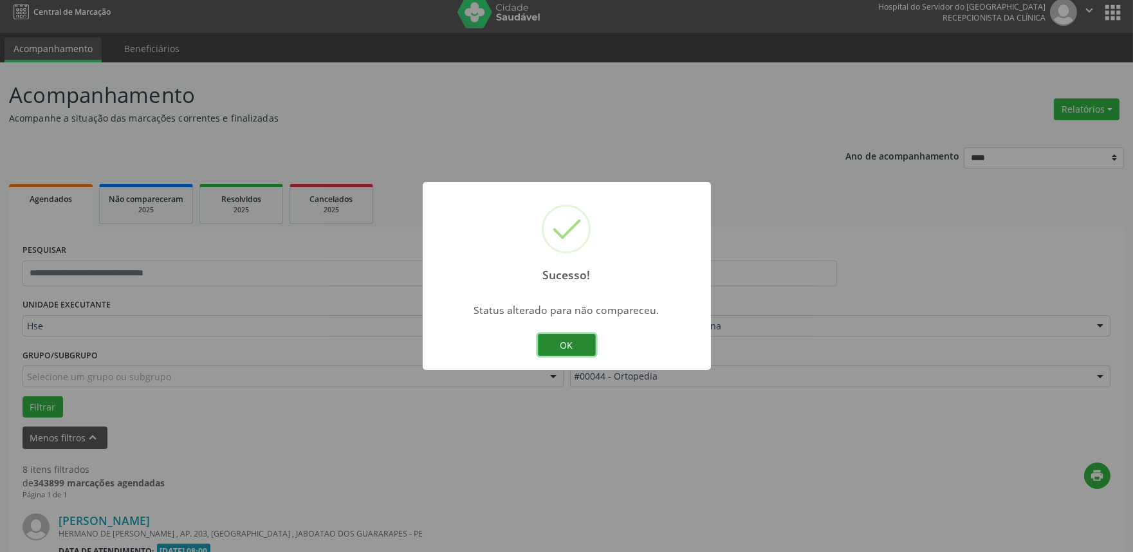
click at [545, 352] on button "OK" at bounding box center [567, 345] width 58 height 22
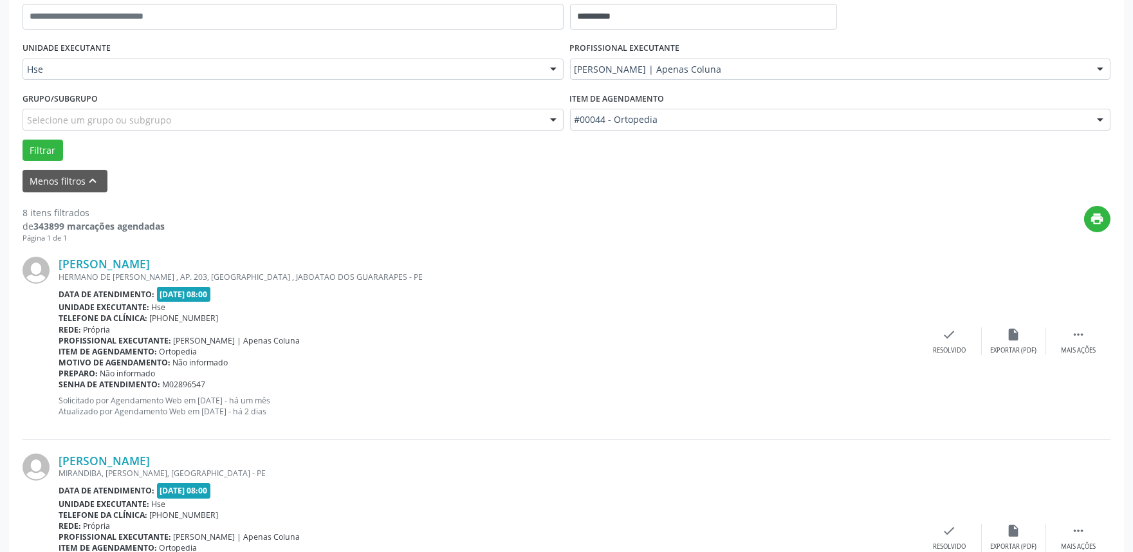
scroll to position [294, 0]
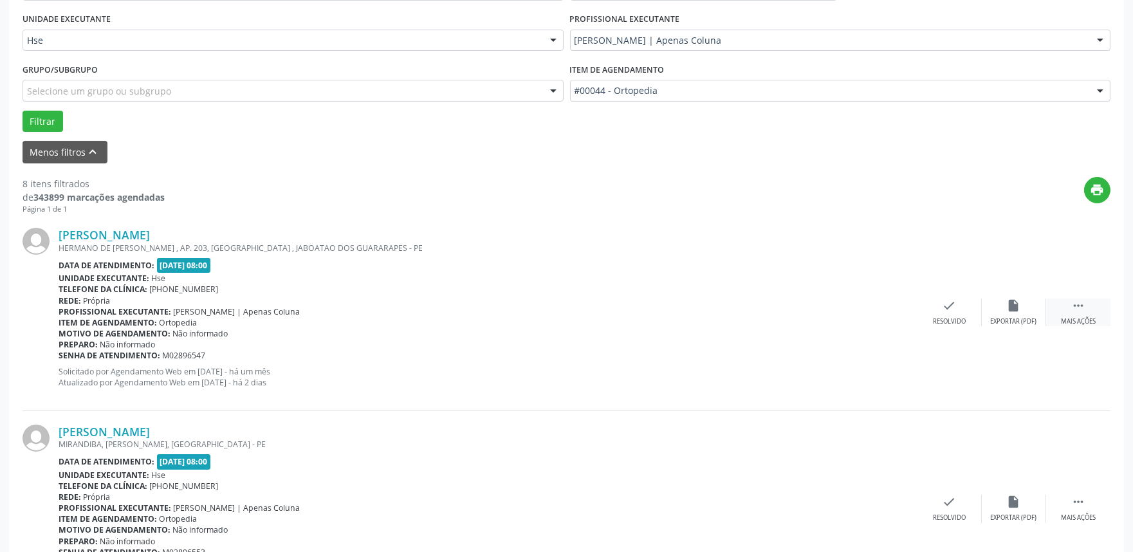
click at [1079, 312] on div " Mais ações" at bounding box center [1078, 312] width 64 height 28
click at [1008, 309] on icon "alarm_off" at bounding box center [1014, 305] width 14 height 14
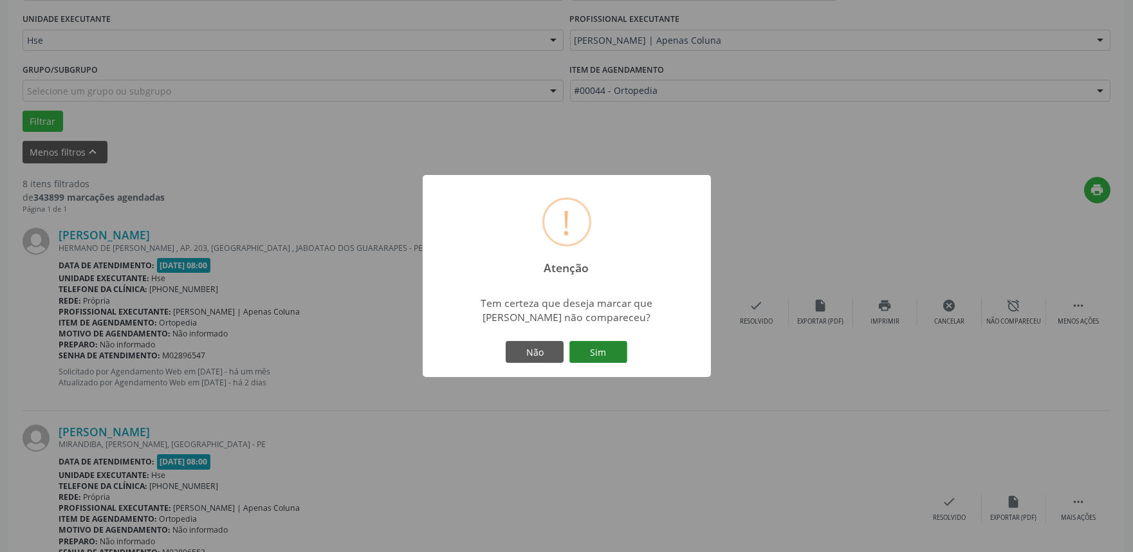
click at [592, 349] on button "Sim" at bounding box center [598, 352] width 58 height 22
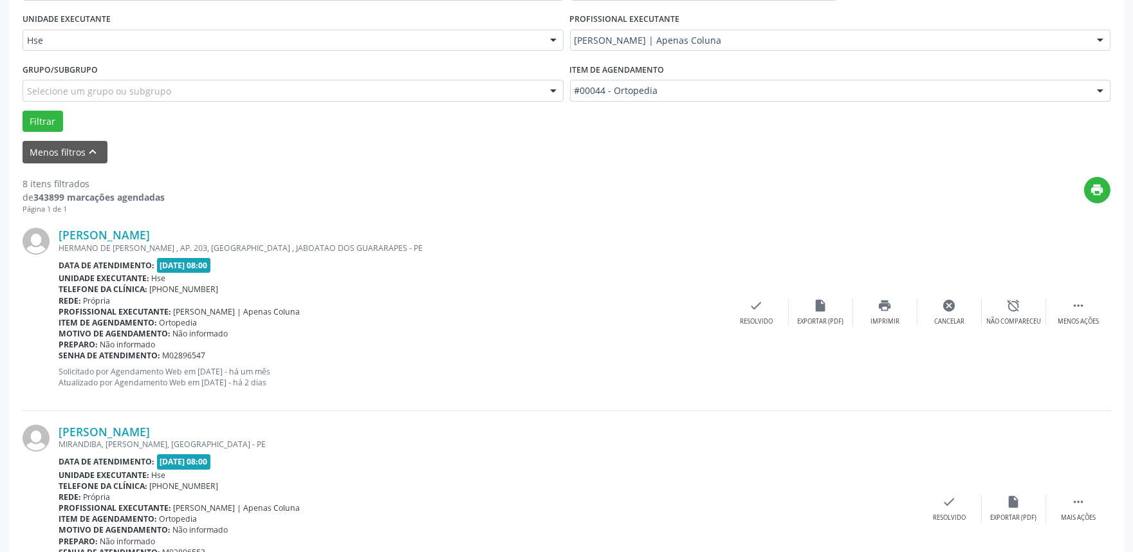
scroll to position [8, 0]
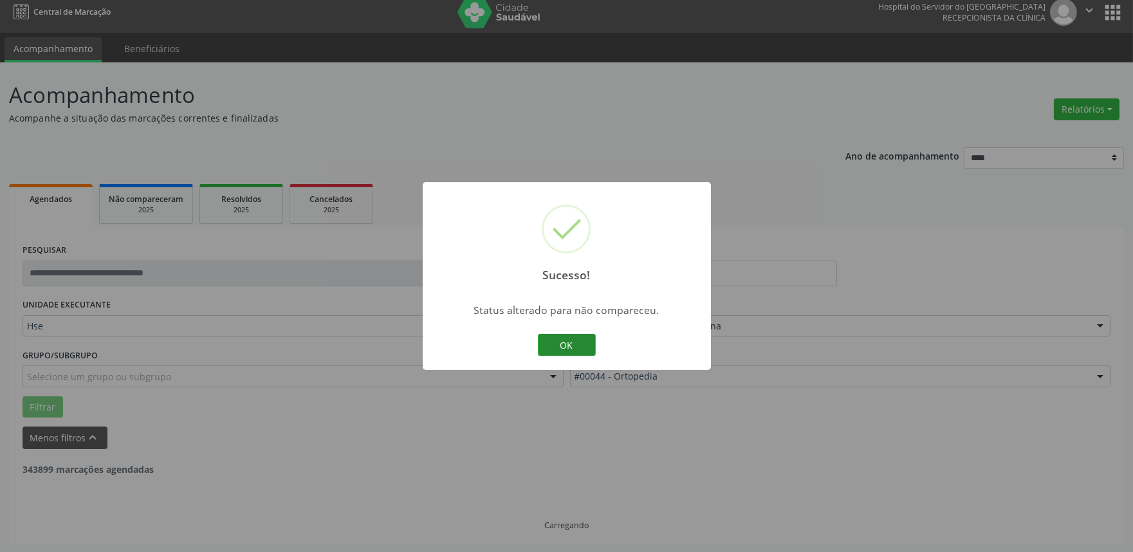
click at [578, 347] on button "OK" at bounding box center [567, 345] width 58 height 22
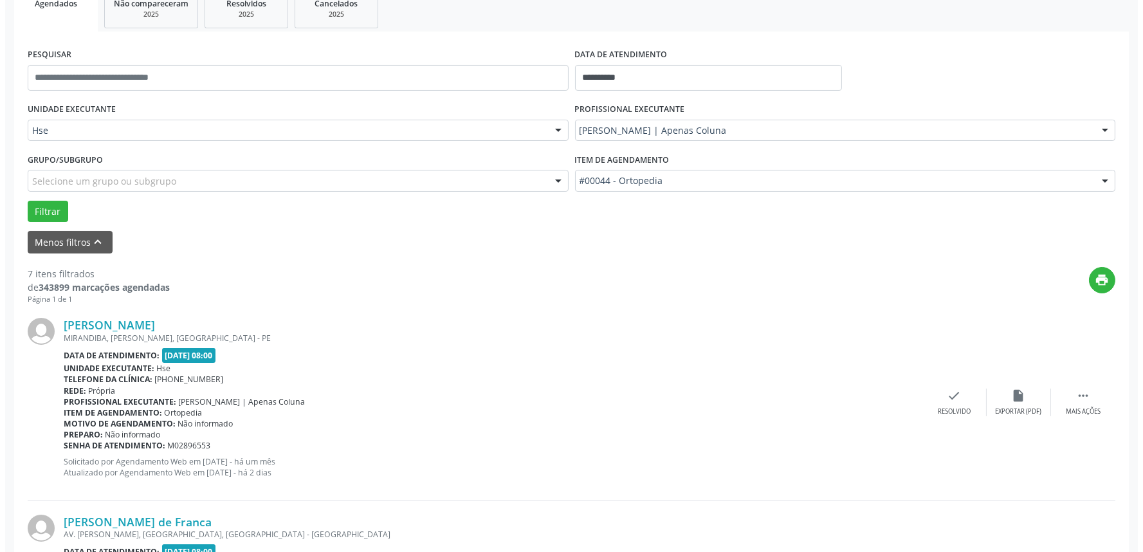
scroll to position [223, 0]
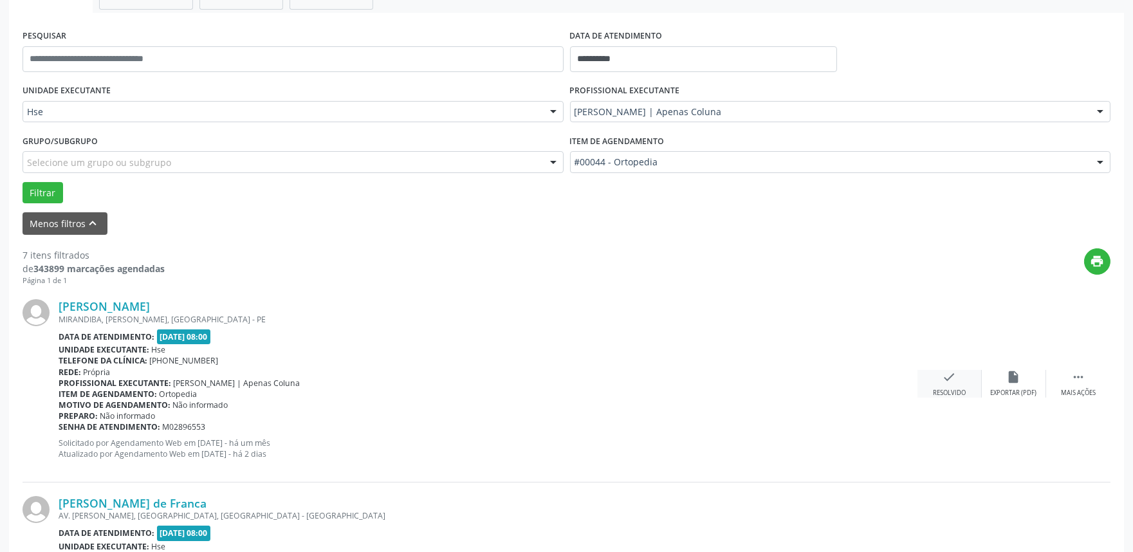
click at [946, 388] on div "Resolvido" at bounding box center [949, 392] width 33 height 9
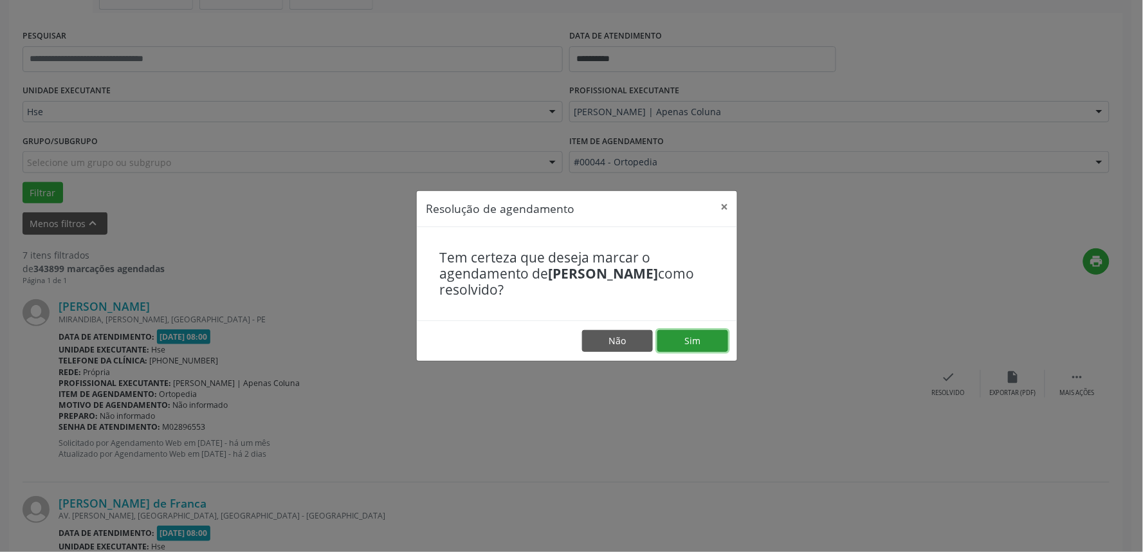
click at [692, 342] on button "Sim" at bounding box center [692, 341] width 71 height 22
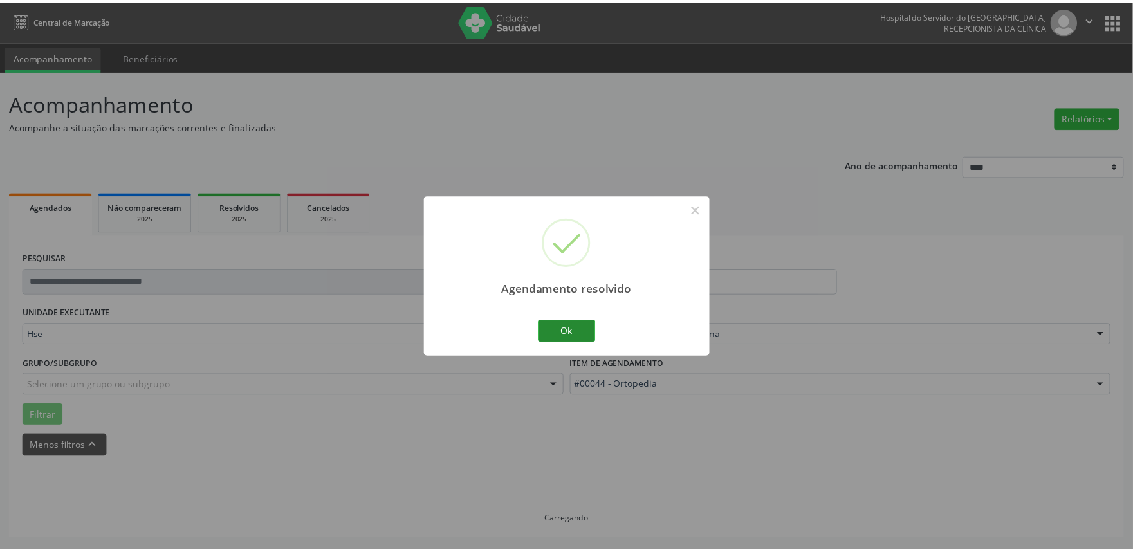
scroll to position [0, 0]
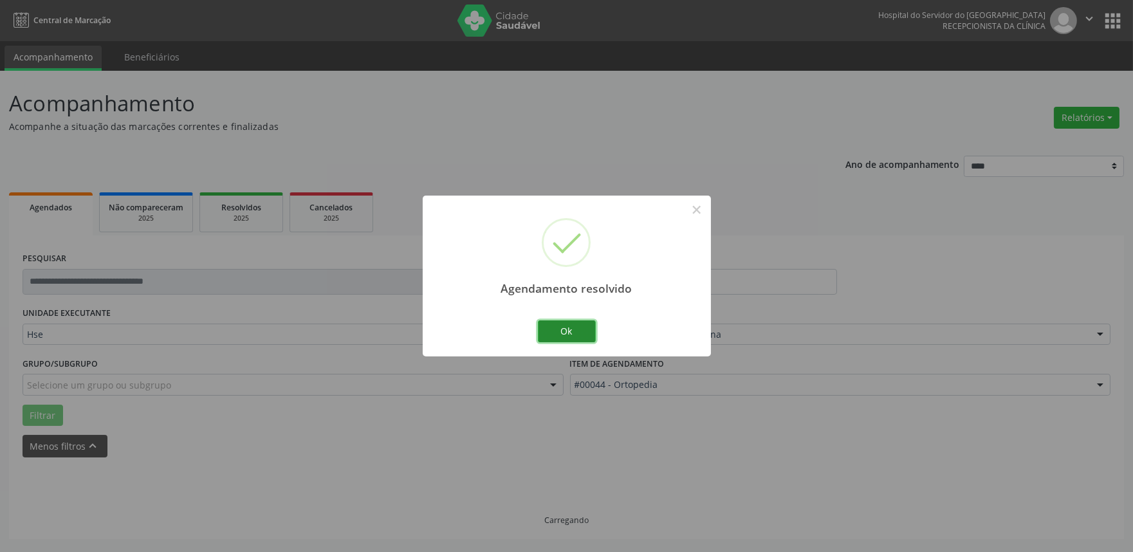
click at [557, 332] on button "Ok" at bounding box center [567, 331] width 58 height 22
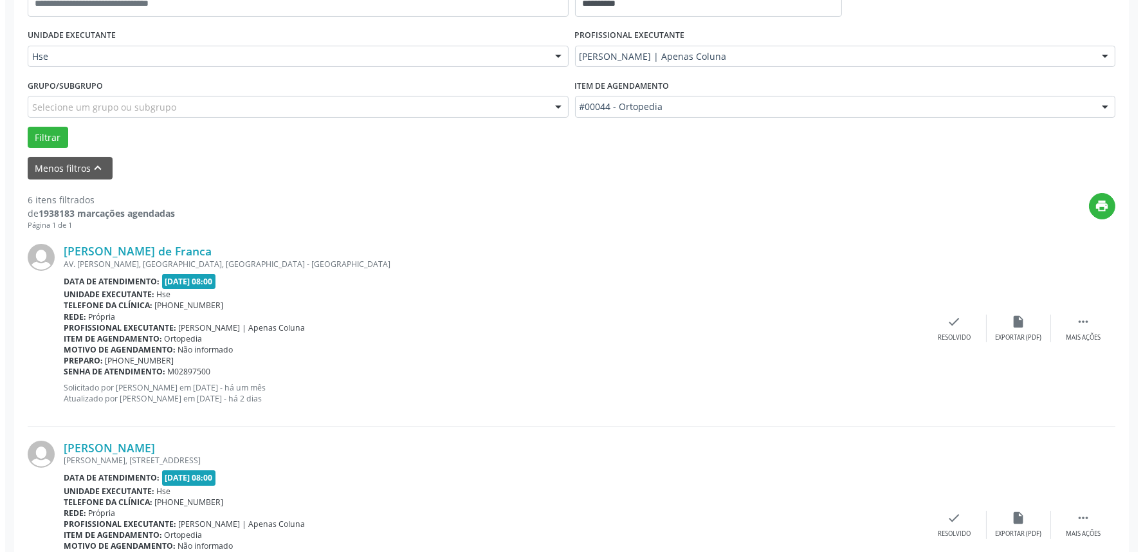
scroll to position [286, 0]
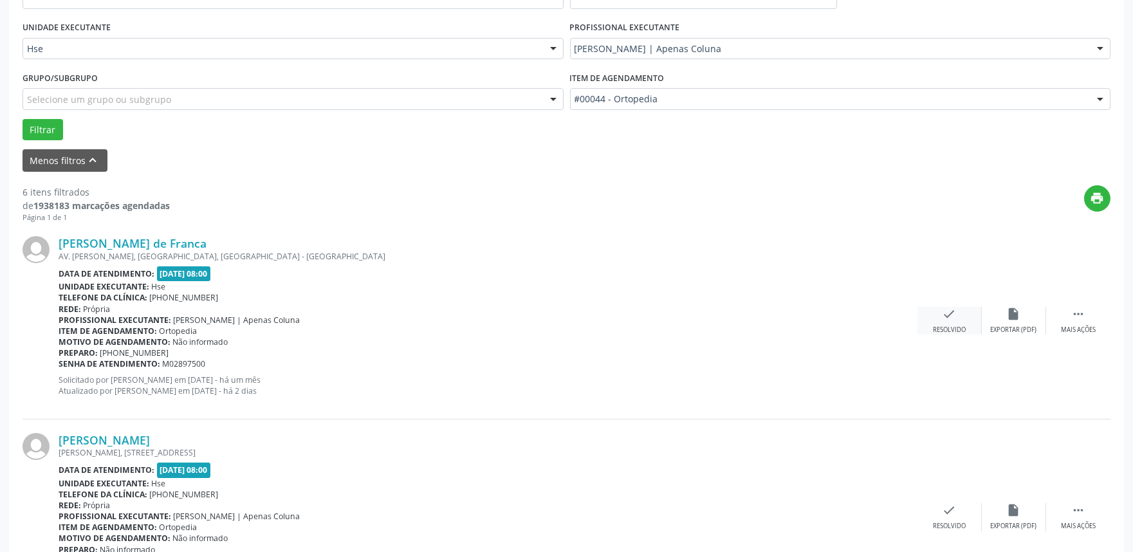
click at [942, 320] on icon "check" at bounding box center [949, 314] width 14 height 14
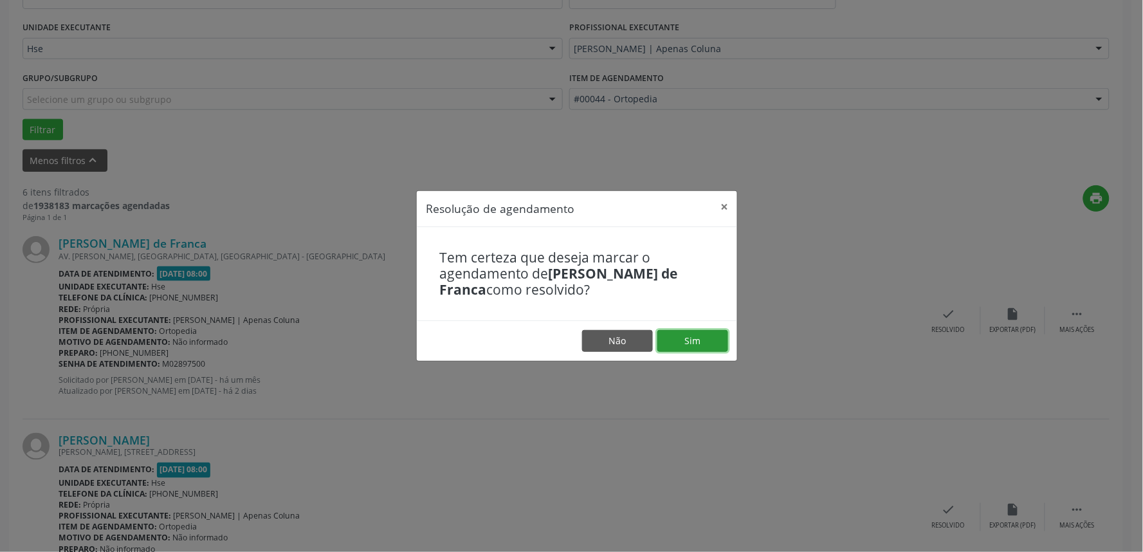
click at [699, 336] on button "Sim" at bounding box center [692, 341] width 71 height 22
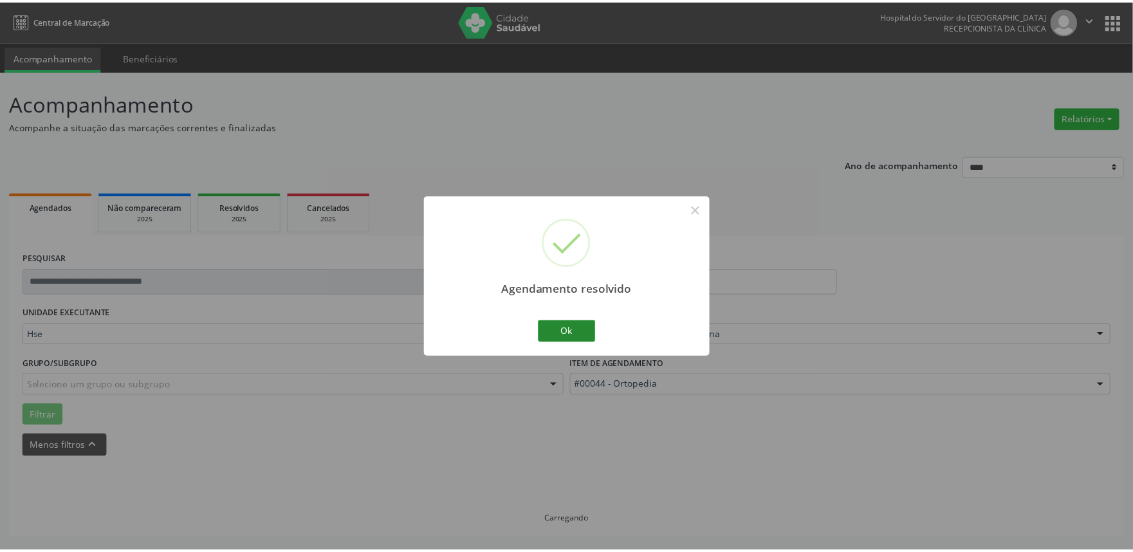
scroll to position [0, 0]
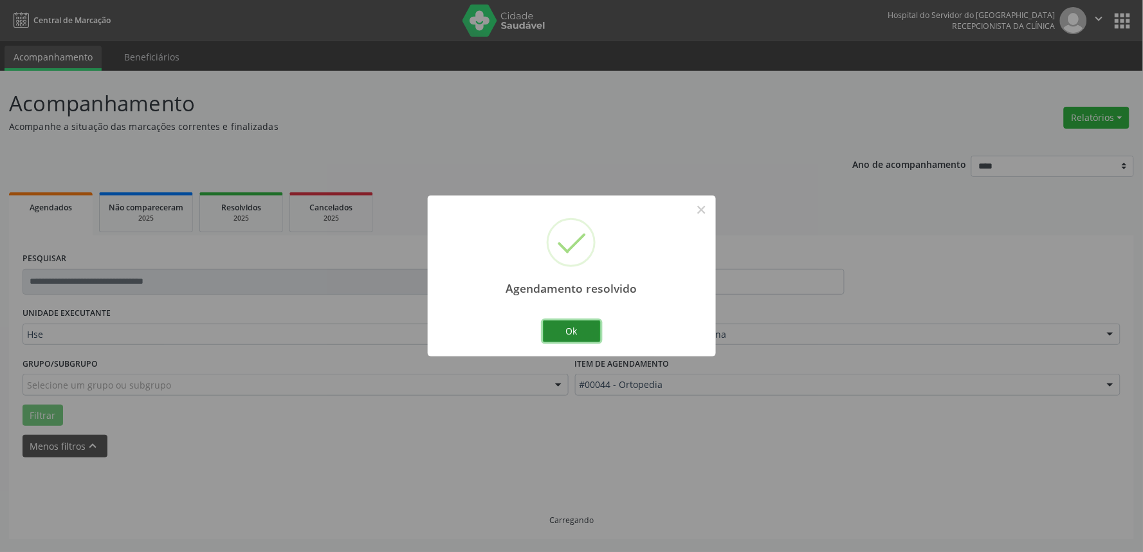
click at [561, 329] on button "Ok" at bounding box center [572, 331] width 58 height 22
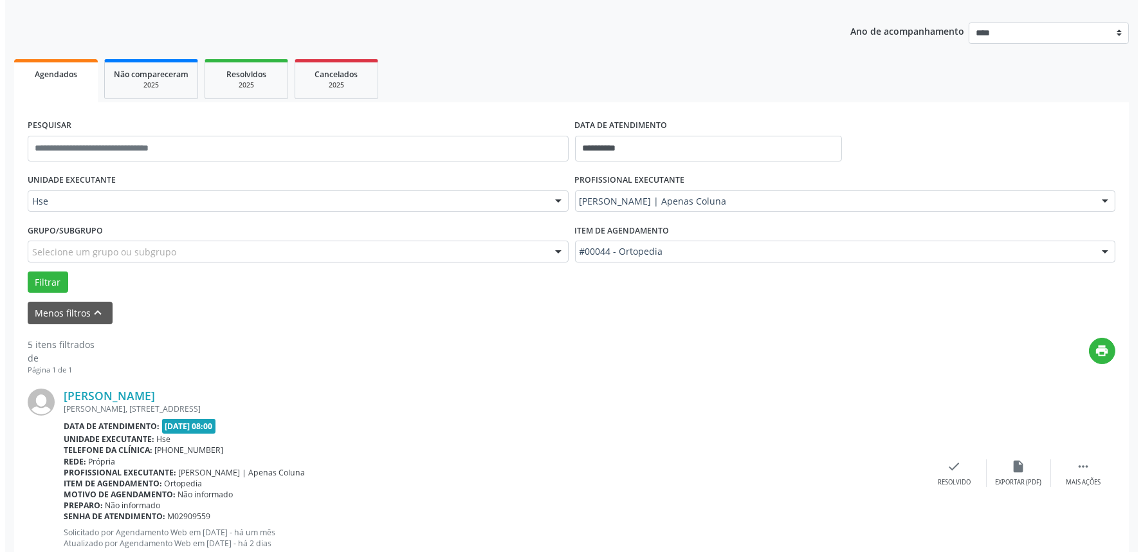
scroll to position [286, 0]
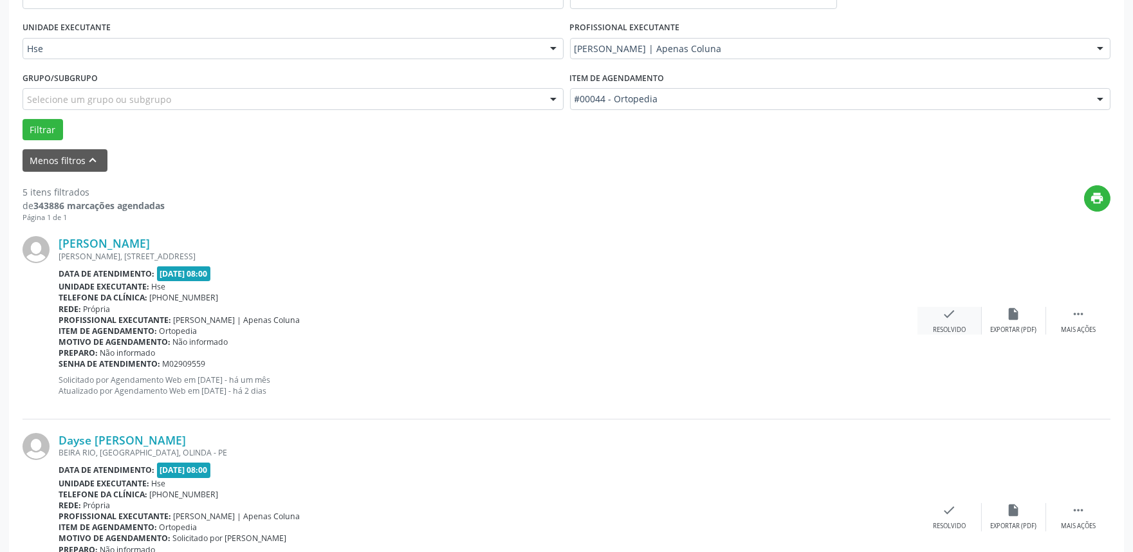
click at [944, 313] on icon "check" at bounding box center [949, 314] width 14 height 14
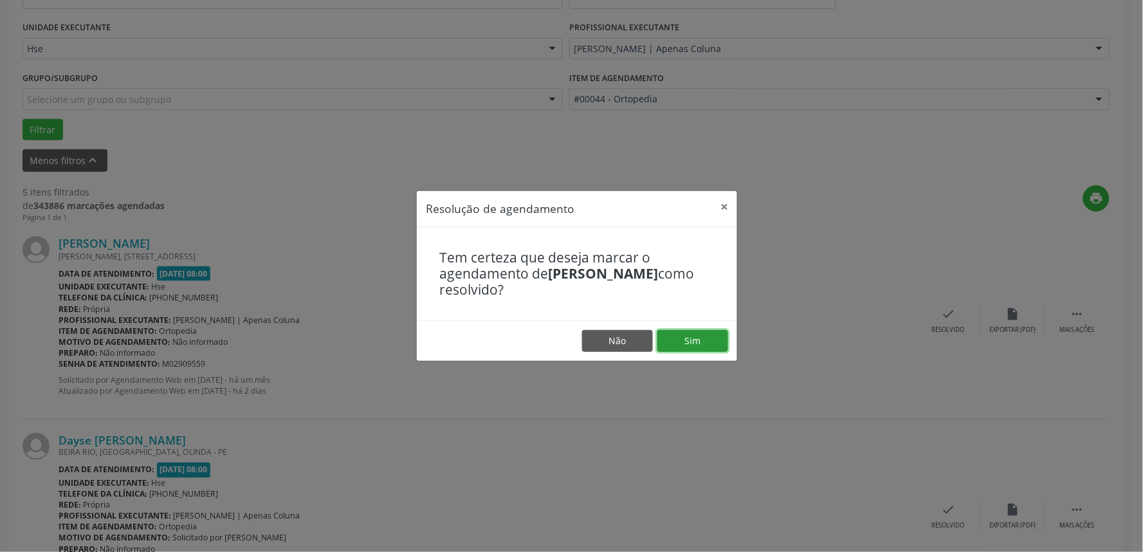
click at [720, 331] on button "Sim" at bounding box center [692, 341] width 71 height 22
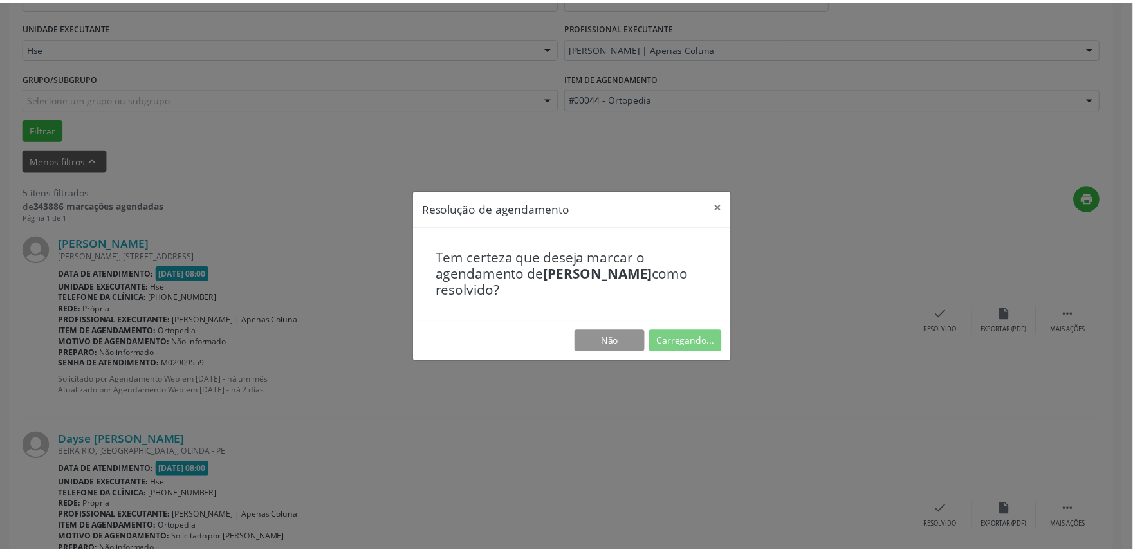
scroll to position [0, 0]
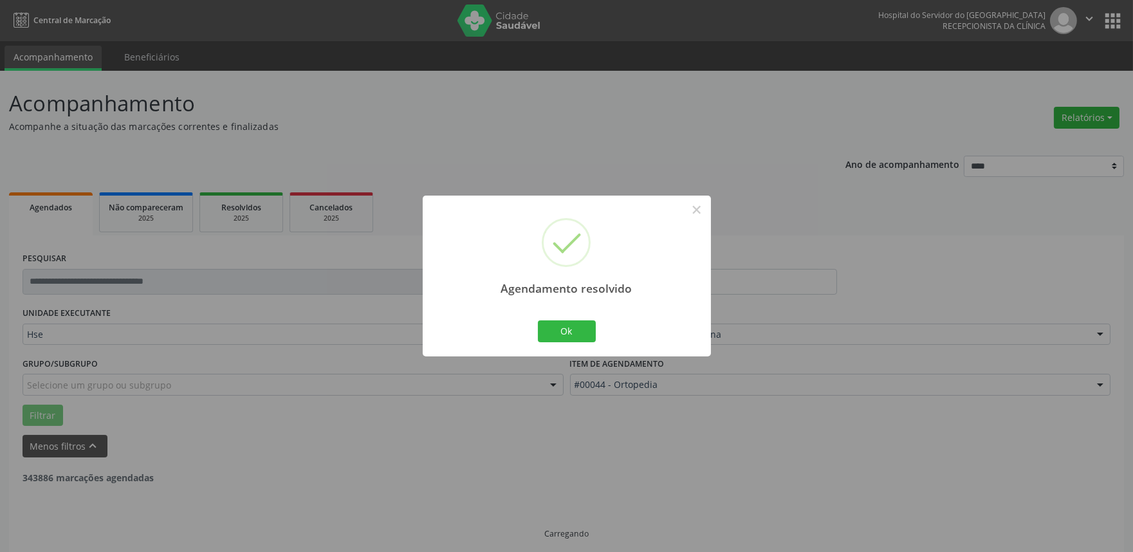
click at [581, 343] on div "Ok Cancel" at bounding box center [566, 331] width 64 height 27
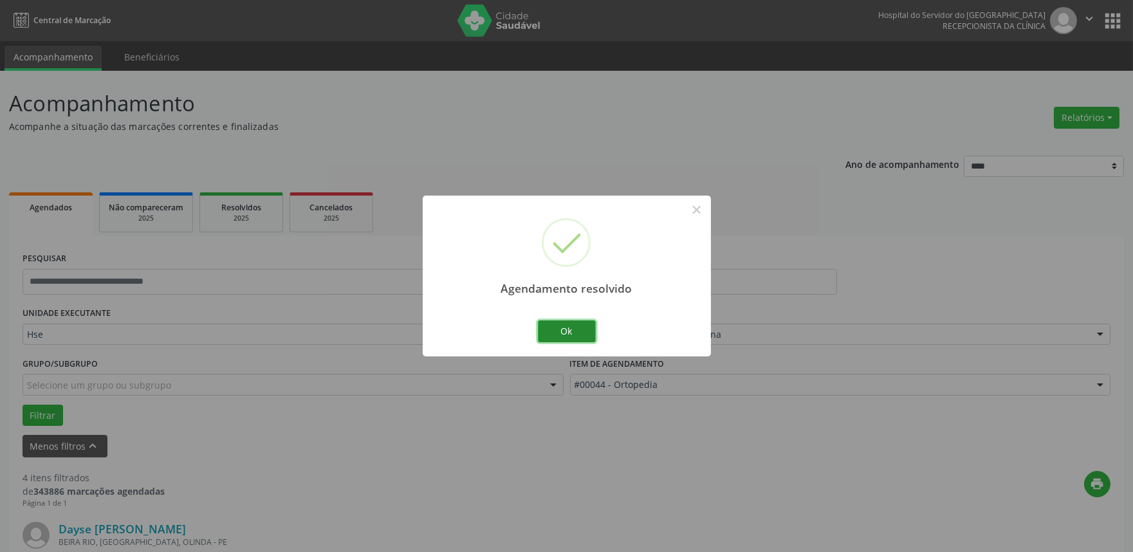
click at [560, 336] on button "Ok" at bounding box center [567, 331] width 58 height 22
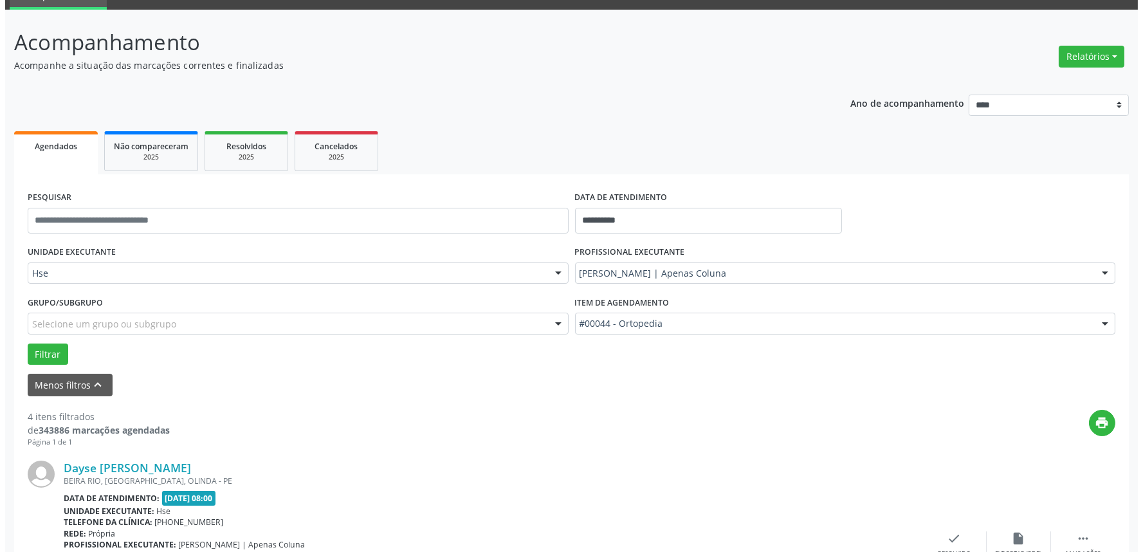
scroll to position [214, 0]
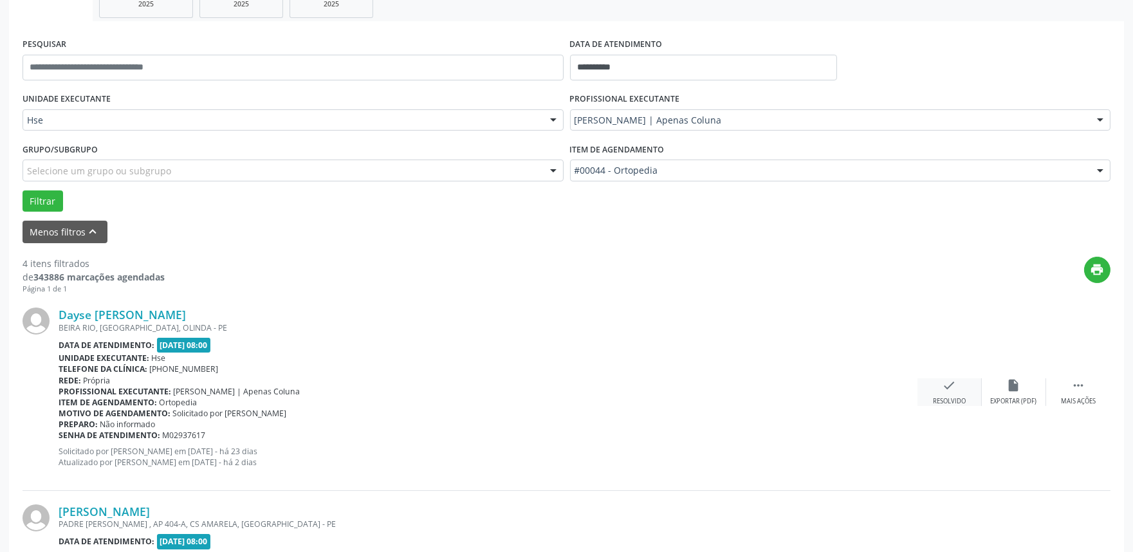
click at [937, 390] on div "check Resolvido" at bounding box center [949, 392] width 64 height 28
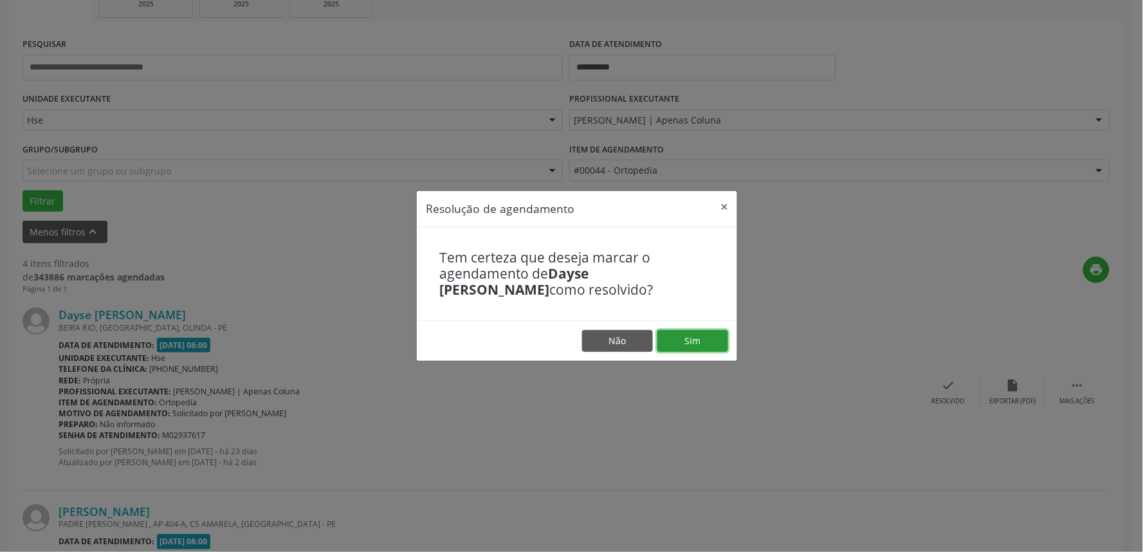
click at [704, 348] on button "Sim" at bounding box center [692, 341] width 71 height 22
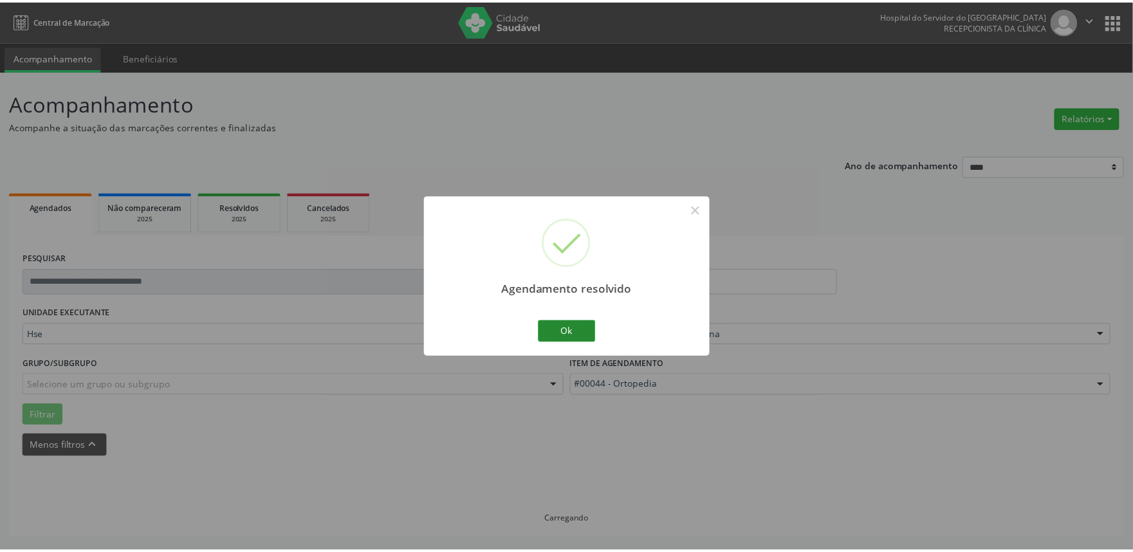
scroll to position [0, 0]
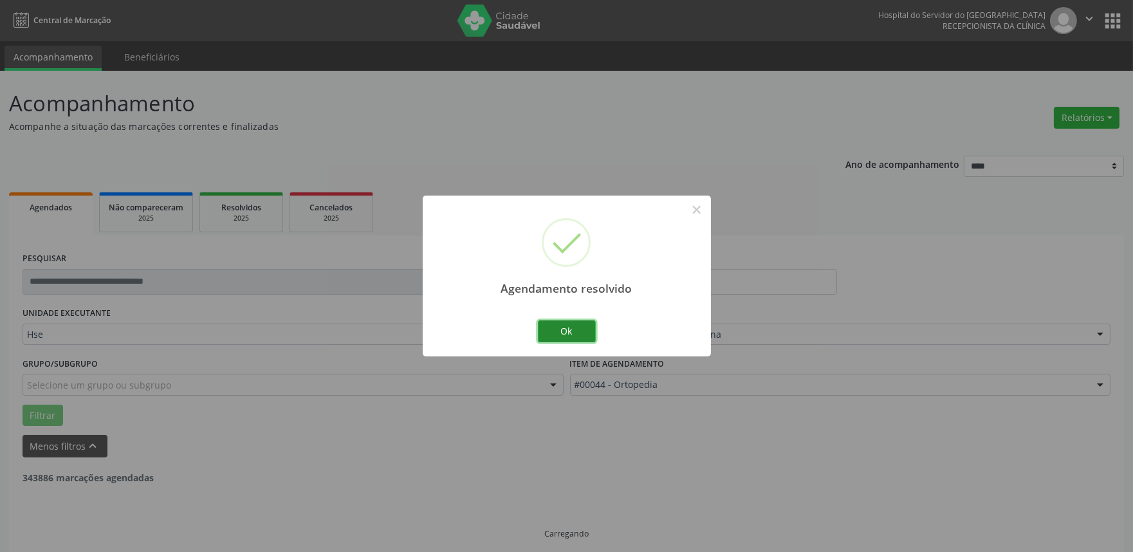
click at [558, 329] on button "Ok" at bounding box center [567, 331] width 58 height 22
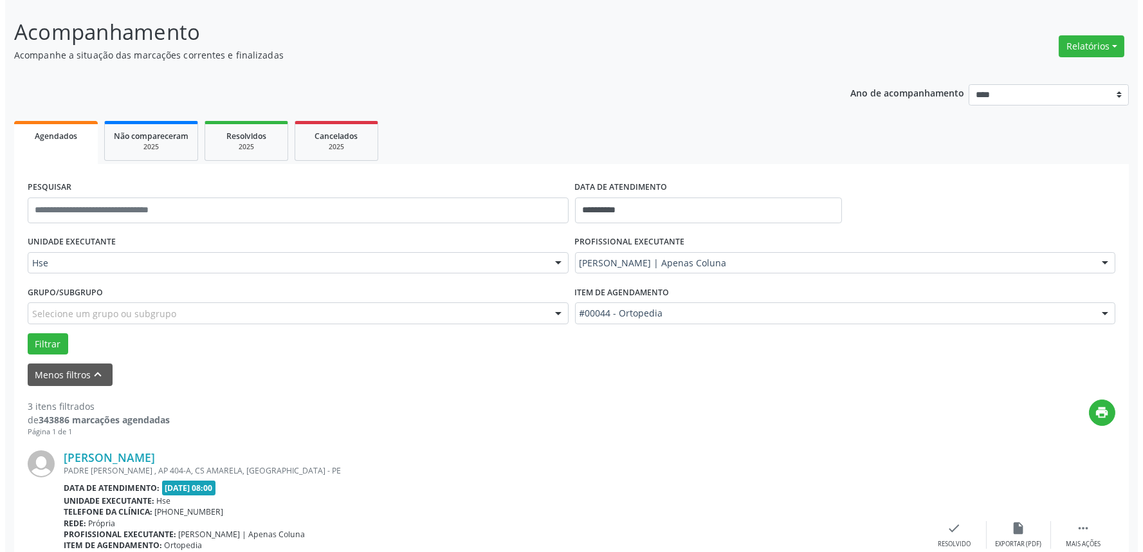
scroll to position [357, 0]
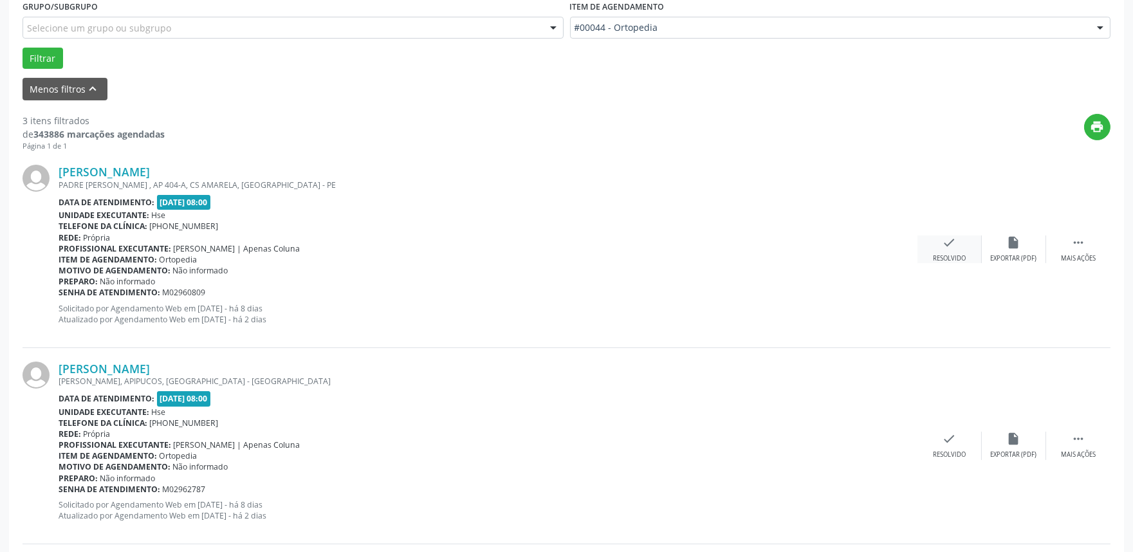
click at [947, 248] on icon "check" at bounding box center [949, 242] width 14 height 14
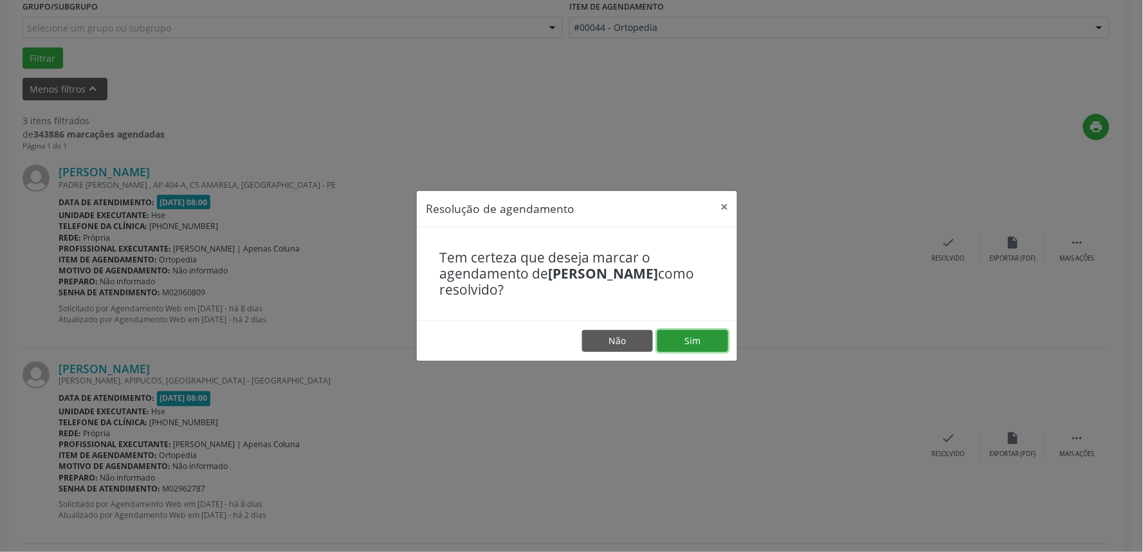
click at [690, 342] on button "Sim" at bounding box center [692, 341] width 71 height 22
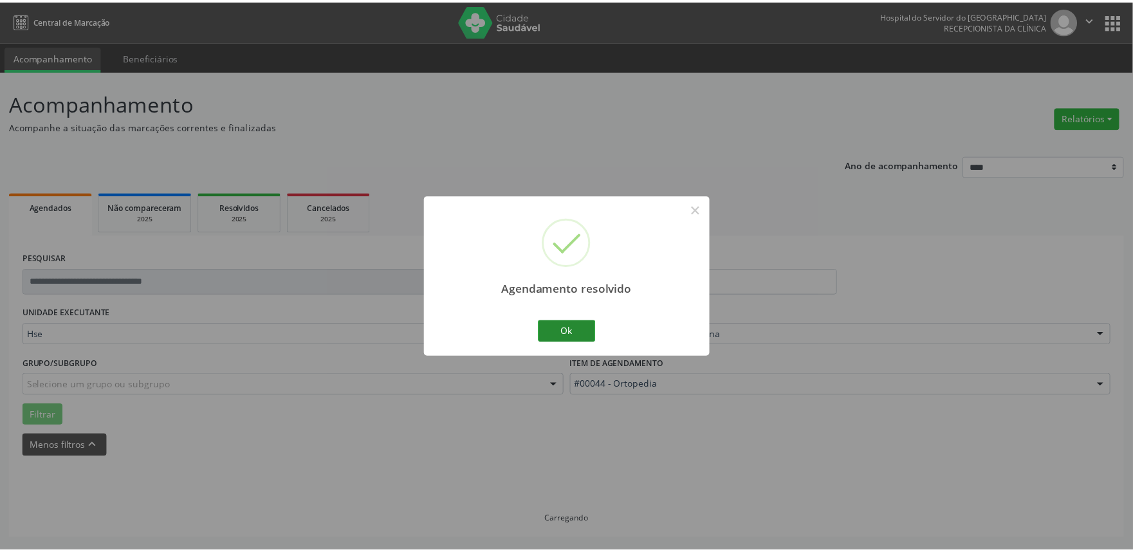
scroll to position [0, 0]
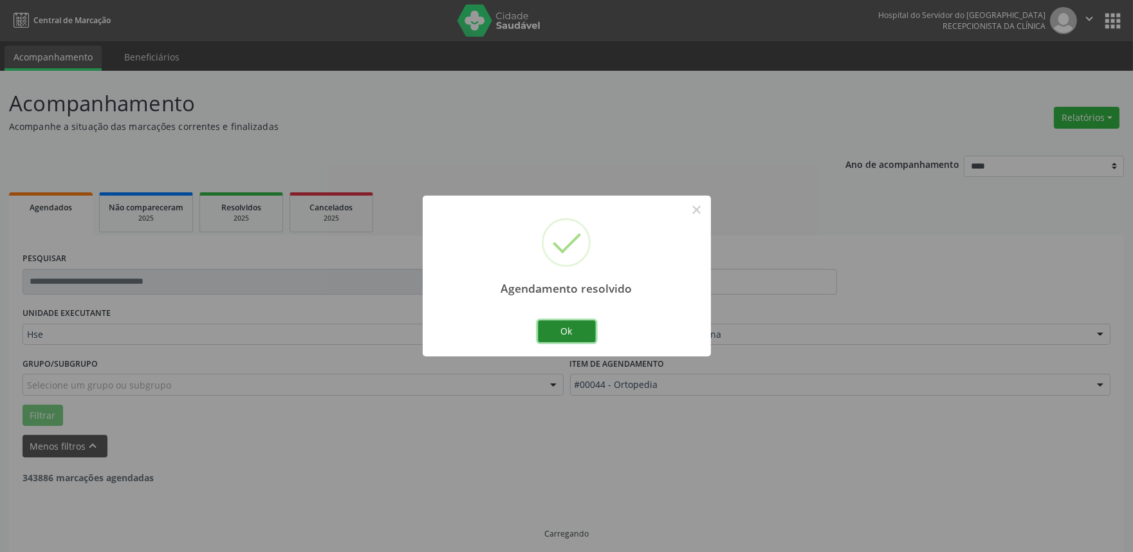
click at [579, 331] on button "Ok" at bounding box center [567, 331] width 58 height 22
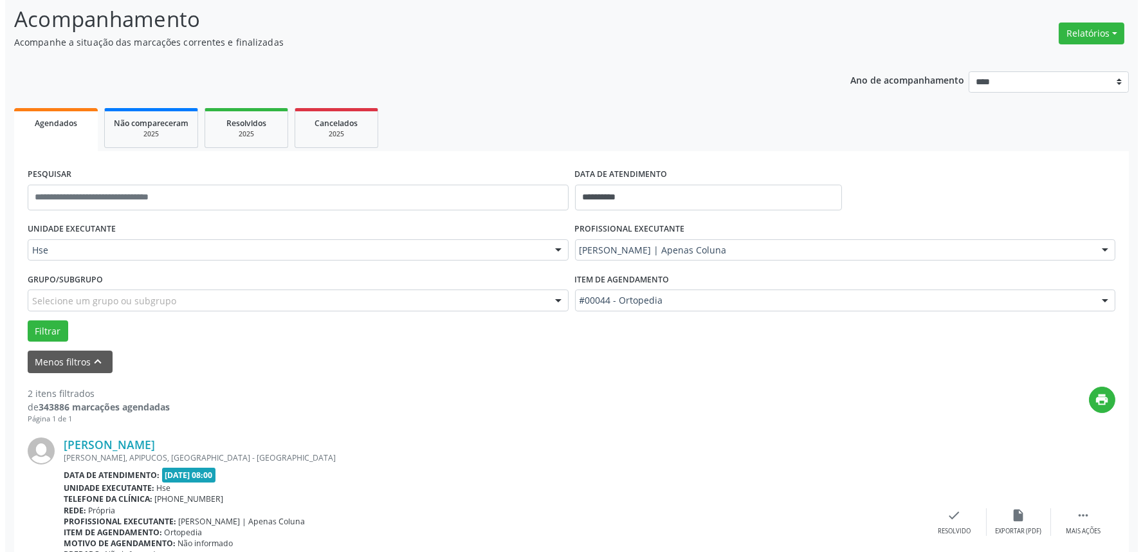
scroll to position [214, 0]
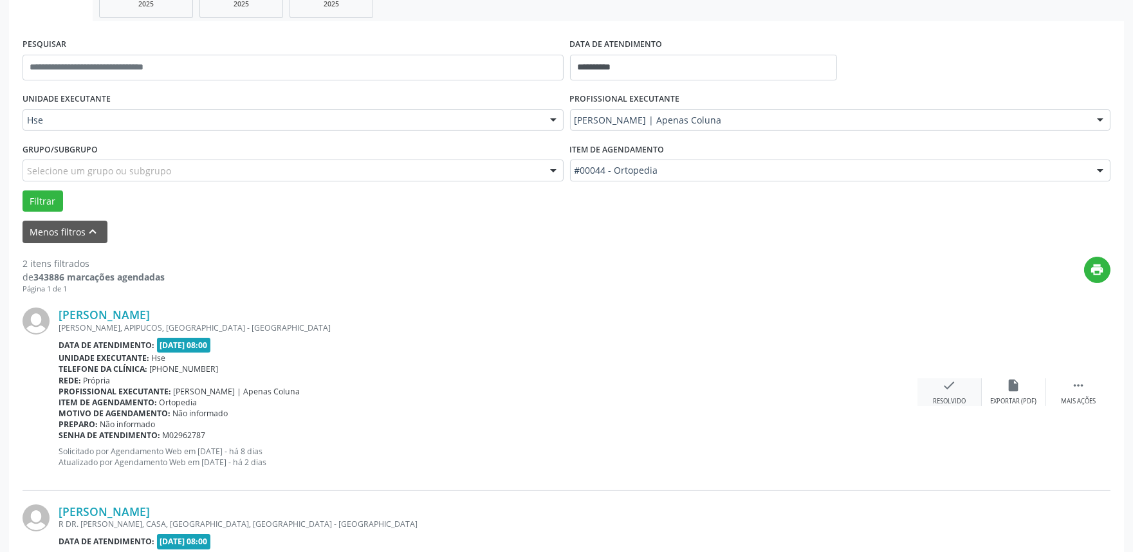
click at [955, 388] on icon "check" at bounding box center [949, 385] width 14 height 14
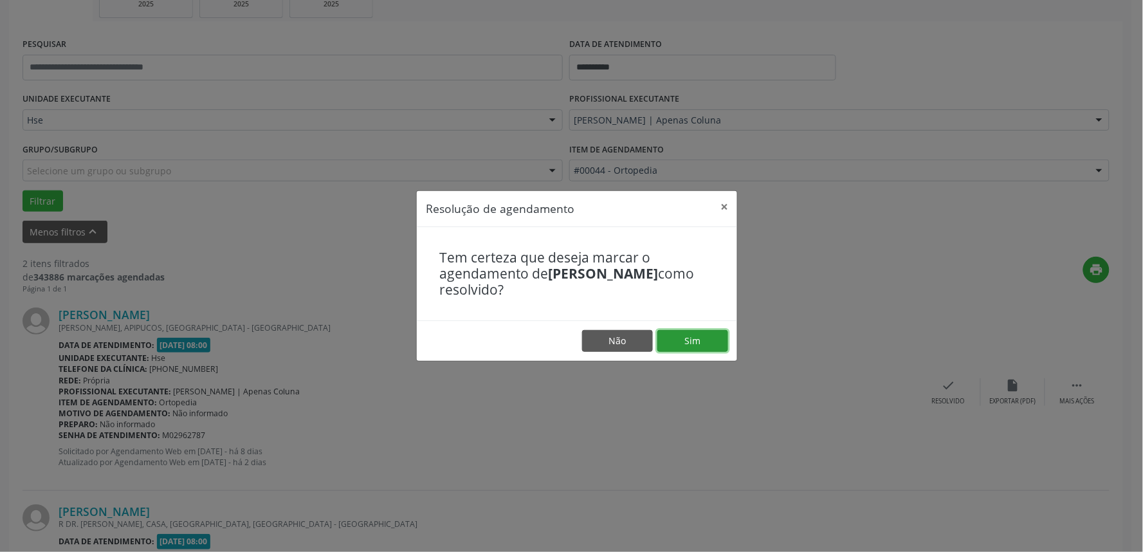
click at [714, 342] on button "Sim" at bounding box center [692, 341] width 71 height 22
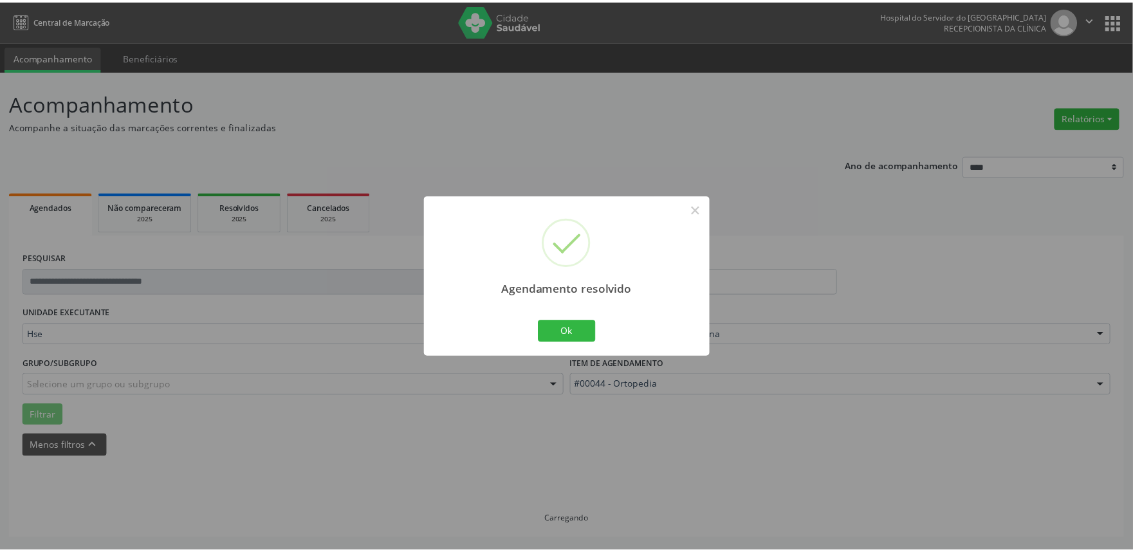
scroll to position [0, 0]
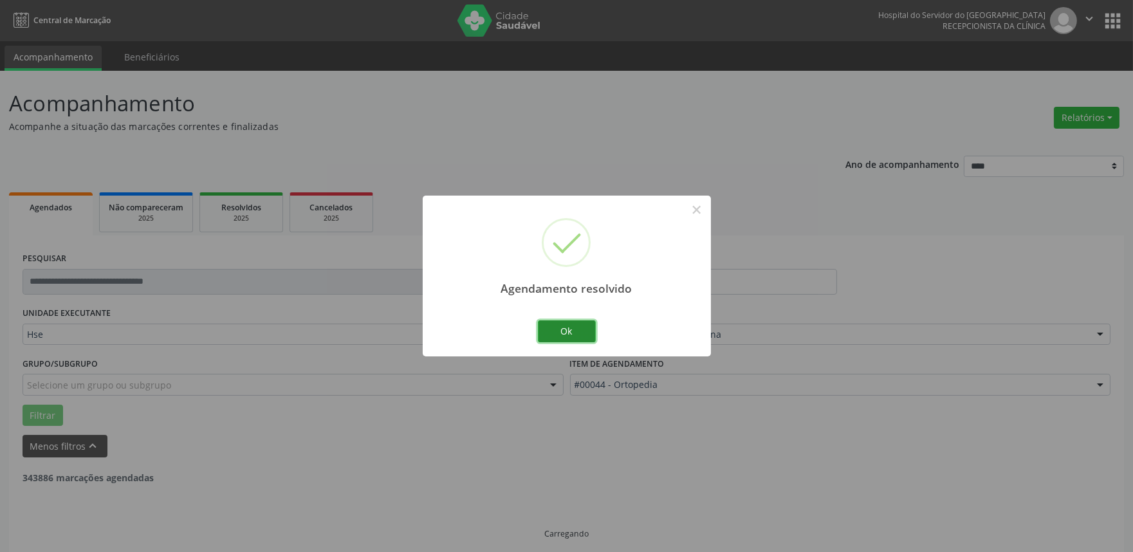
click at [553, 333] on button "Ok" at bounding box center [567, 331] width 58 height 22
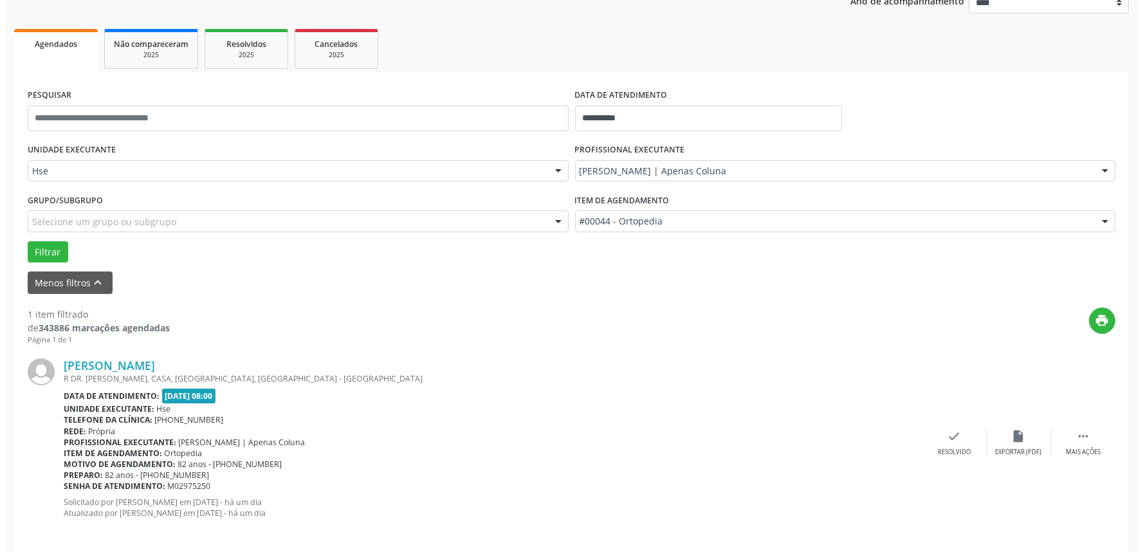
scroll to position [174, 0]
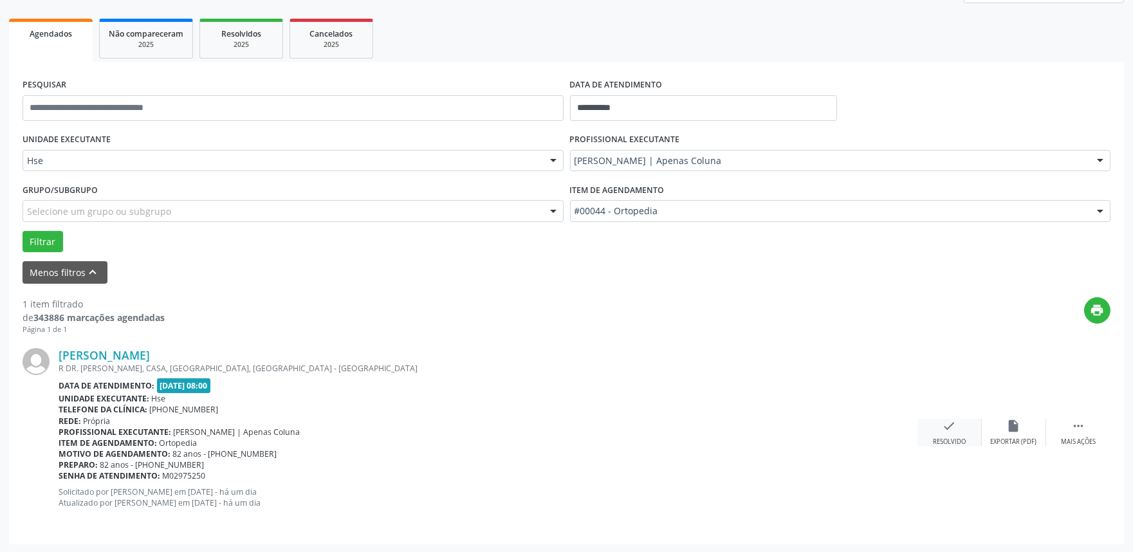
click at [970, 446] on div "check Resolvido" at bounding box center [949, 433] width 64 height 28
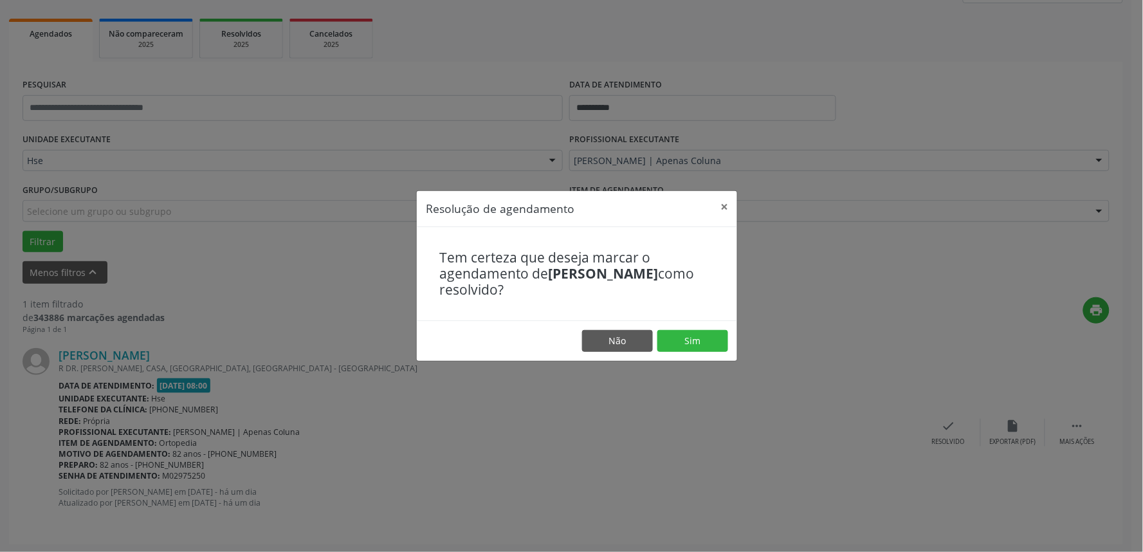
click at [956, 427] on div "Resolução de agendamento × Tem certeza que deseja marcar o agendamento de [PERS…" at bounding box center [571, 276] width 1143 height 552
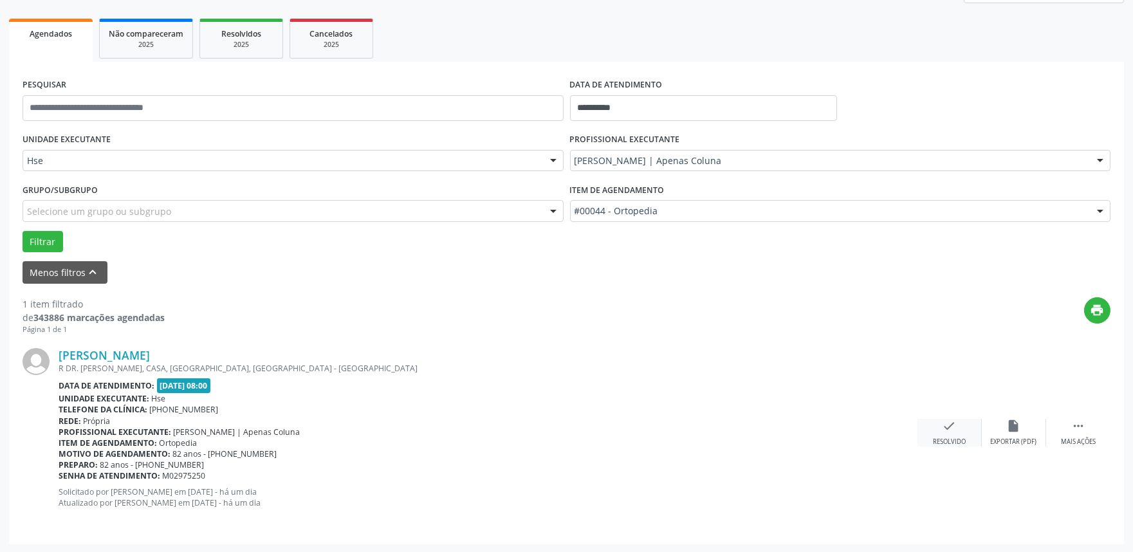
click at [925, 436] on div "check Resolvido" at bounding box center [949, 433] width 64 height 28
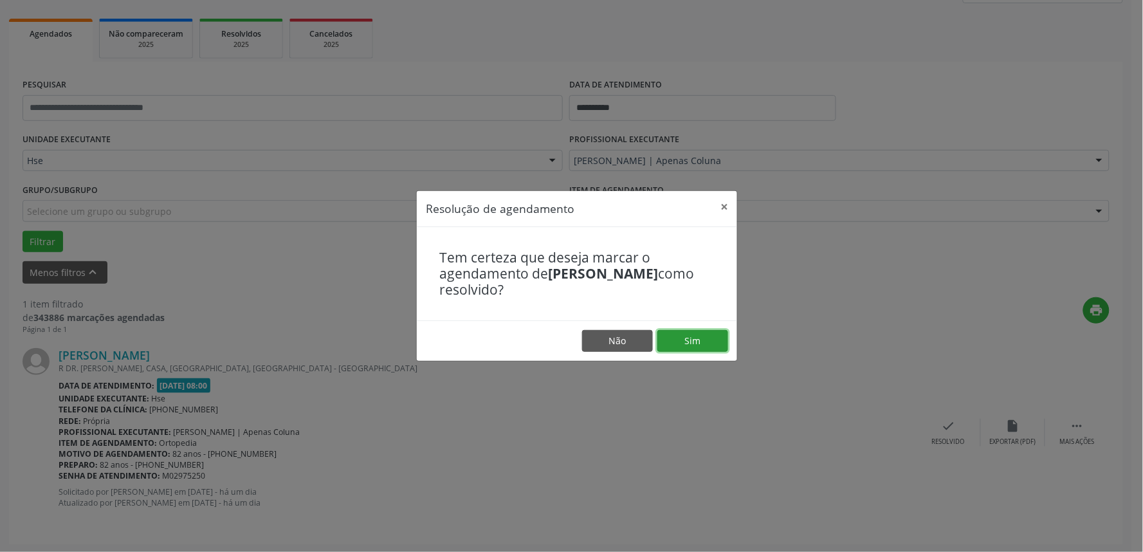
click at [676, 336] on button "Sim" at bounding box center [692, 341] width 71 height 22
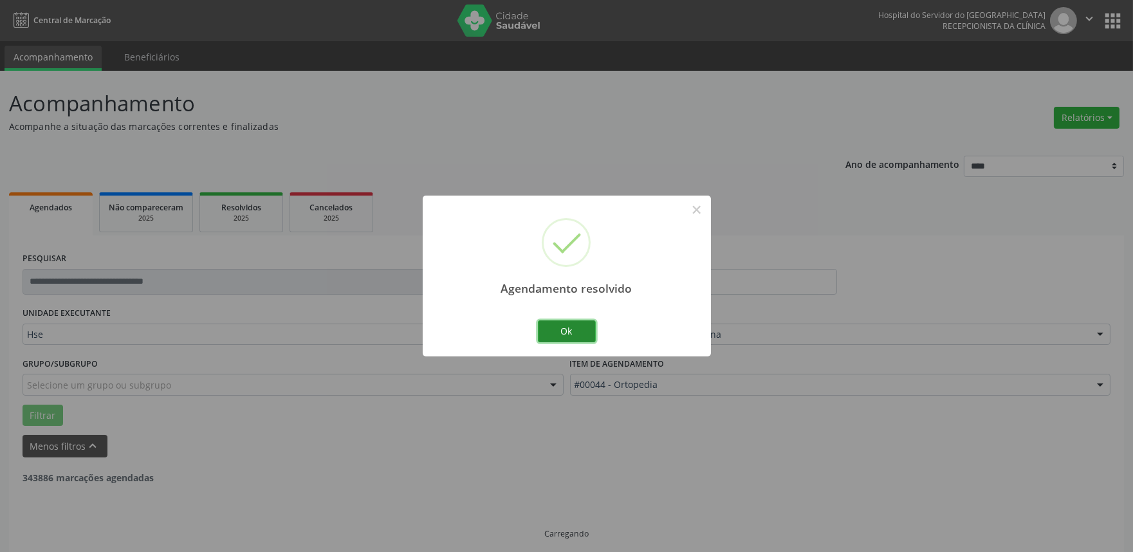
click at [566, 334] on button "Ok" at bounding box center [567, 331] width 58 height 22
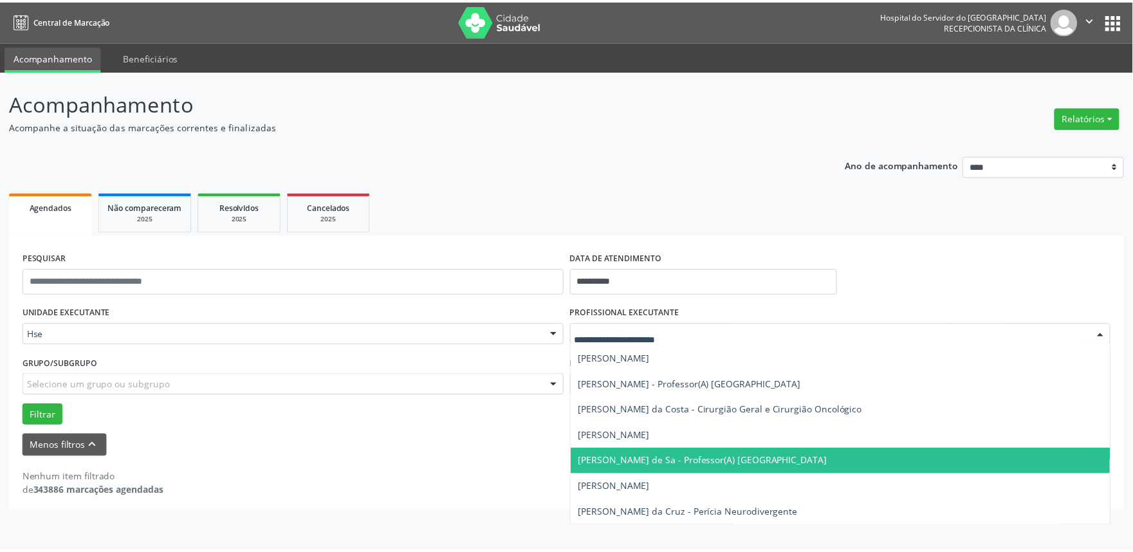
scroll to position [143, 0]
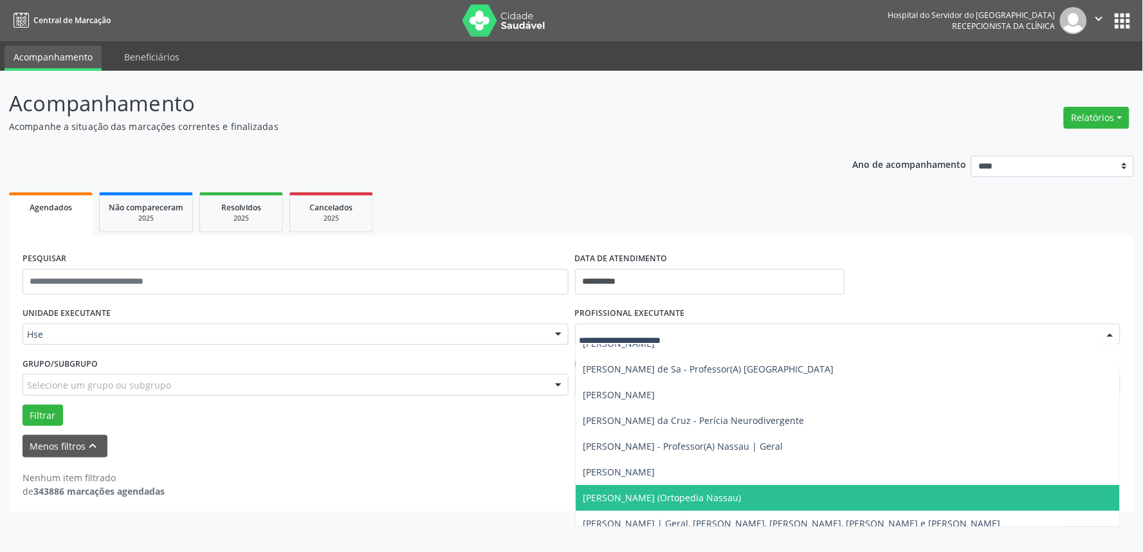
click at [738, 491] on span "[PERSON_NAME] (Ortopedia Nassau)" at bounding box center [848, 498] width 545 height 26
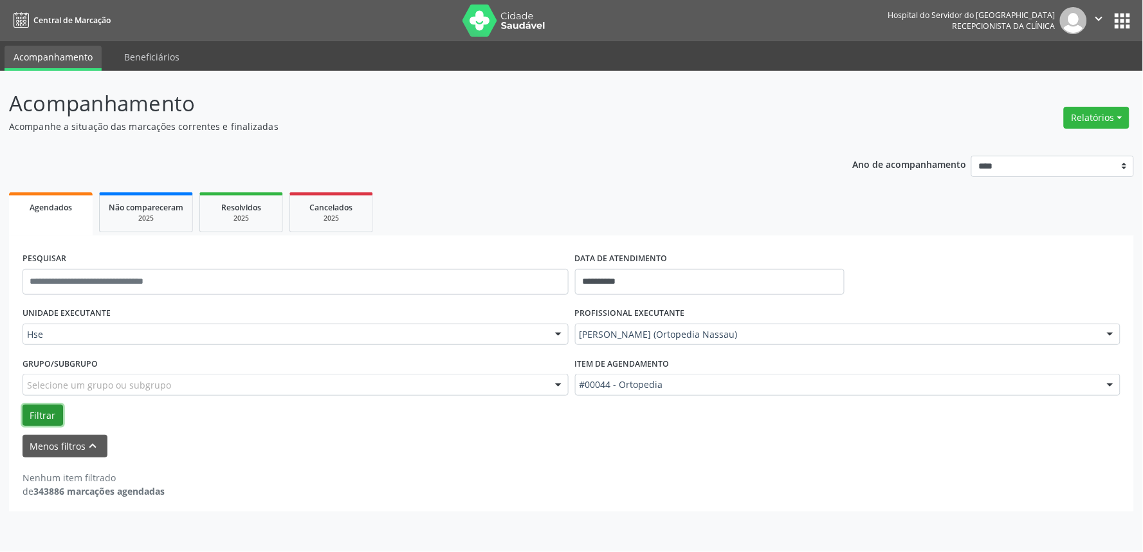
click at [37, 409] on button "Filtrar" at bounding box center [43, 416] width 41 height 22
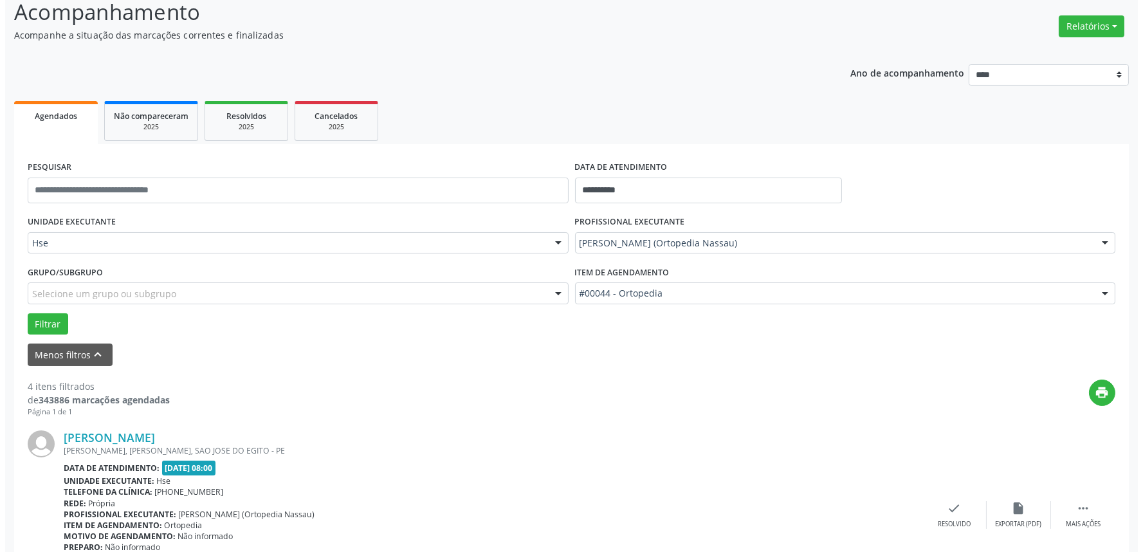
scroll to position [214, 0]
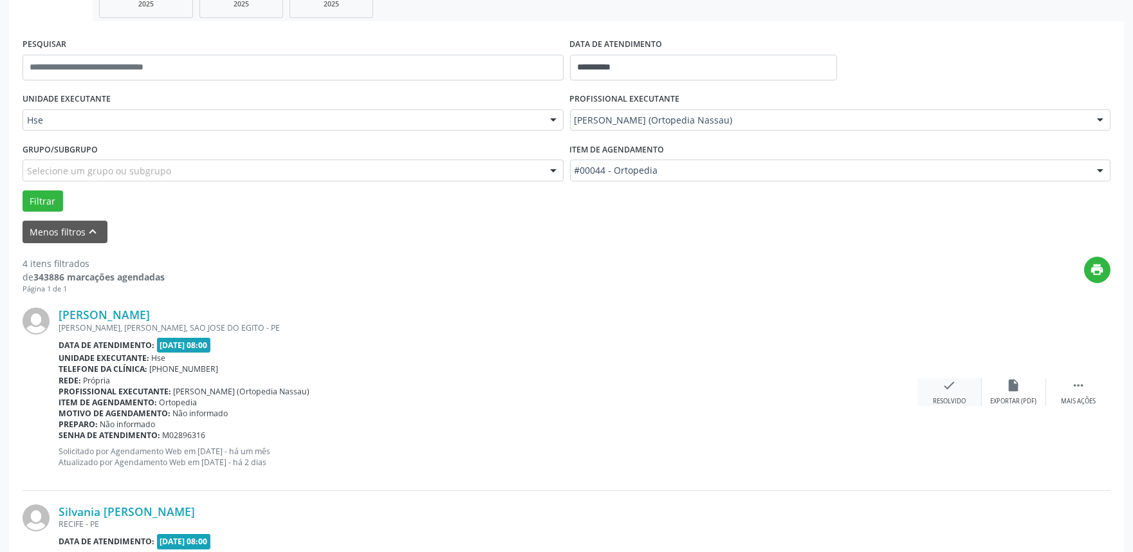
click at [948, 394] on div "check Resolvido" at bounding box center [949, 392] width 64 height 28
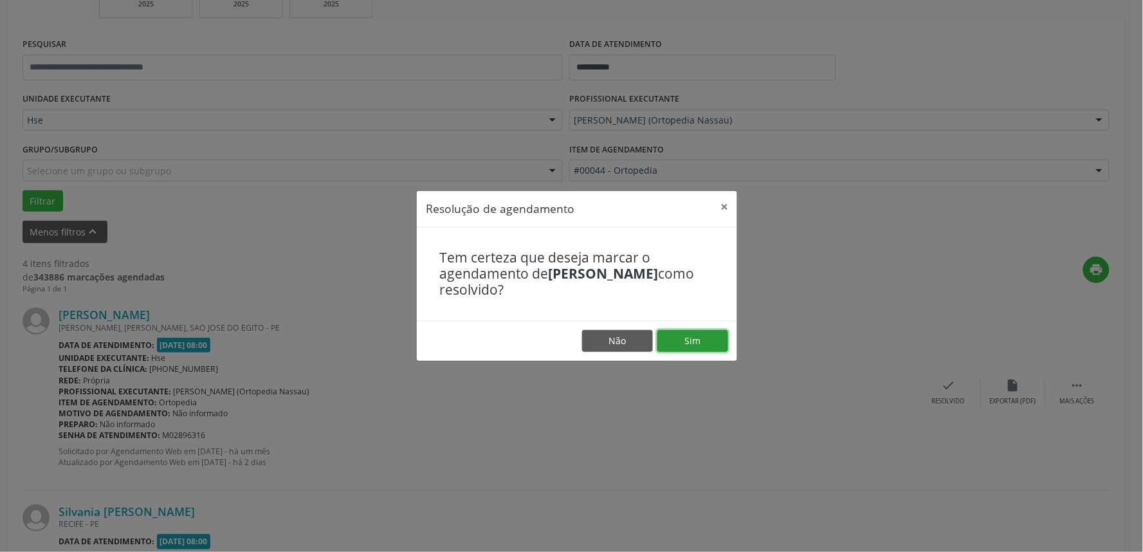
click at [698, 337] on button "Sim" at bounding box center [692, 341] width 71 height 22
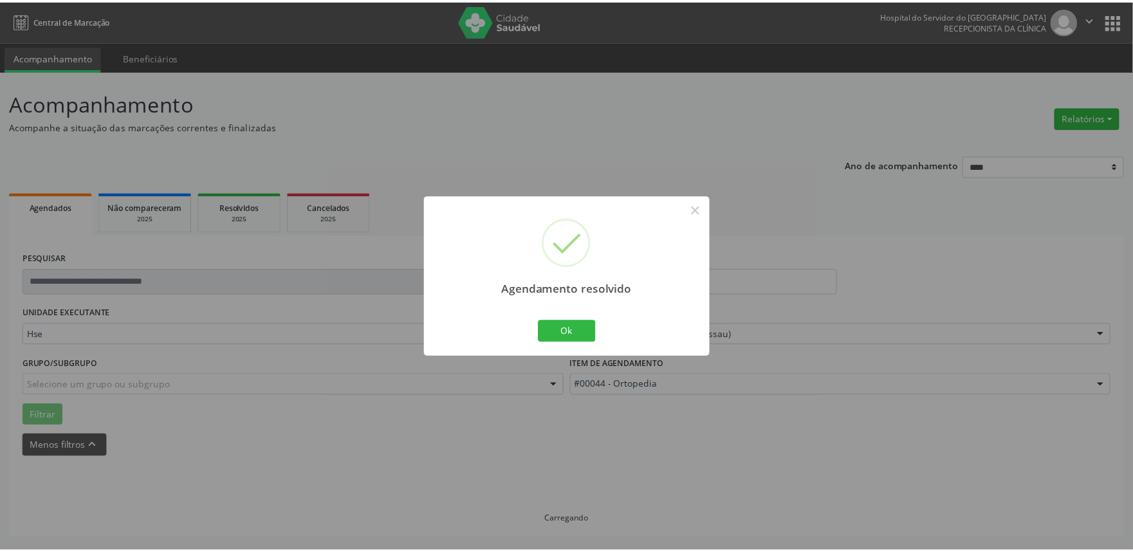
scroll to position [0, 0]
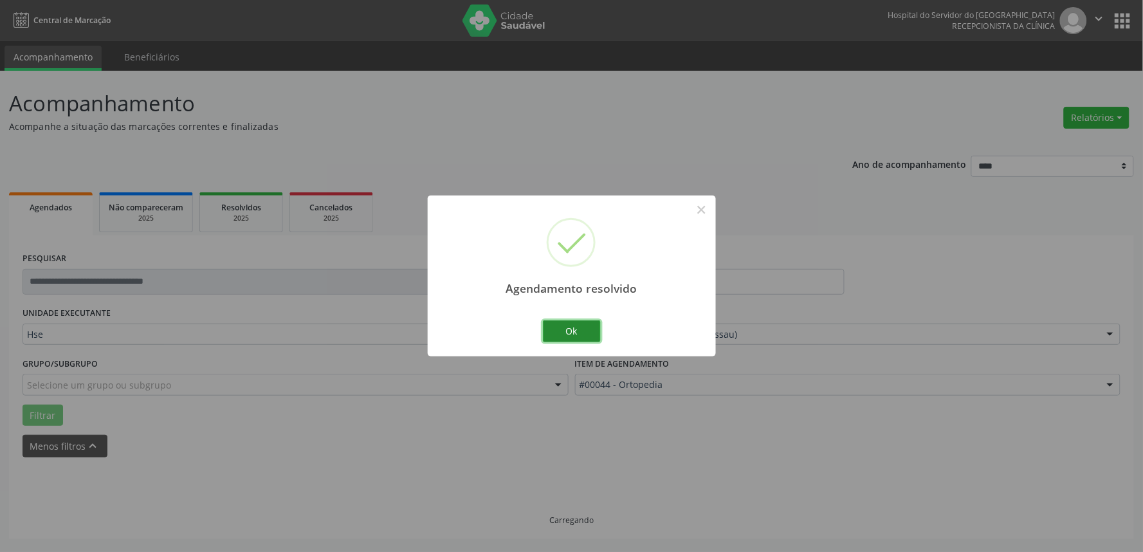
click at [586, 332] on button "Ok" at bounding box center [572, 331] width 58 height 22
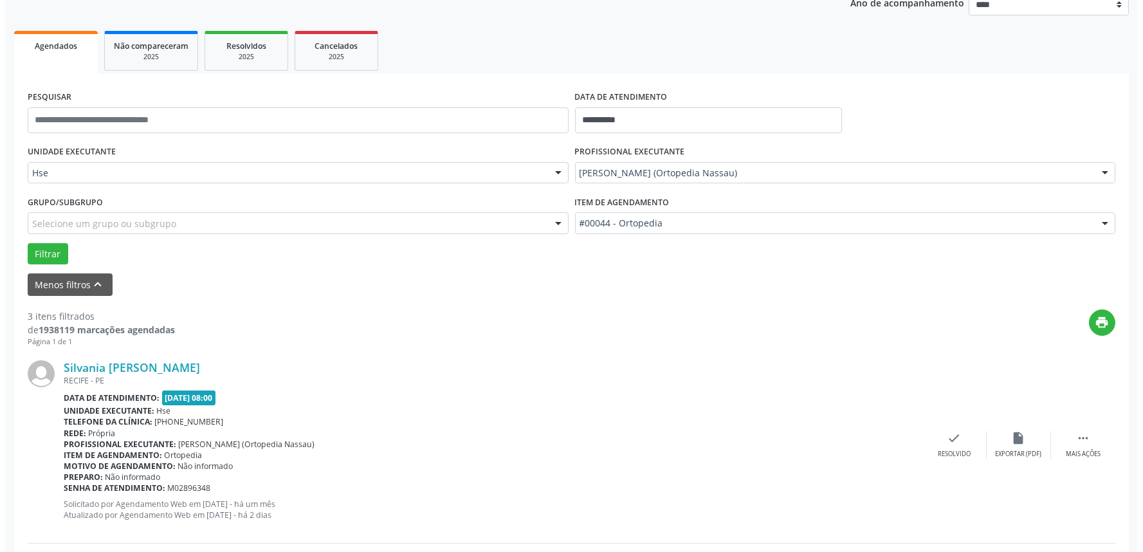
scroll to position [286, 0]
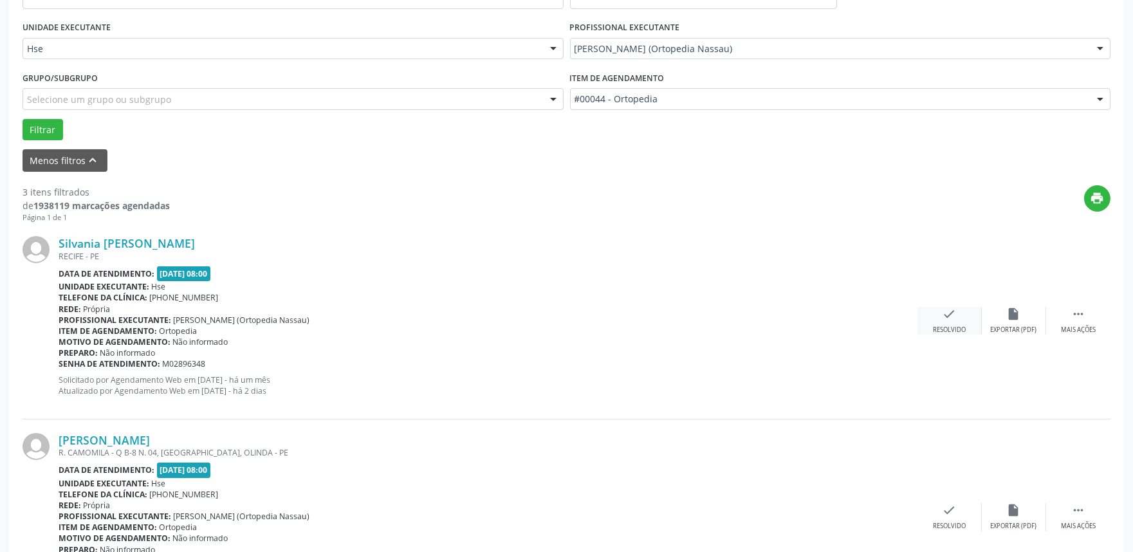
click at [947, 331] on div "Resolvido" at bounding box center [949, 329] width 33 height 9
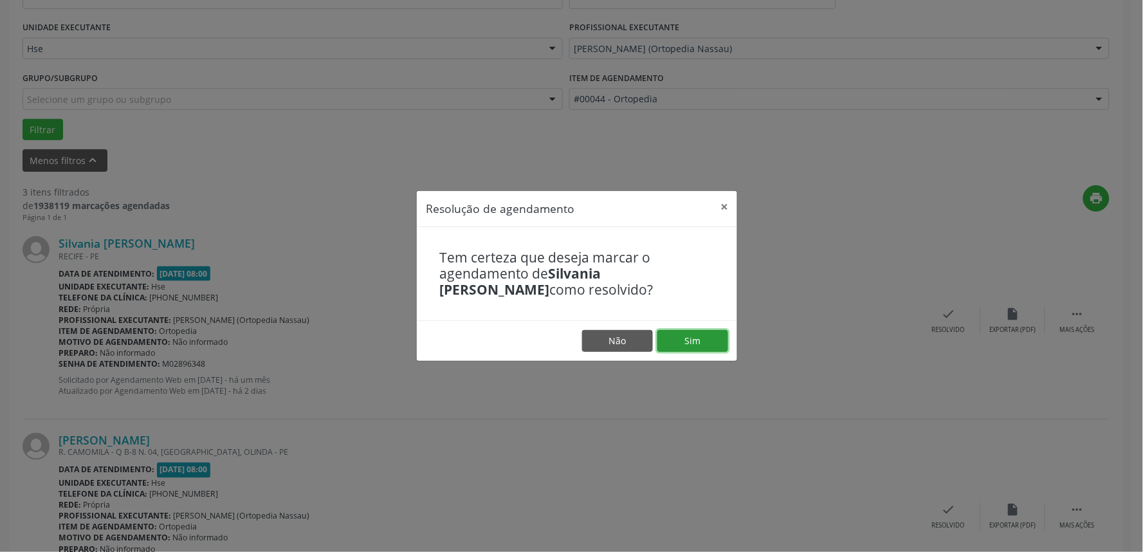
click at [707, 343] on button "Sim" at bounding box center [692, 341] width 71 height 22
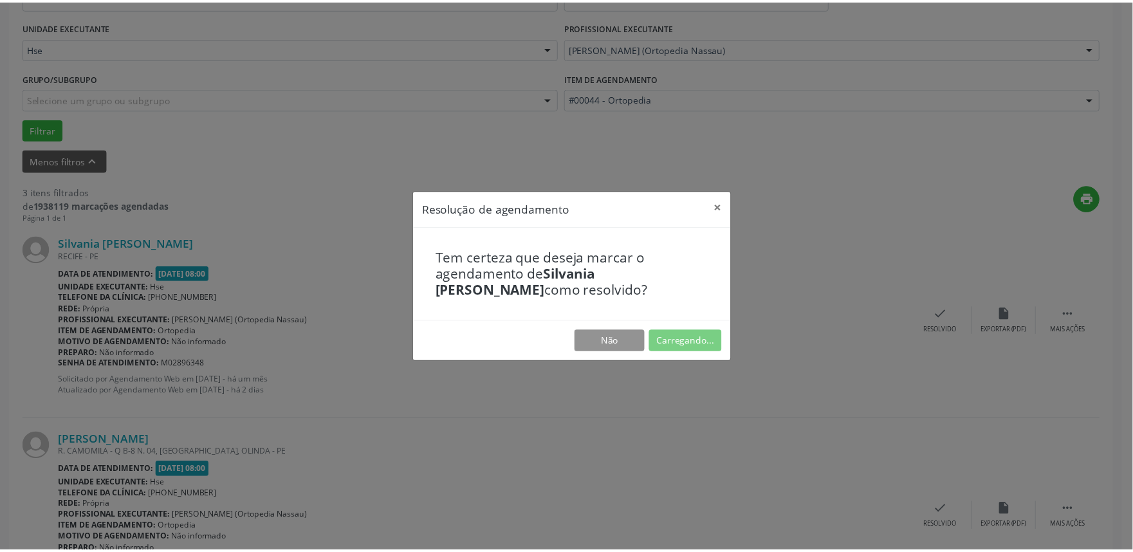
scroll to position [0, 0]
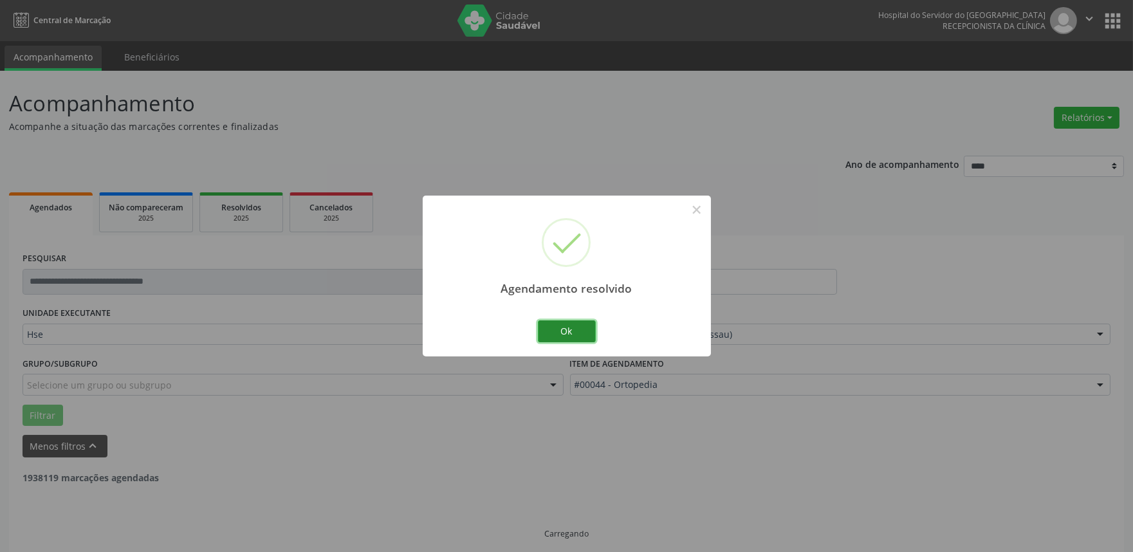
click at [579, 331] on button "Ok" at bounding box center [567, 331] width 58 height 22
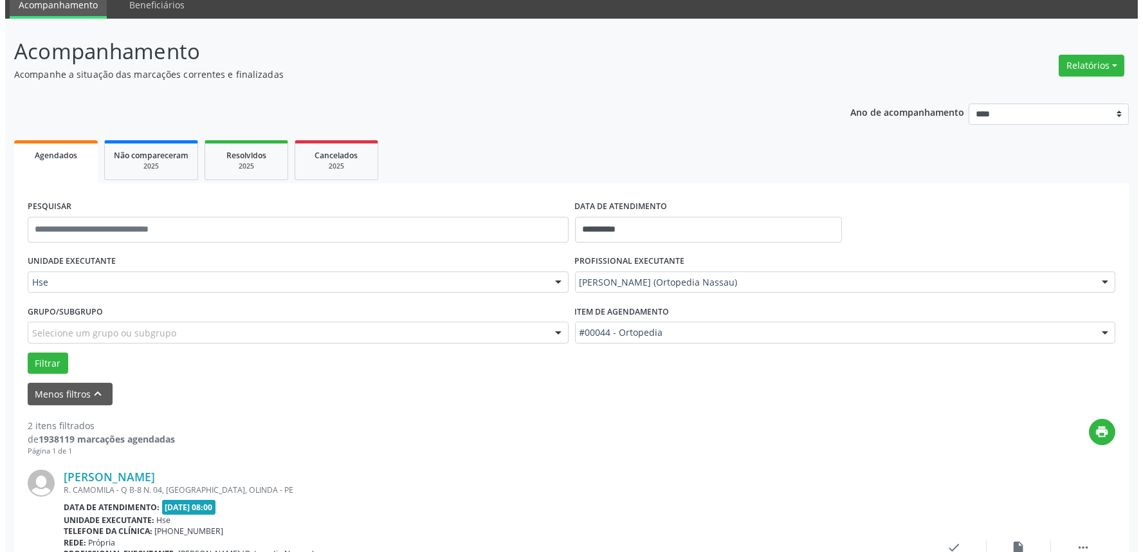
scroll to position [143, 0]
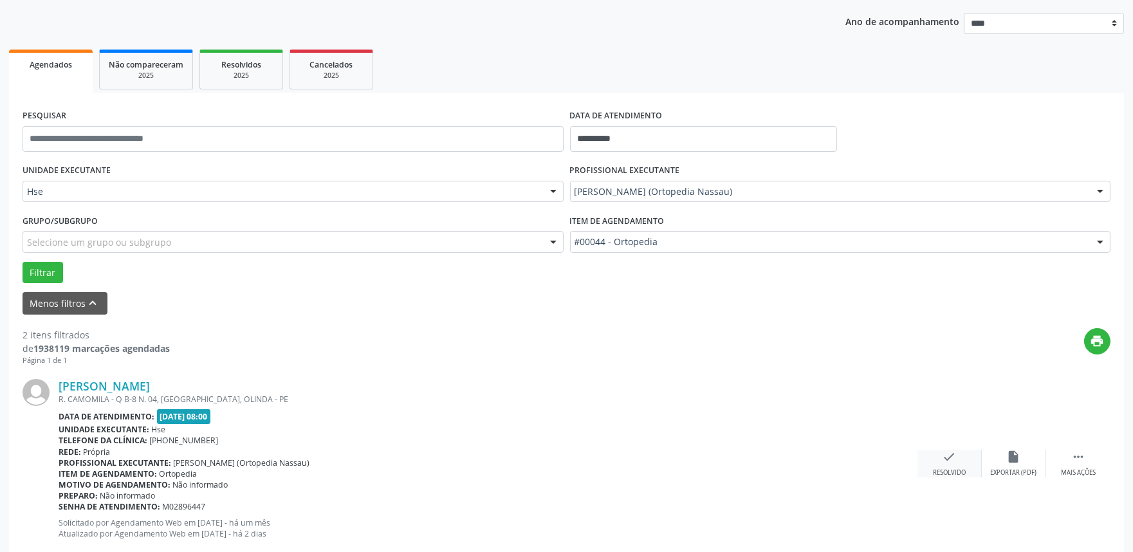
click at [967, 475] on div "check Resolvido" at bounding box center [949, 464] width 64 height 28
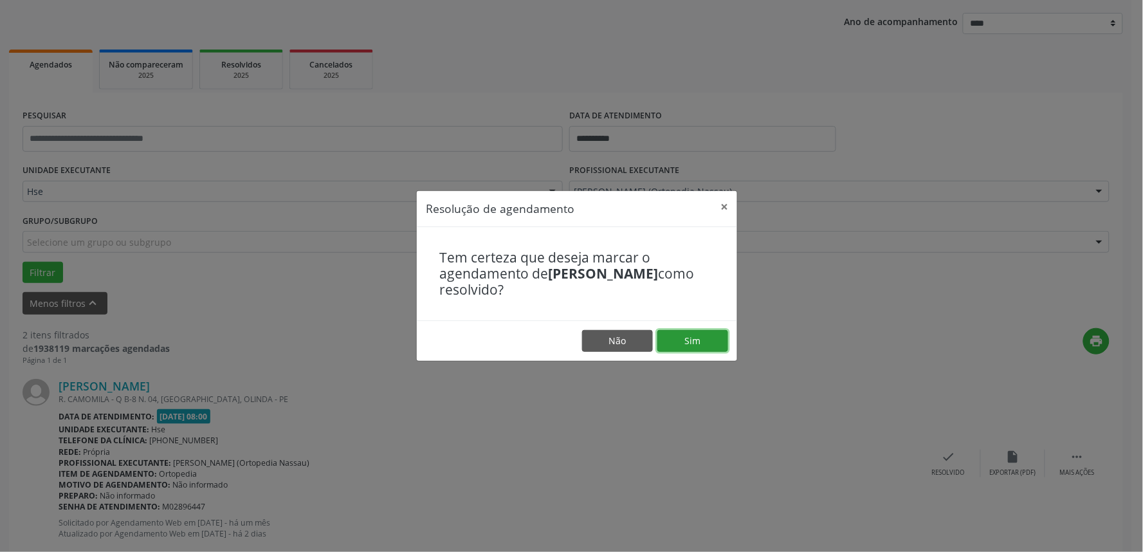
click at [691, 336] on button "Sim" at bounding box center [692, 341] width 71 height 22
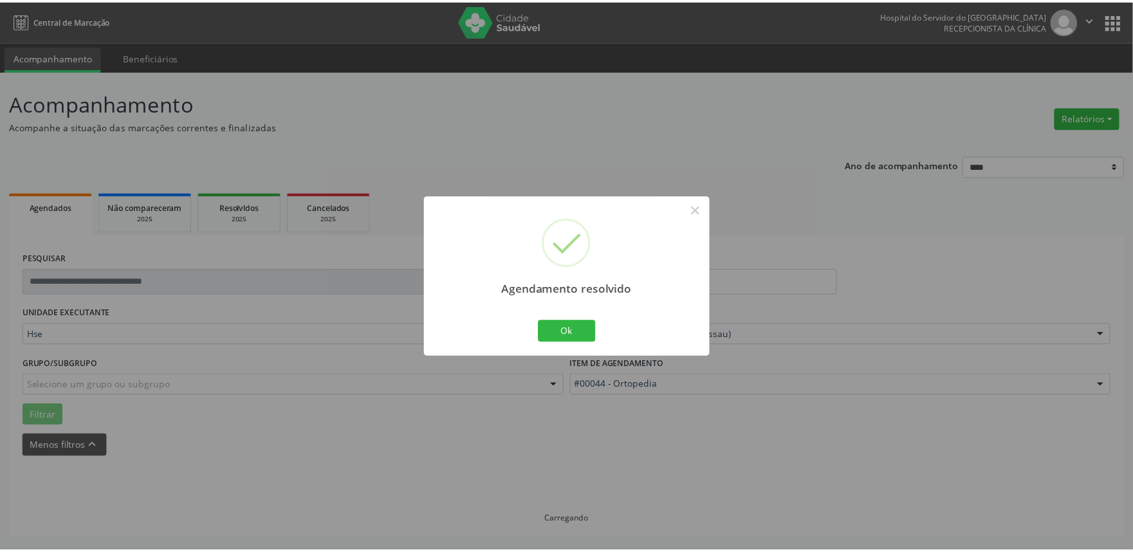
scroll to position [0, 0]
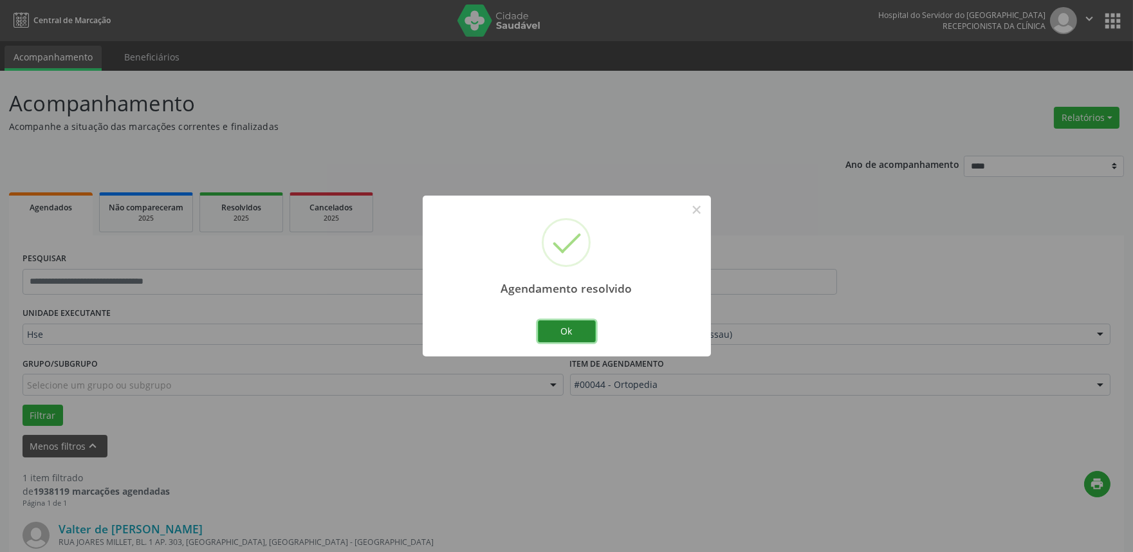
click at [554, 332] on button "Ok" at bounding box center [567, 331] width 58 height 22
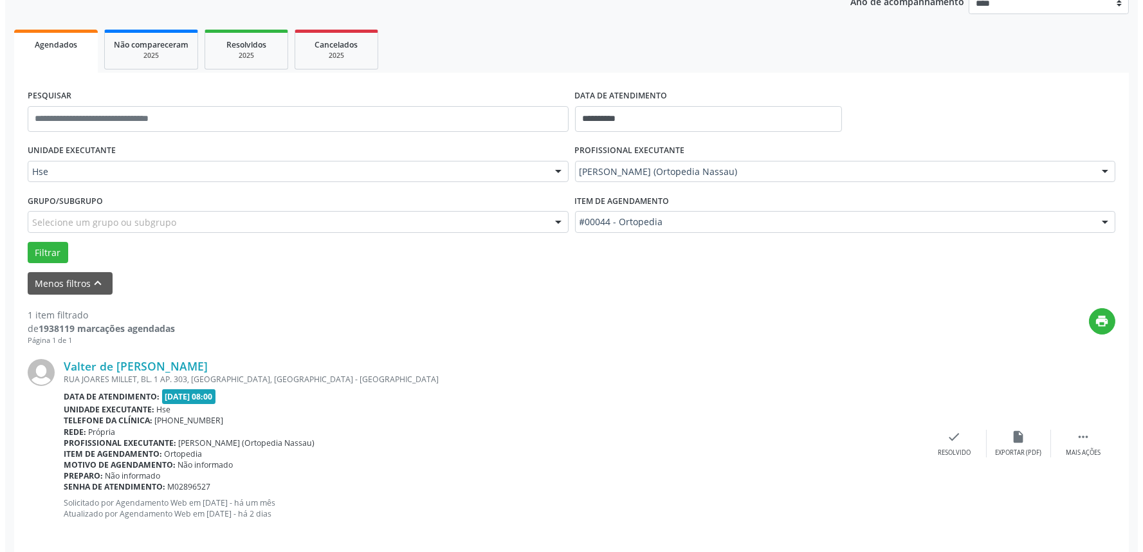
scroll to position [174, 0]
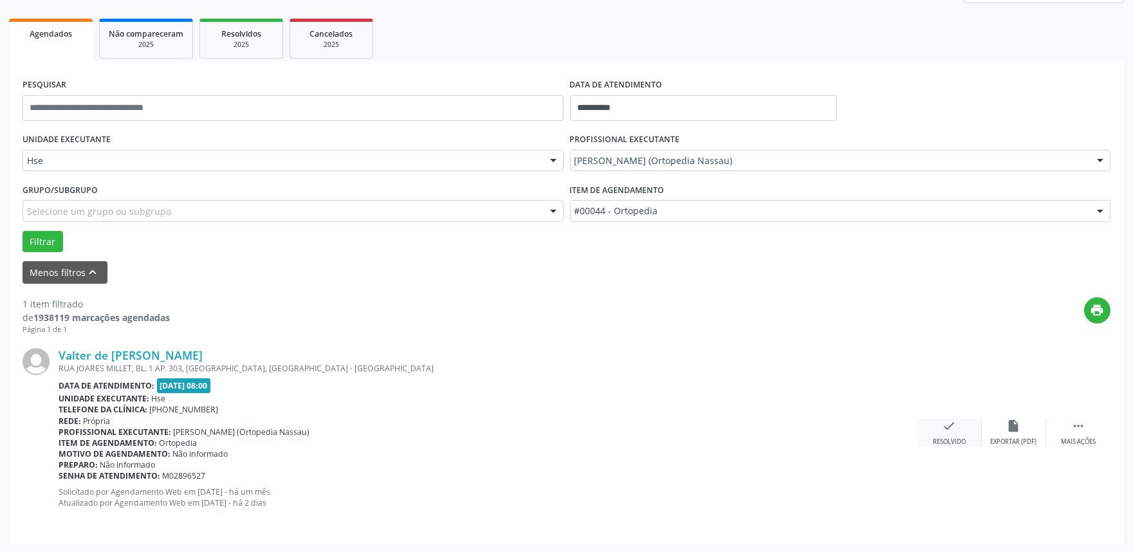
click at [931, 432] on div "check Resolvido" at bounding box center [949, 433] width 64 height 28
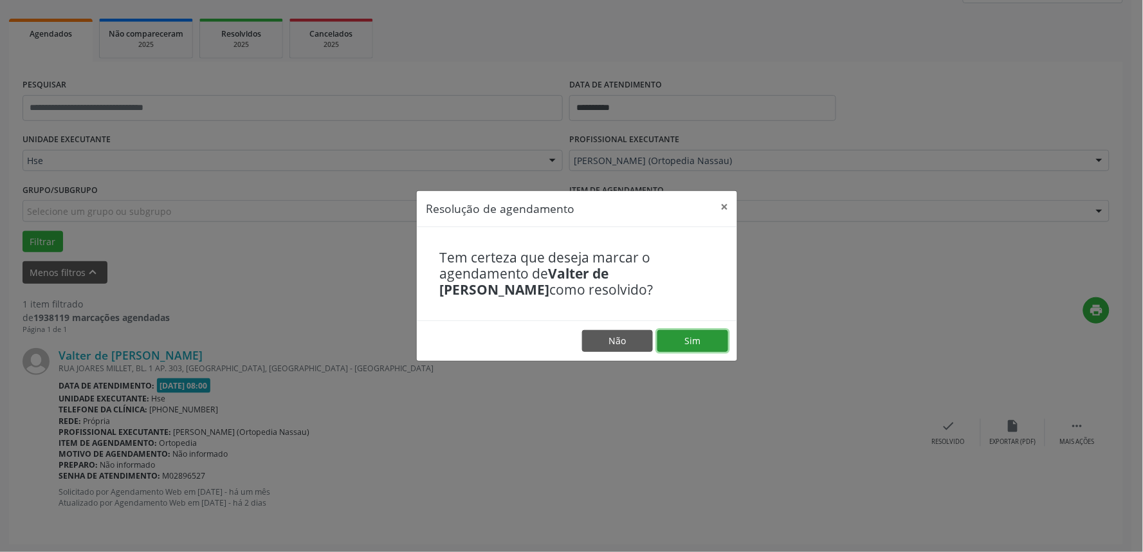
click at [721, 345] on button "Sim" at bounding box center [692, 341] width 71 height 22
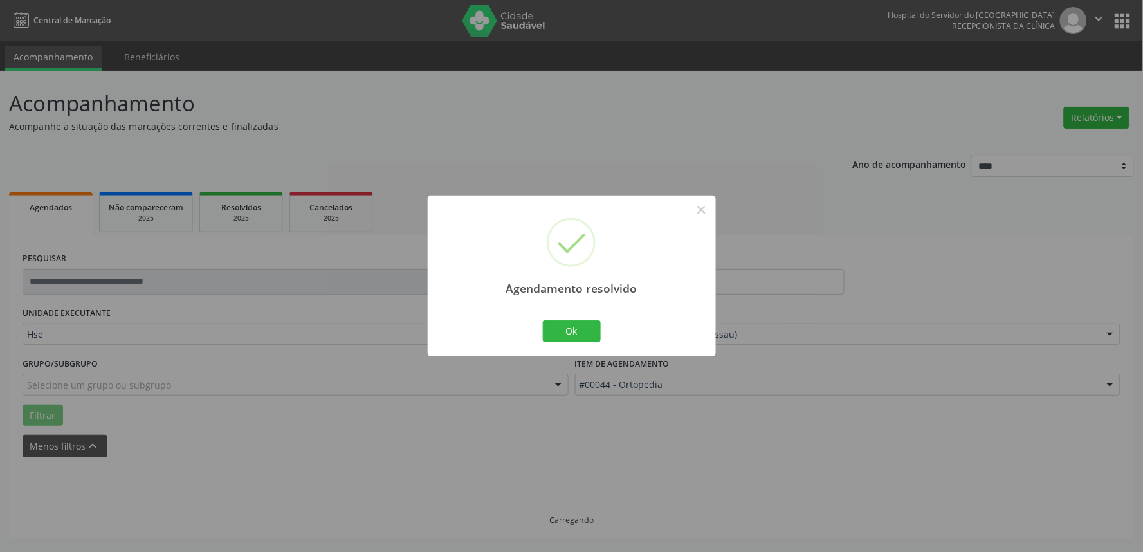
scroll to position [0, 0]
click at [569, 330] on button "Ok" at bounding box center [572, 331] width 58 height 22
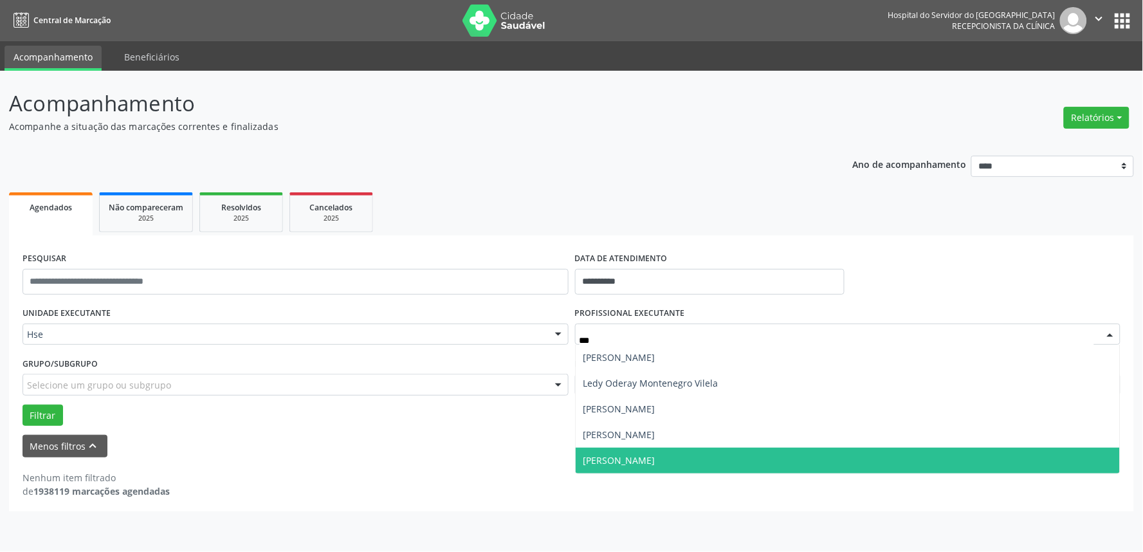
type input "****"
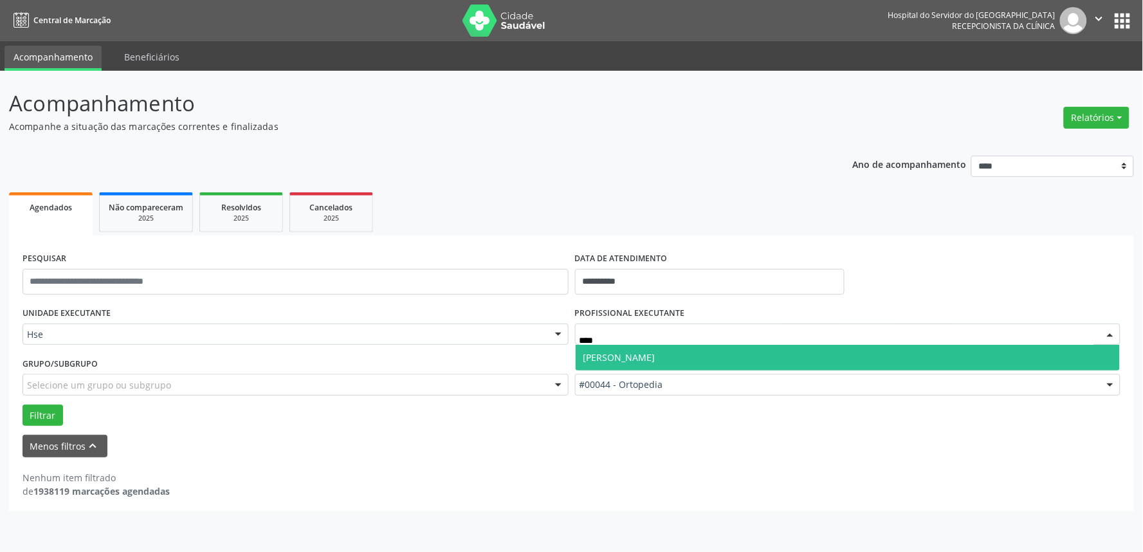
click at [655, 357] on span "[PERSON_NAME]" at bounding box center [619, 357] width 72 height 12
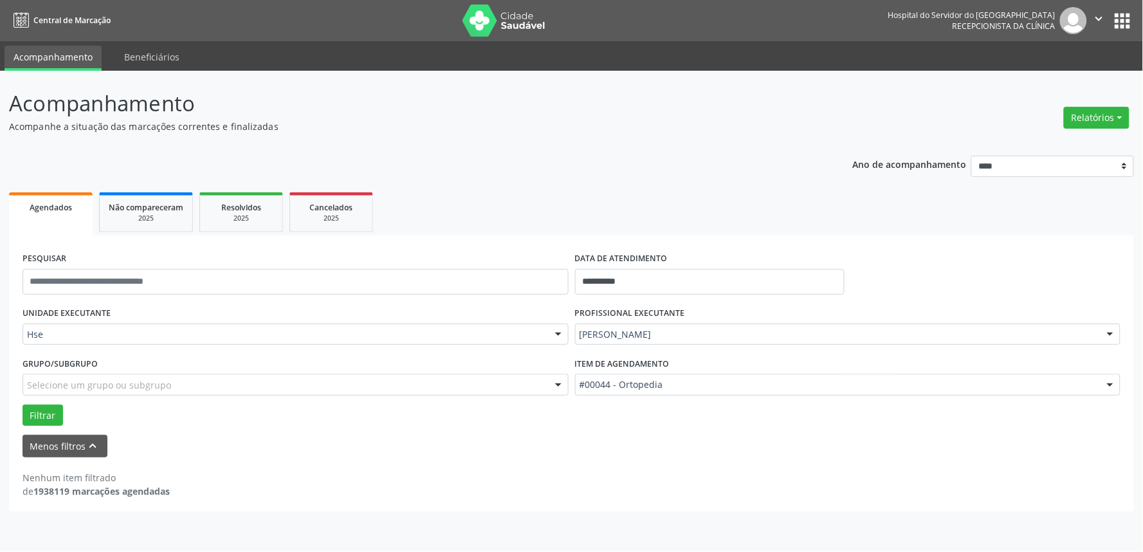
click at [710, 374] on div "#00044 - Ortopedia" at bounding box center [848, 385] width 546 height 22
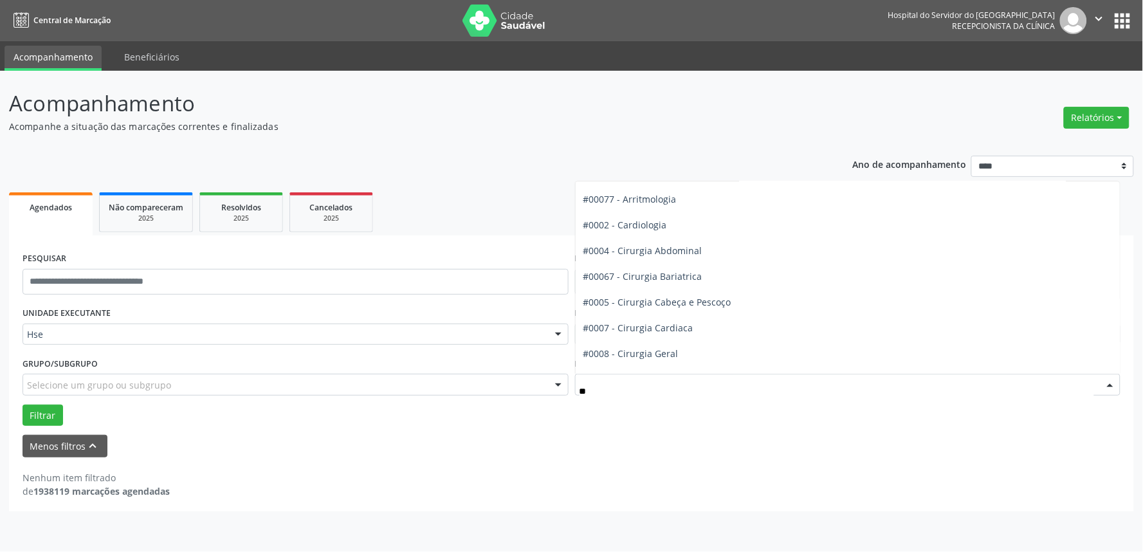
type input "***"
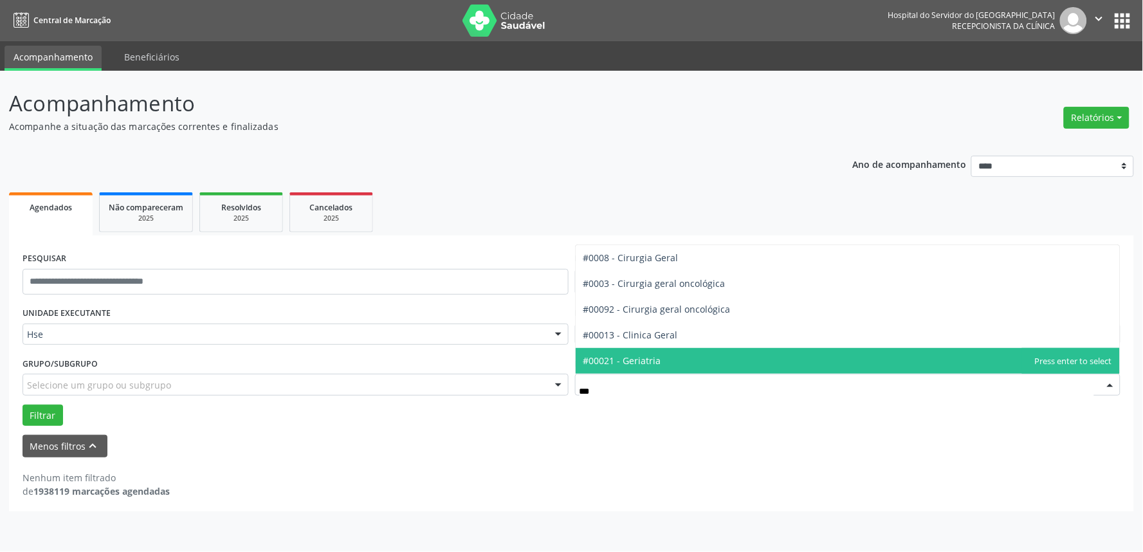
click at [712, 361] on span "#00021 - Geriatria" at bounding box center [848, 361] width 545 height 26
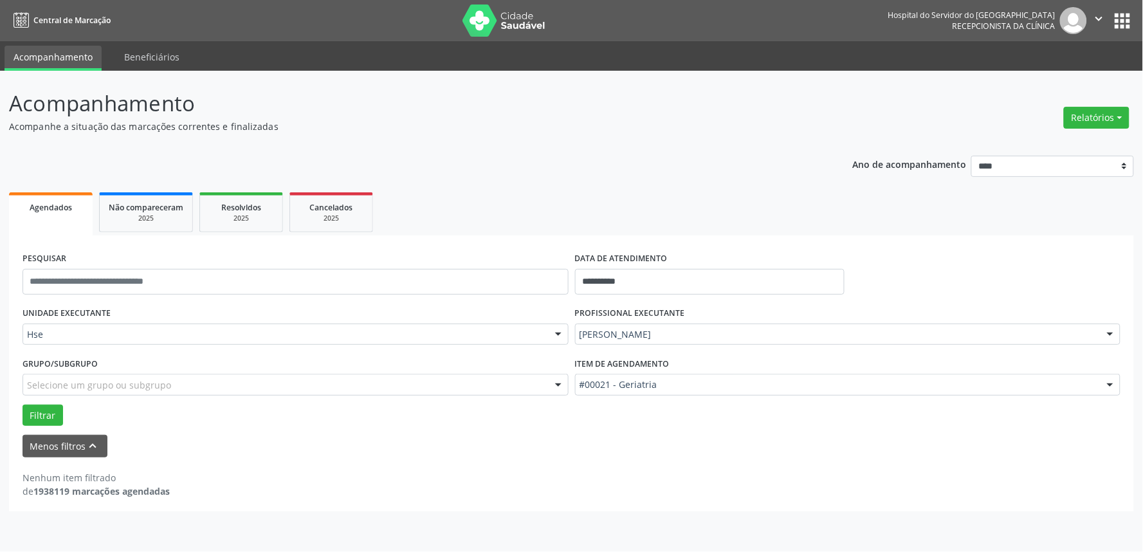
click at [51, 402] on div "Grupo/Subgrupo Selecione um grupo ou subgrupo Todos os grupos e subgrupos Nenhu…" at bounding box center [295, 379] width 552 height 50
click at [50, 406] on button "Filtrar" at bounding box center [43, 416] width 41 height 22
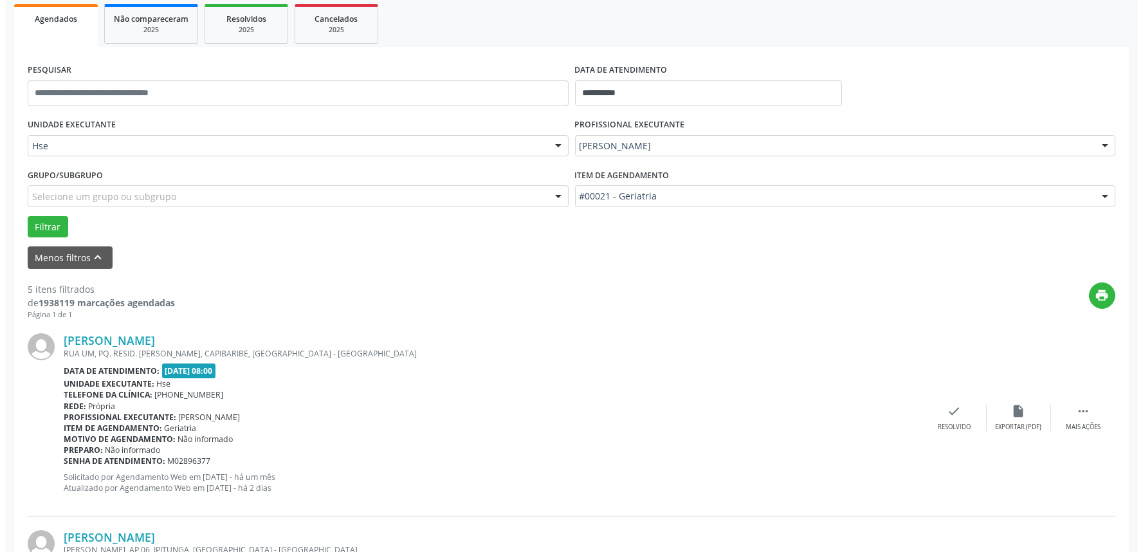
scroll to position [214, 0]
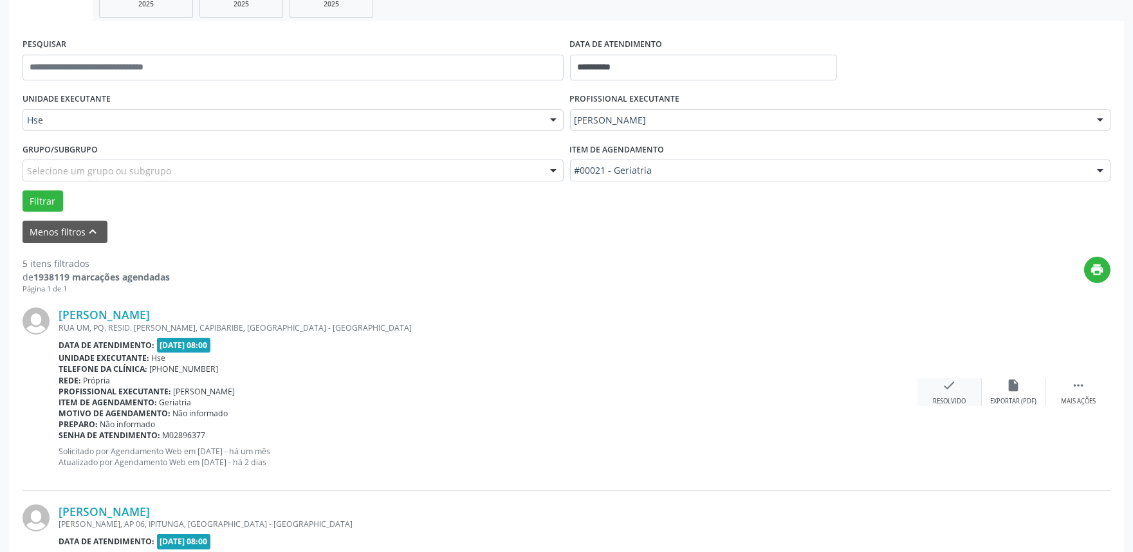
click at [940, 392] on div "check Resolvido" at bounding box center [949, 392] width 64 height 28
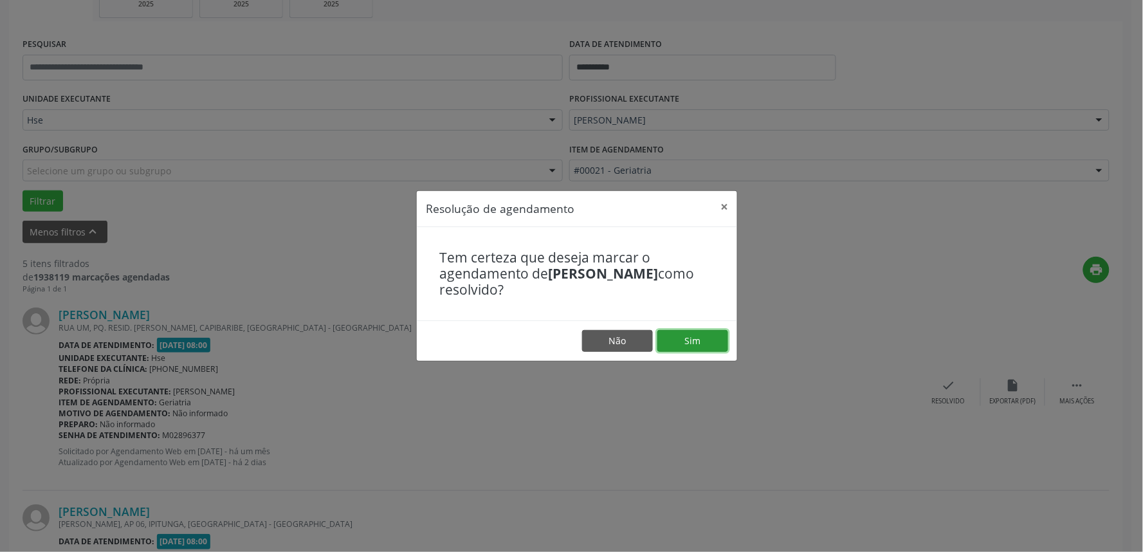
click at [686, 345] on button "Sim" at bounding box center [692, 341] width 71 height 22
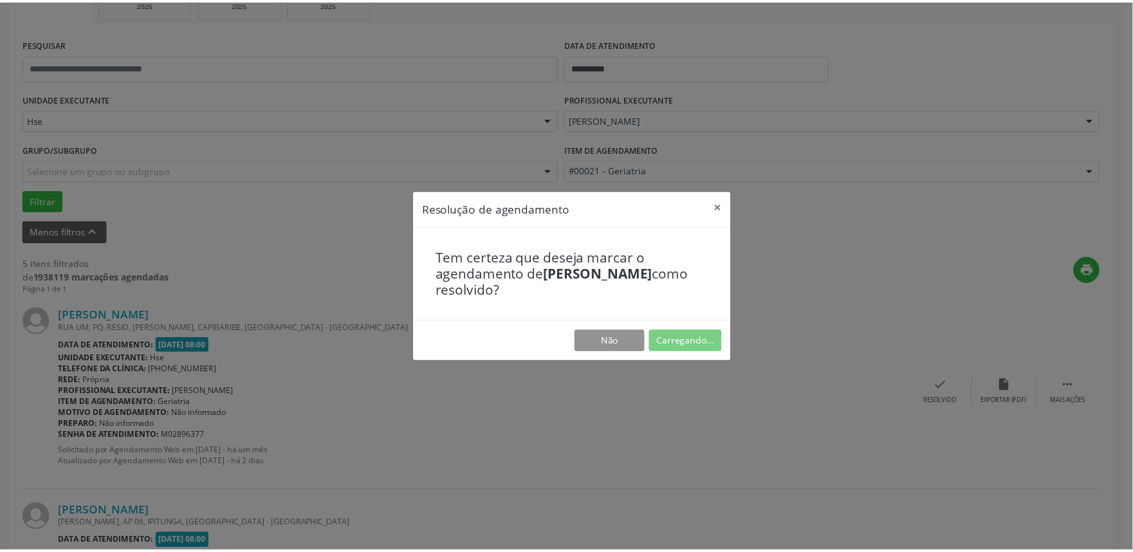
scroll to position [0, 0]
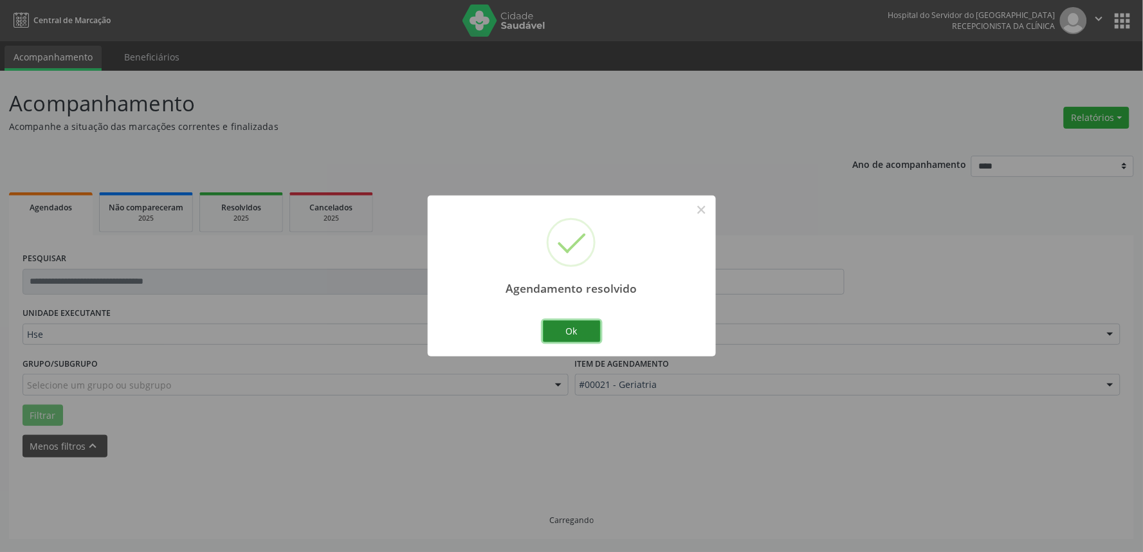
click at [579, 331] on button "Ok" at bounding box center [572, 331] width 58 height 22
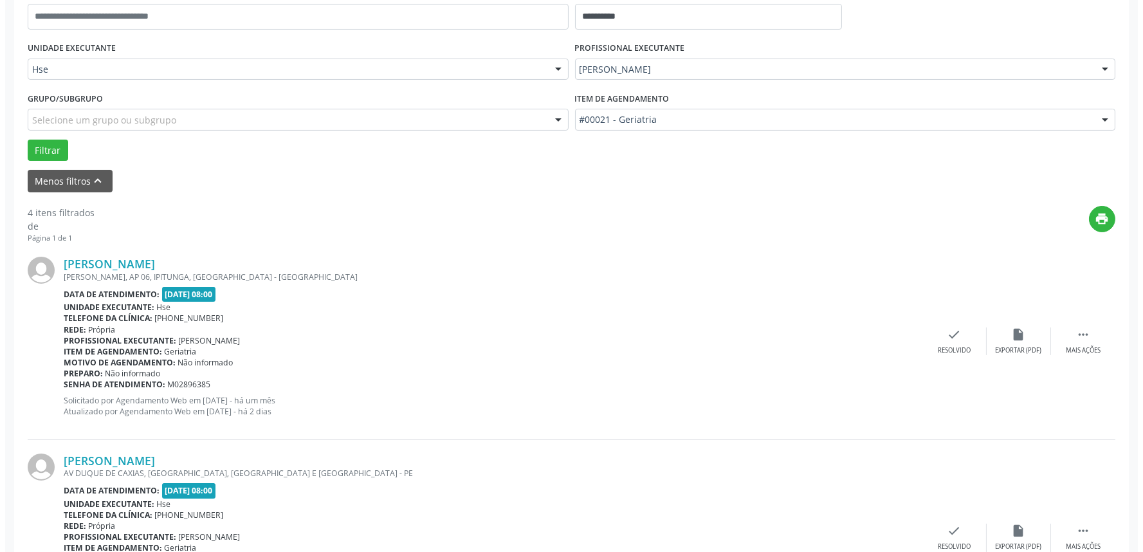
scroll to position [357, 0]
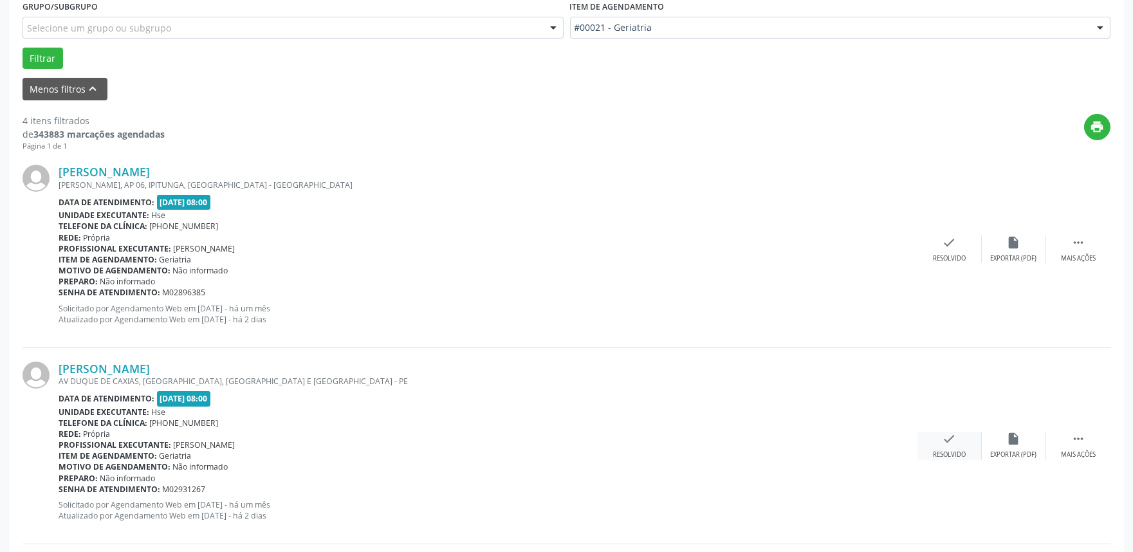
click at [941, 442] on div "check Resolvido" at bounding box center [949, 446] width 64 height 28
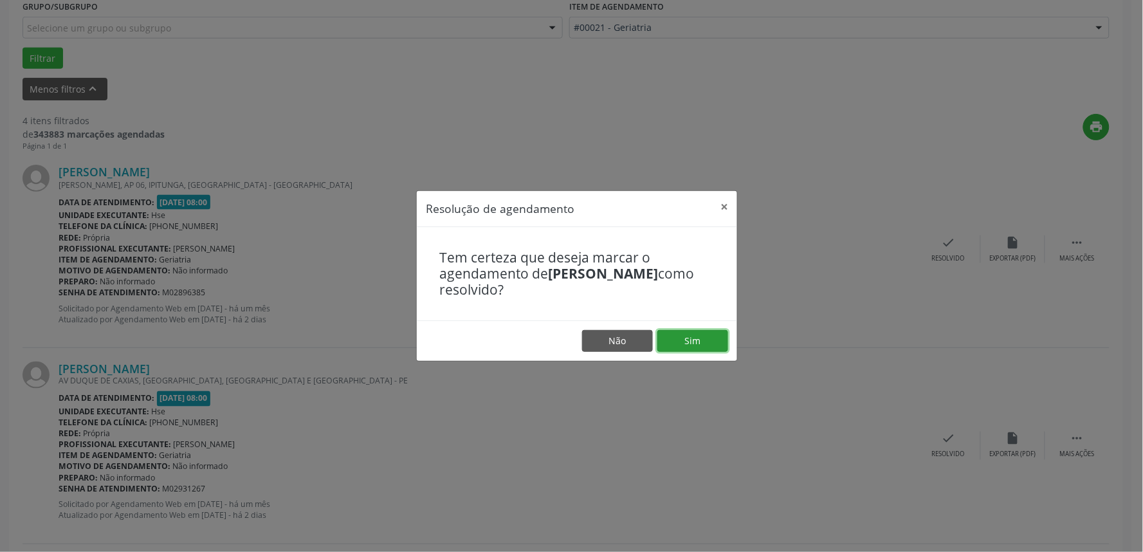
click at [692, 345] on button "Sim" at bounding box center [692, 341] width 71 height 22
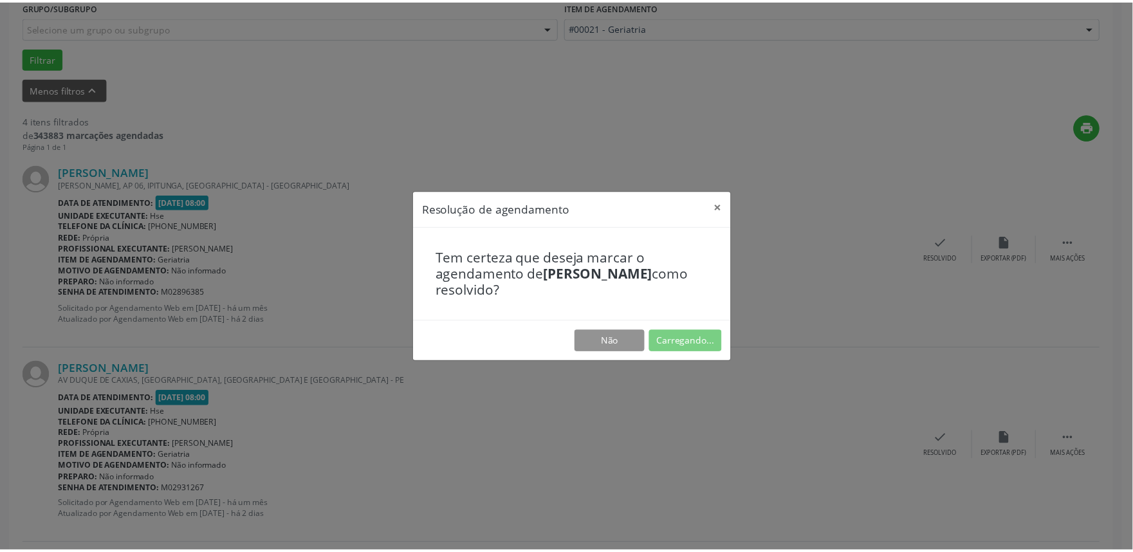
scroll to position [0, 0]
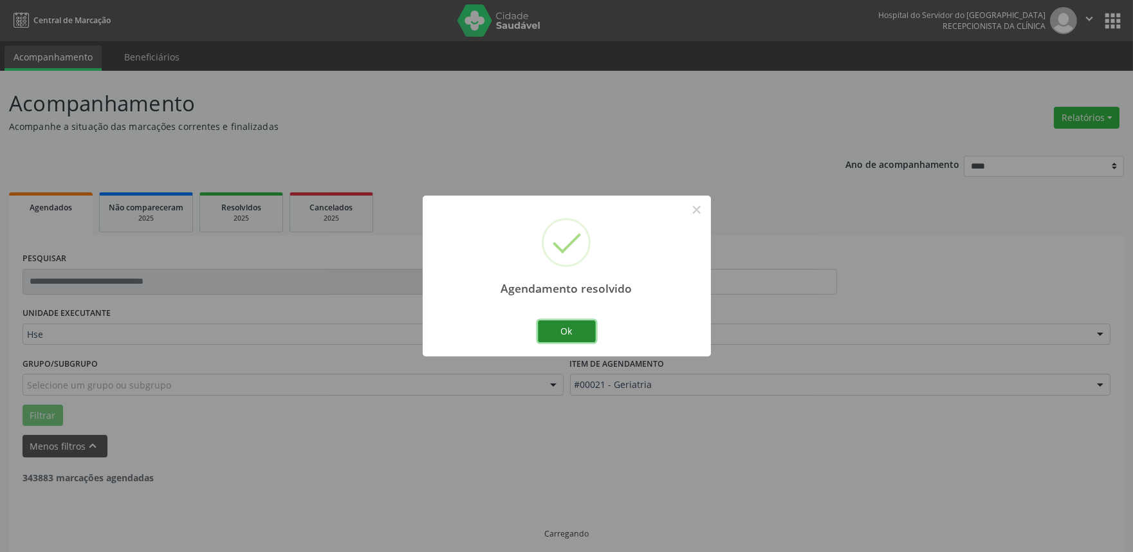
click at [563, 329] on button "Ok" at bounding box center [567, 331] width 58 height 22
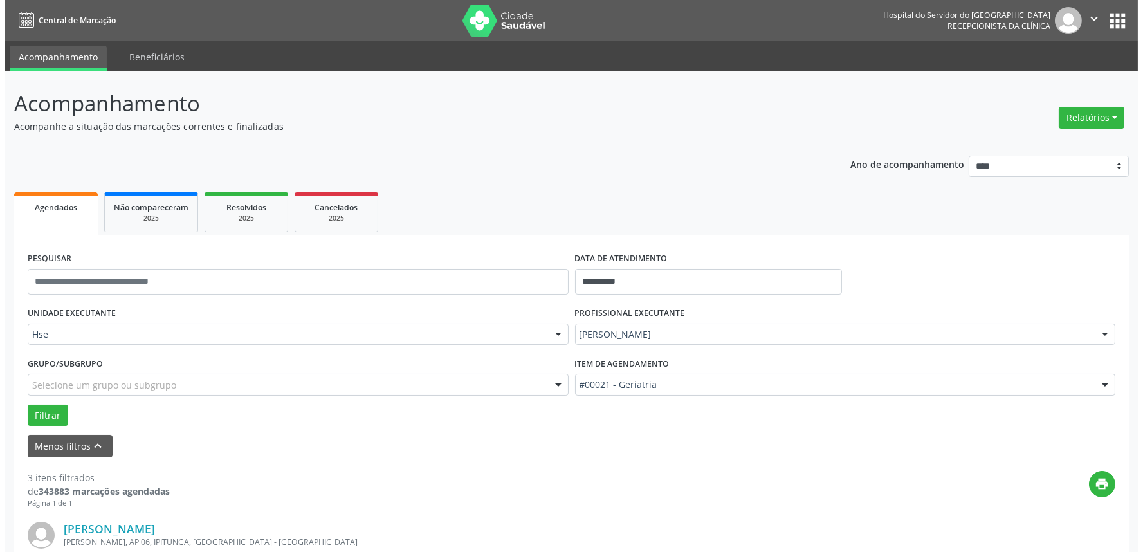
scroll to position [286, 0]
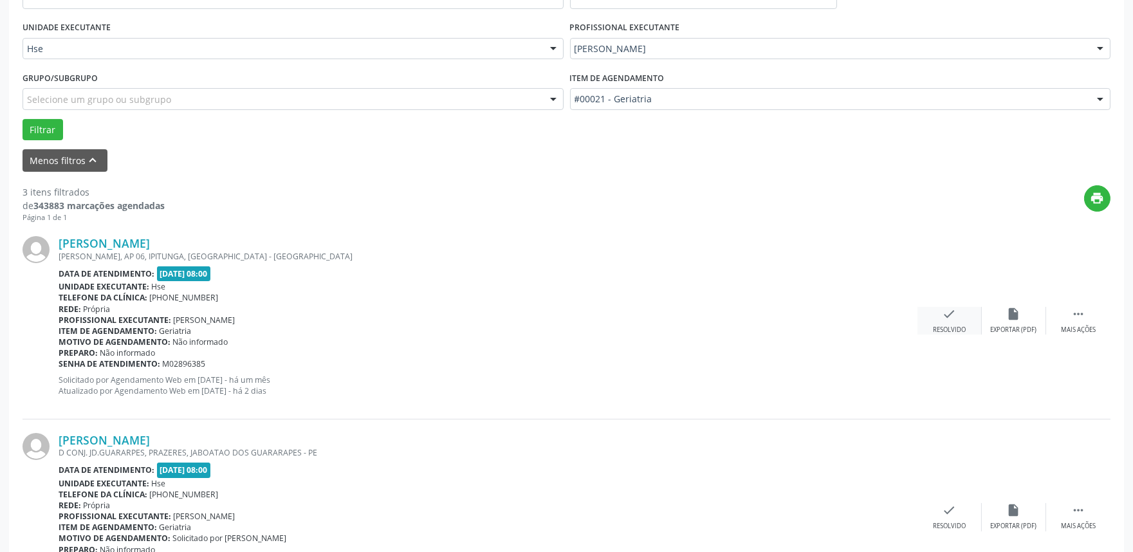
click at [935, 325] on div "Resolvido" at bounding box center [949, 329] width 33 height 9
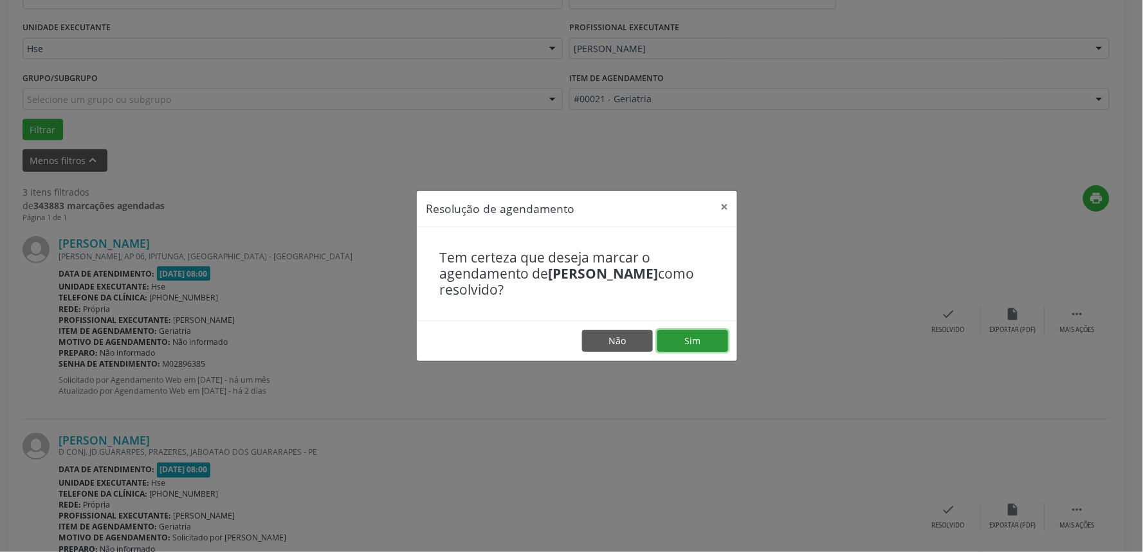
click at [716, 339] on button "Sim" at bounding box center [692, 341] width 71 height 22
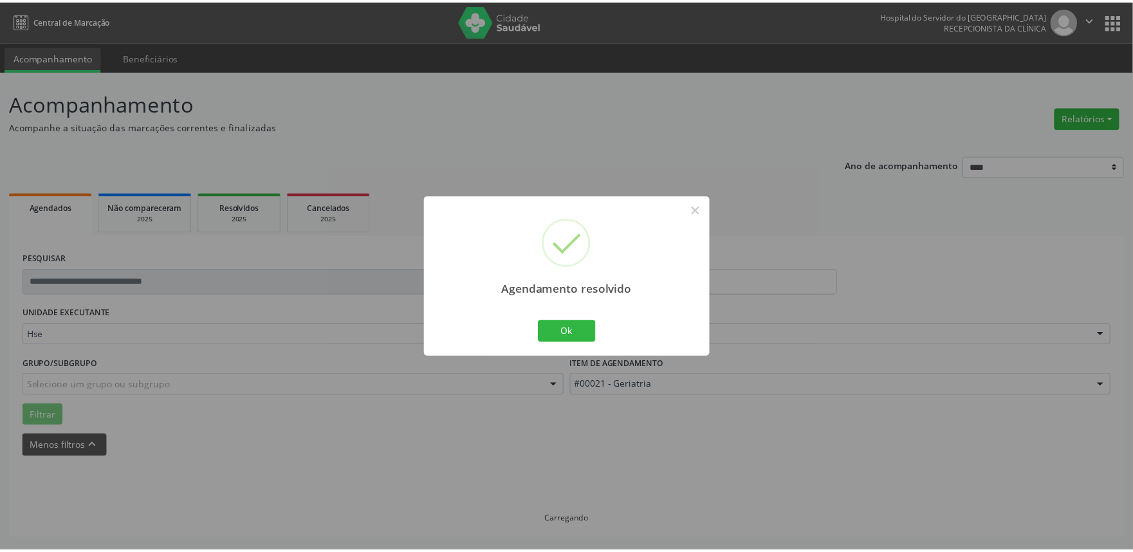
scroll to position [0, 0]
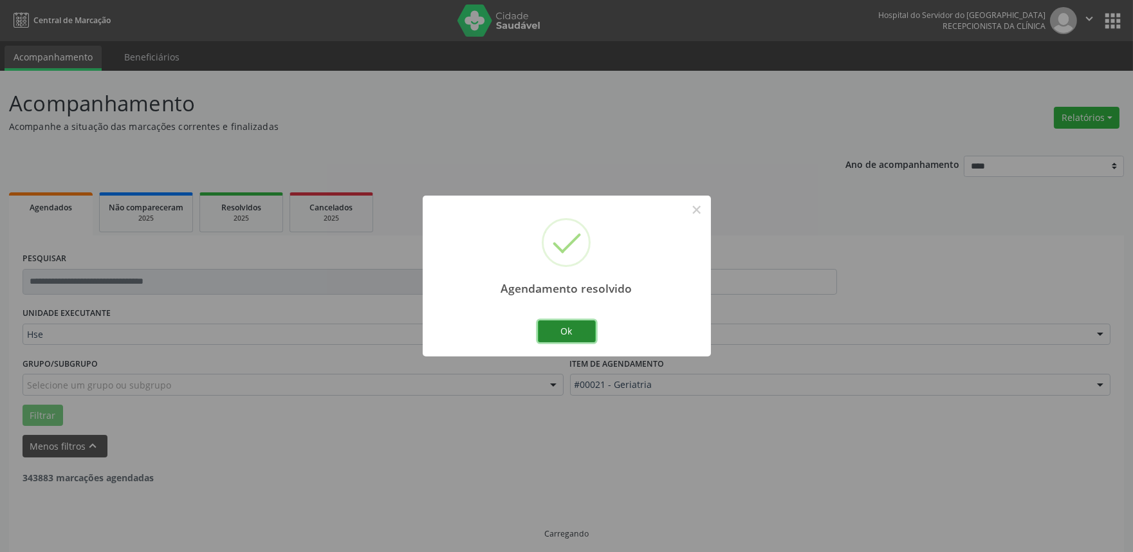
click at [575, 337] on button "Ok" at bounding box center [567, 331] width 58 height 22
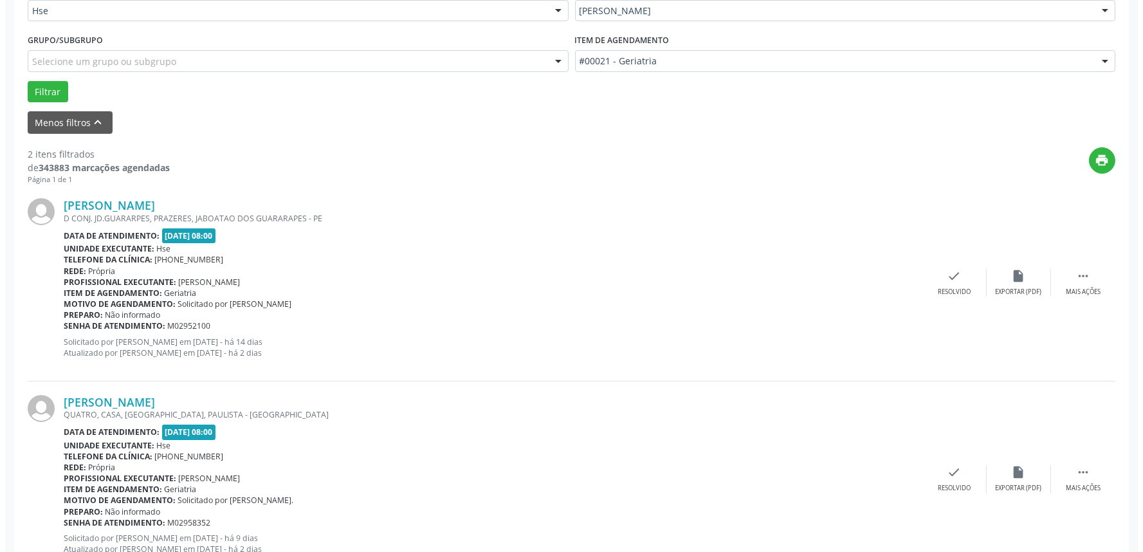
scroll to position [357, 0]
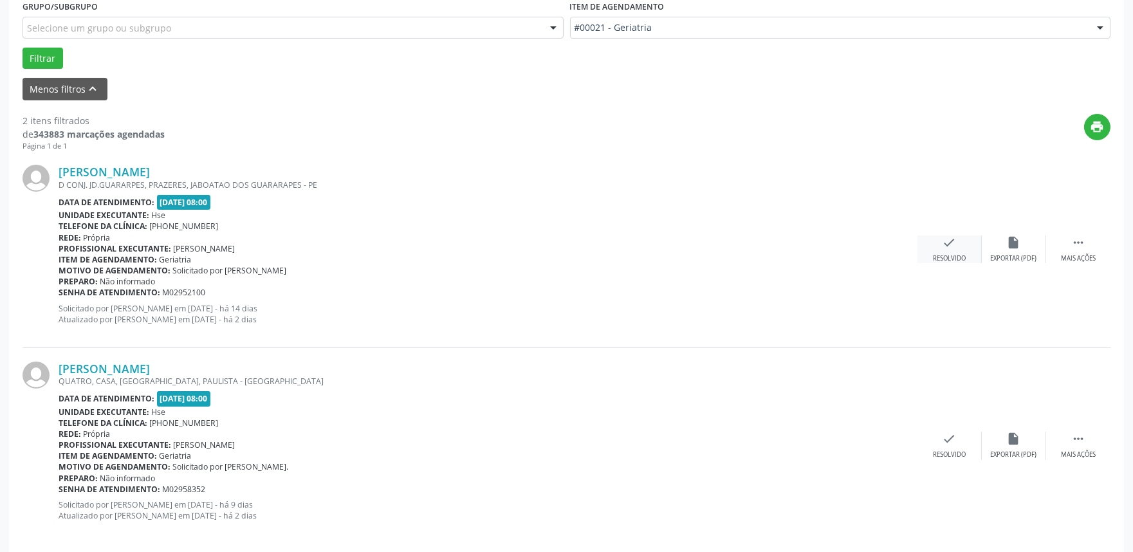
click at [950, 244] on icon "check" at bounding box center [949, 242] width 14 height 14
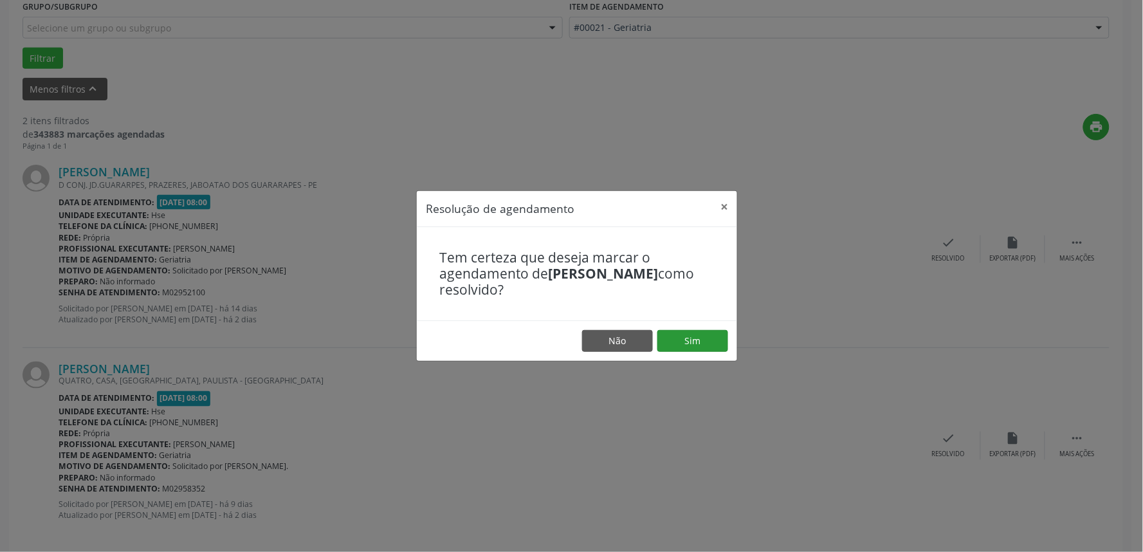
click at [682, 330] on footer "Não Sim" at bounding box center [577, 340] width 320 height 41
click at [699, 341] on button "Sim" at bounding box center [692, 341] width 71 height 22
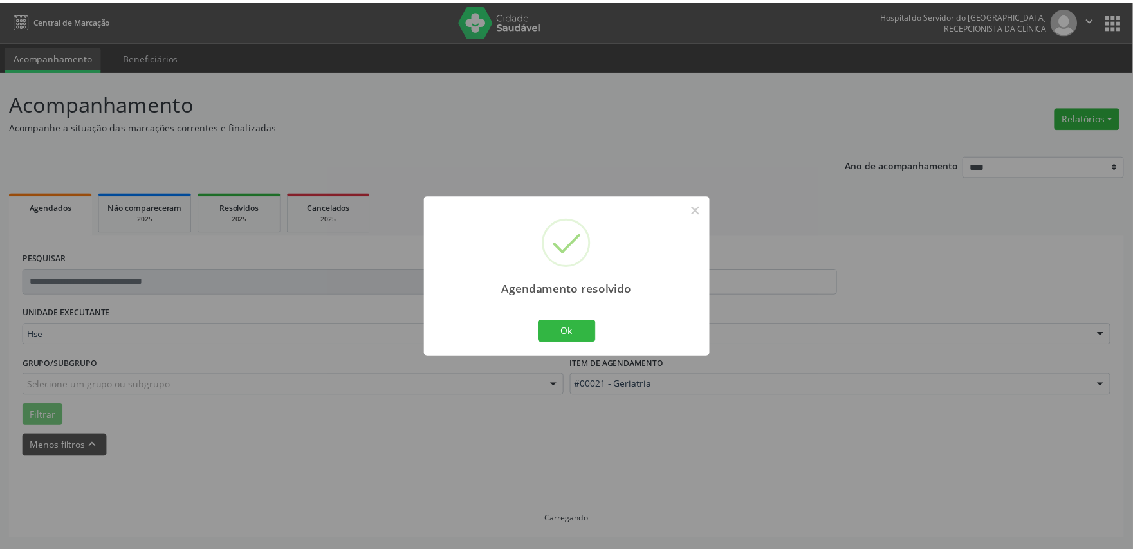
scroll to position [0, 0]
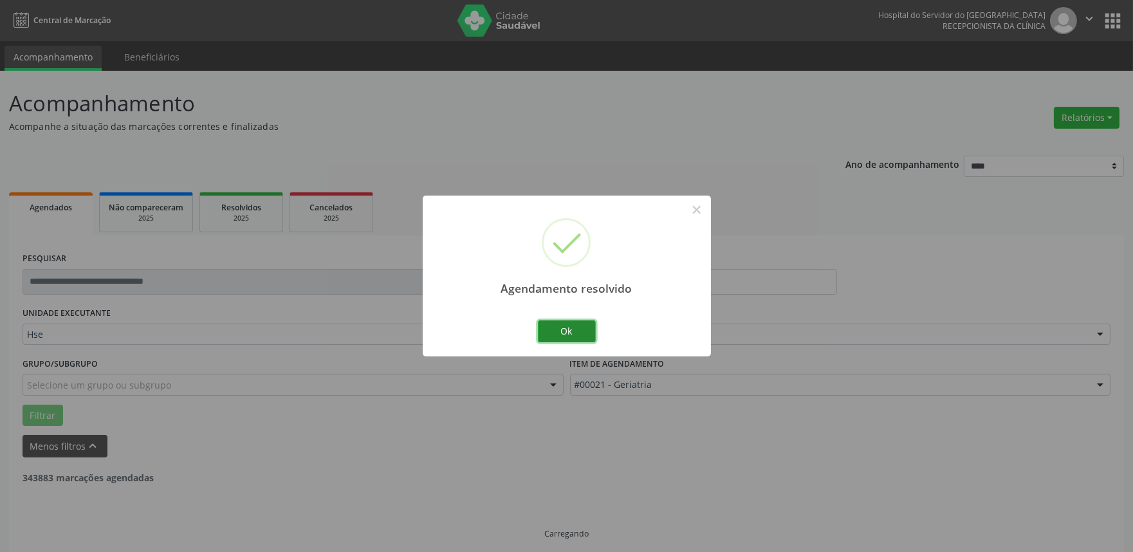
click at [551, 323] on button "Ok" at bounding box center [567, 331] width 58 height 22
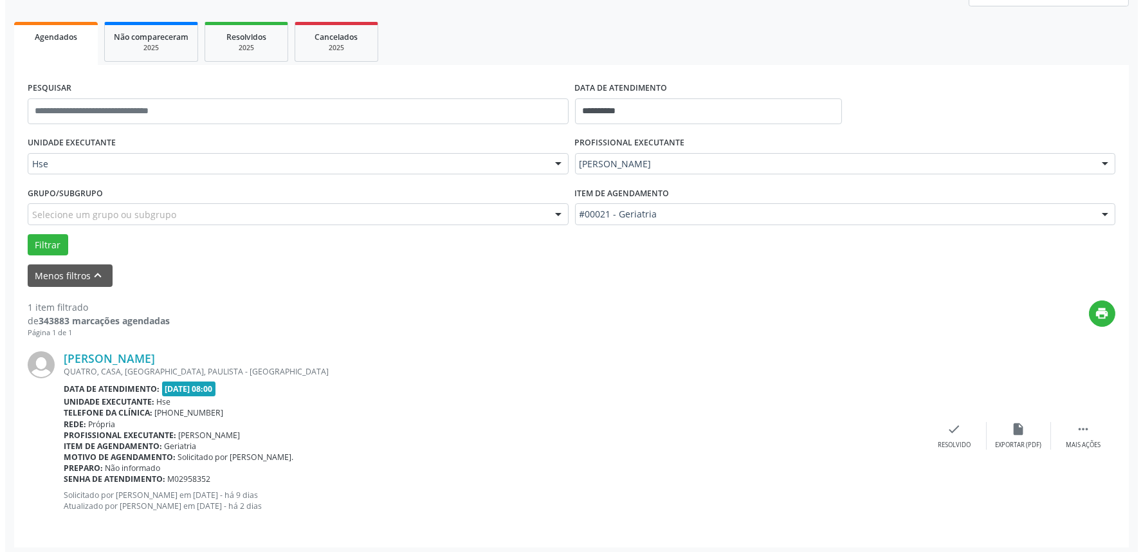
scroll to position [174, 0]
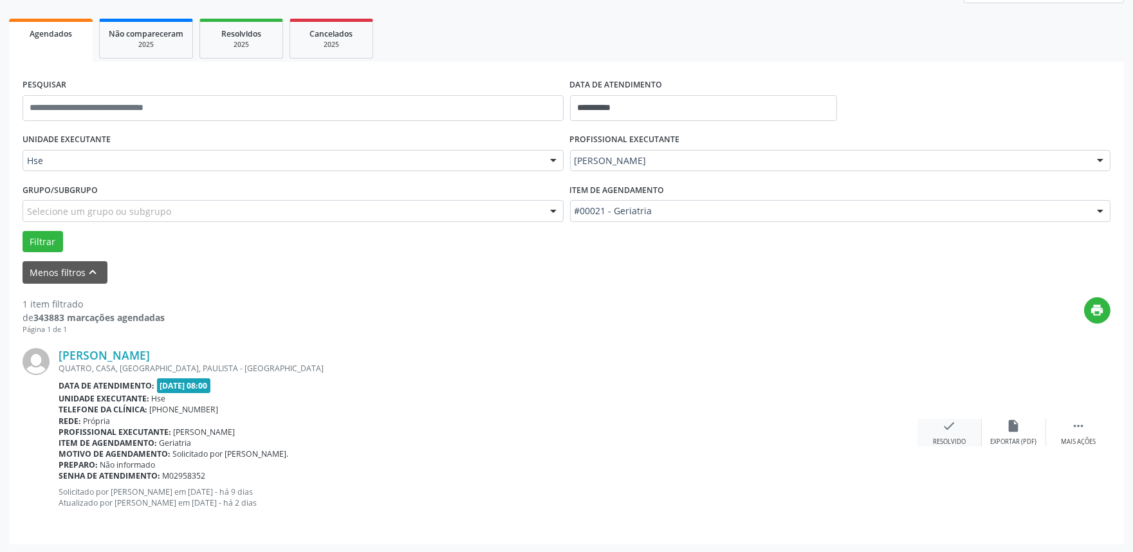
click at [936, 428] on div "check Resolvido" at bounding box center [949, 433] width 64 height 28
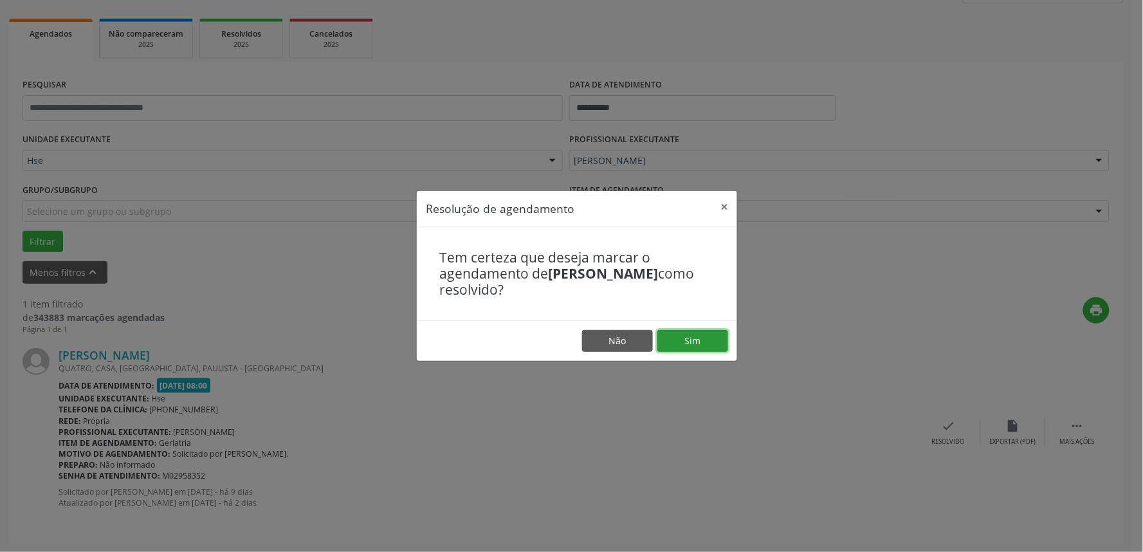
click at [711, 340] on button "Sim" at bounding box center [692, 341] width 71 height 22
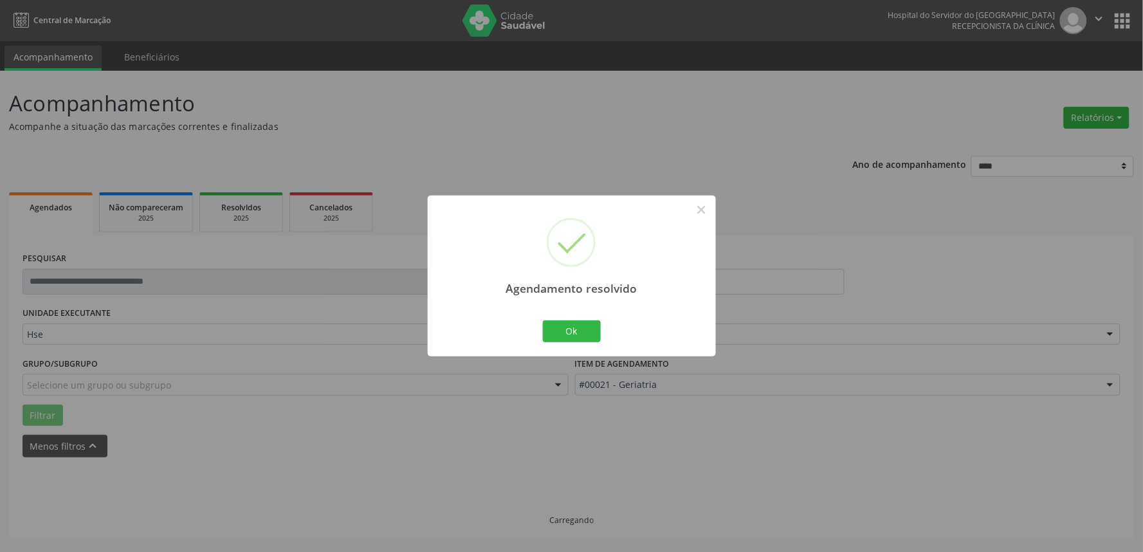
scroll to position [0, 0]
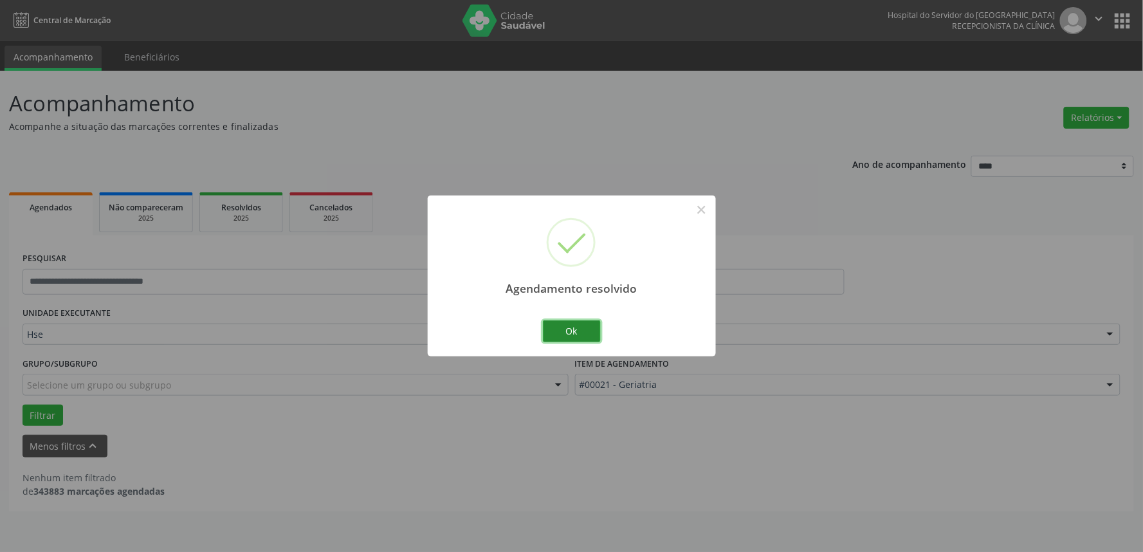
click at [562, 330] on button "Ok" at bounding box center [572, 331] width 58 height 22
